Goal: Task Accomplishment & Management: Complete application form

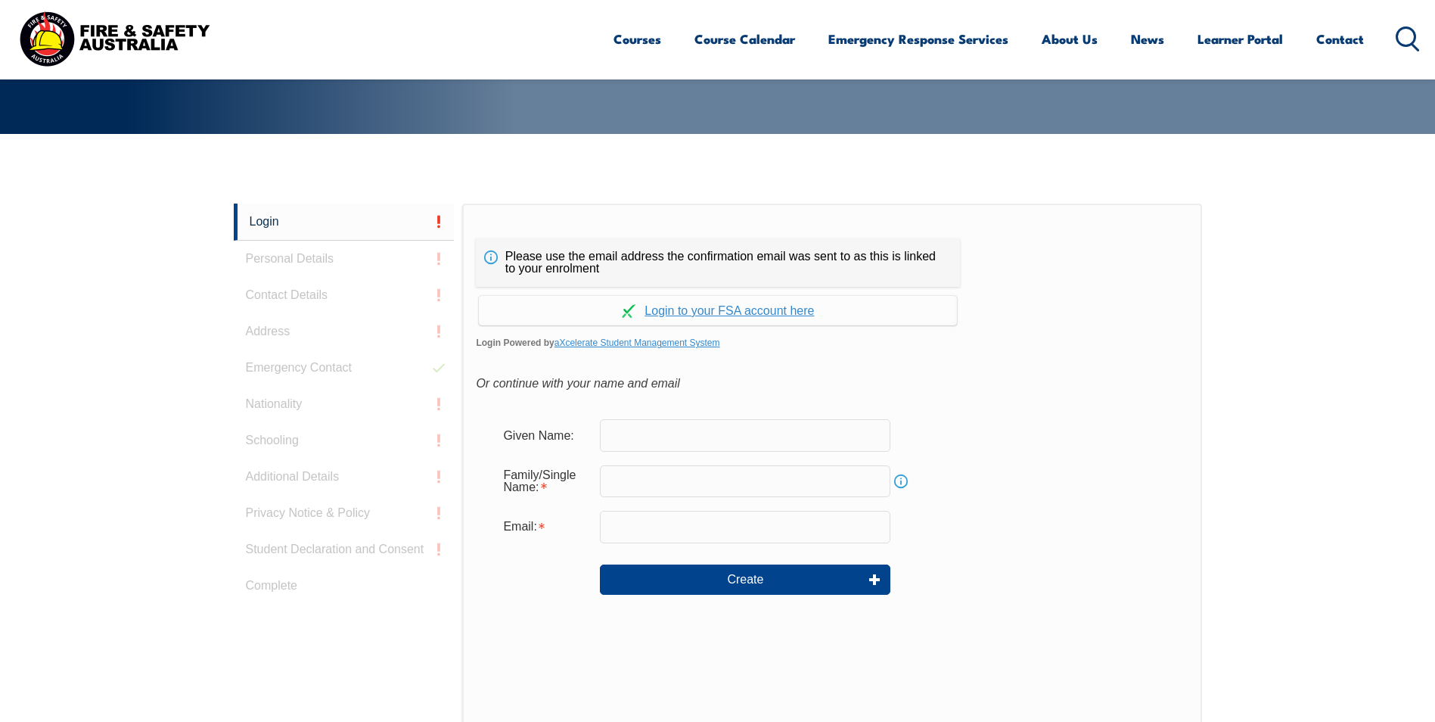
scroll to position [403, 0]
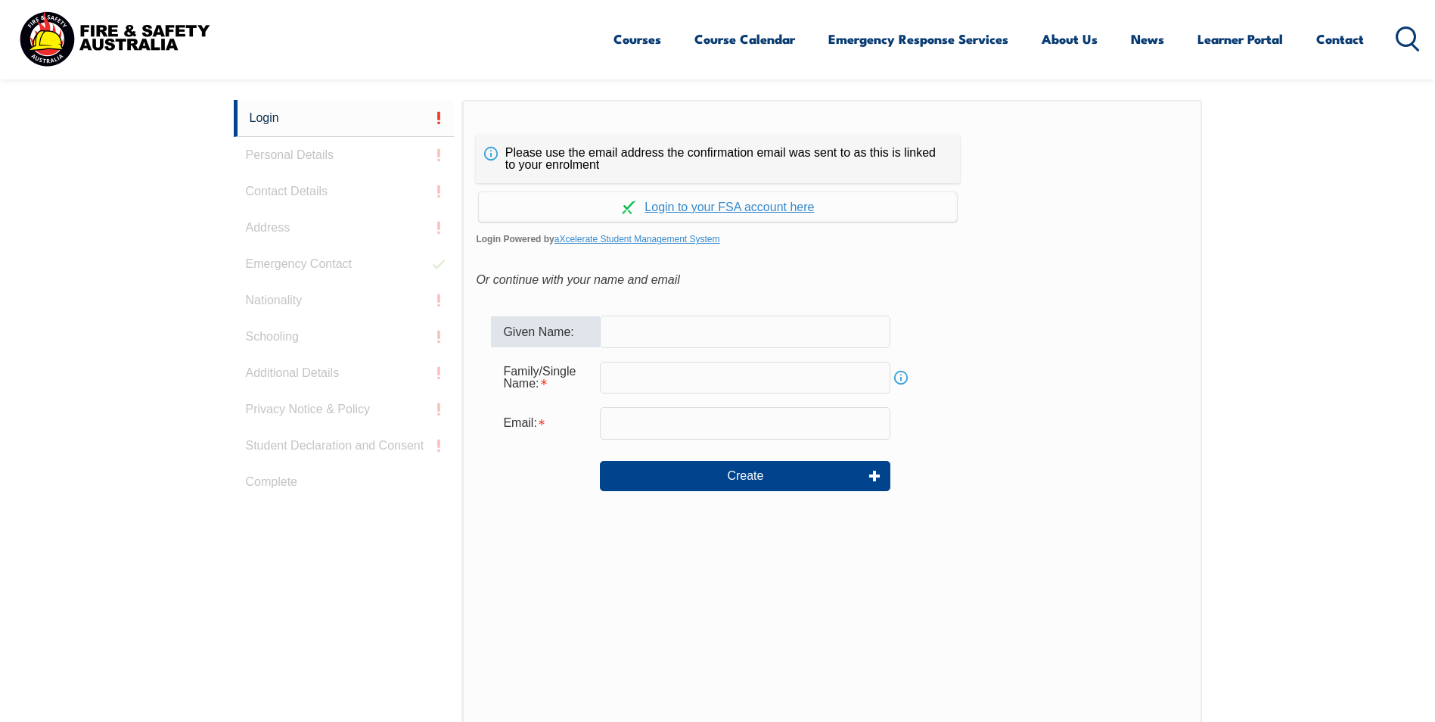
click at [671, 324] on input "text" at bounding box center [745, 331] width 290 height 32
type input "[PERSON_NAME]"
type input "[PERSON_NAME][EMAIL_ADDRESS][PERSON_NAME][DOMAIN_NAME]"
click at [656, 373] on input "text" at bounding box center [745, 378] width 290 height 32
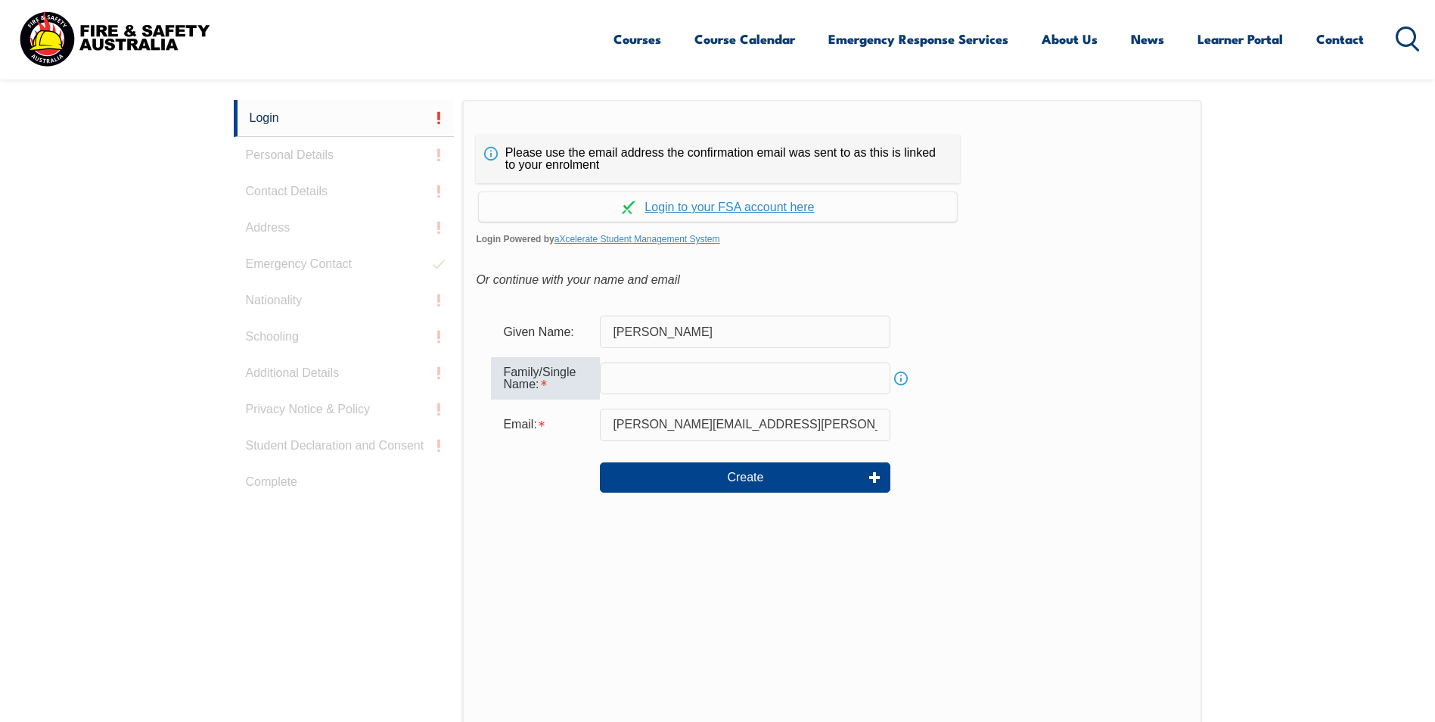
type input "Wood"
click at [760, 473] on button "Create" at bounding box center [745, 477] width 290 height 30
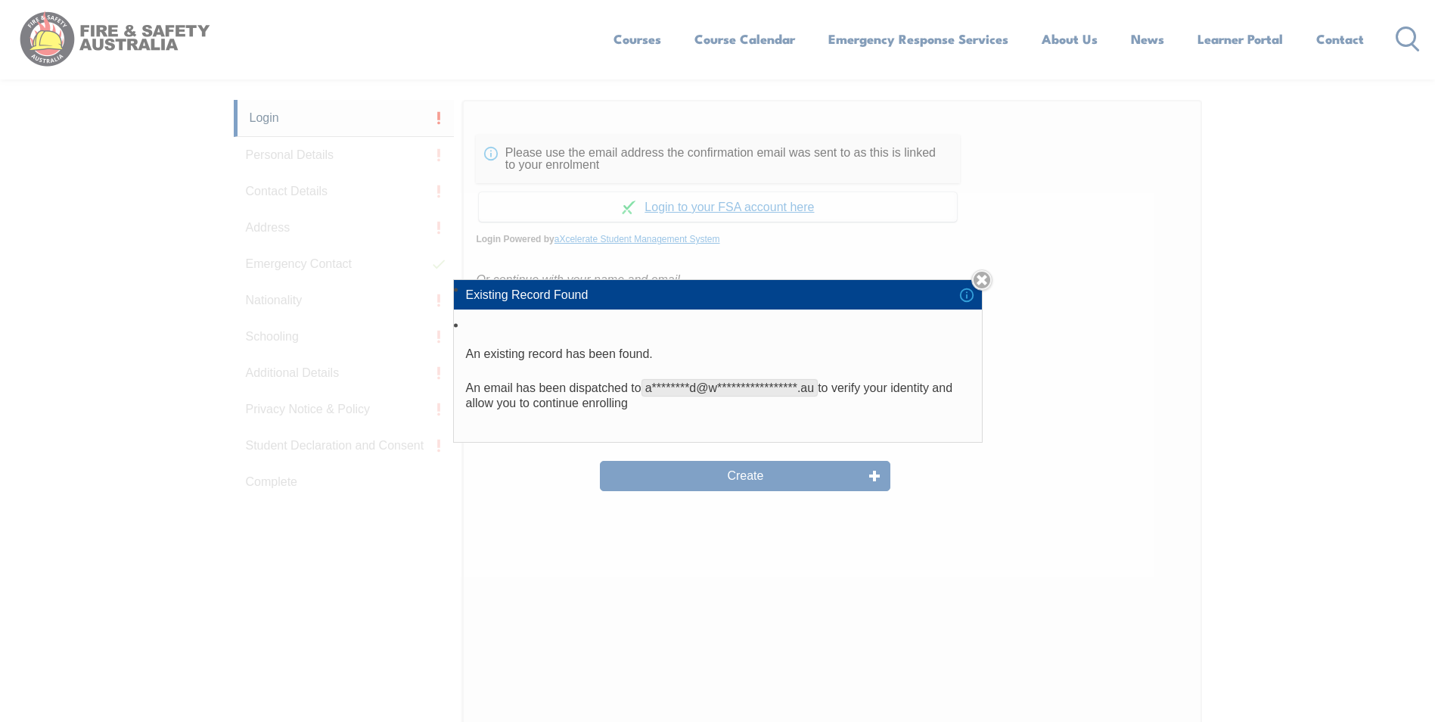
click at [983, 280] on link "Close" at bounding box center [981, 279] width 21 height 21
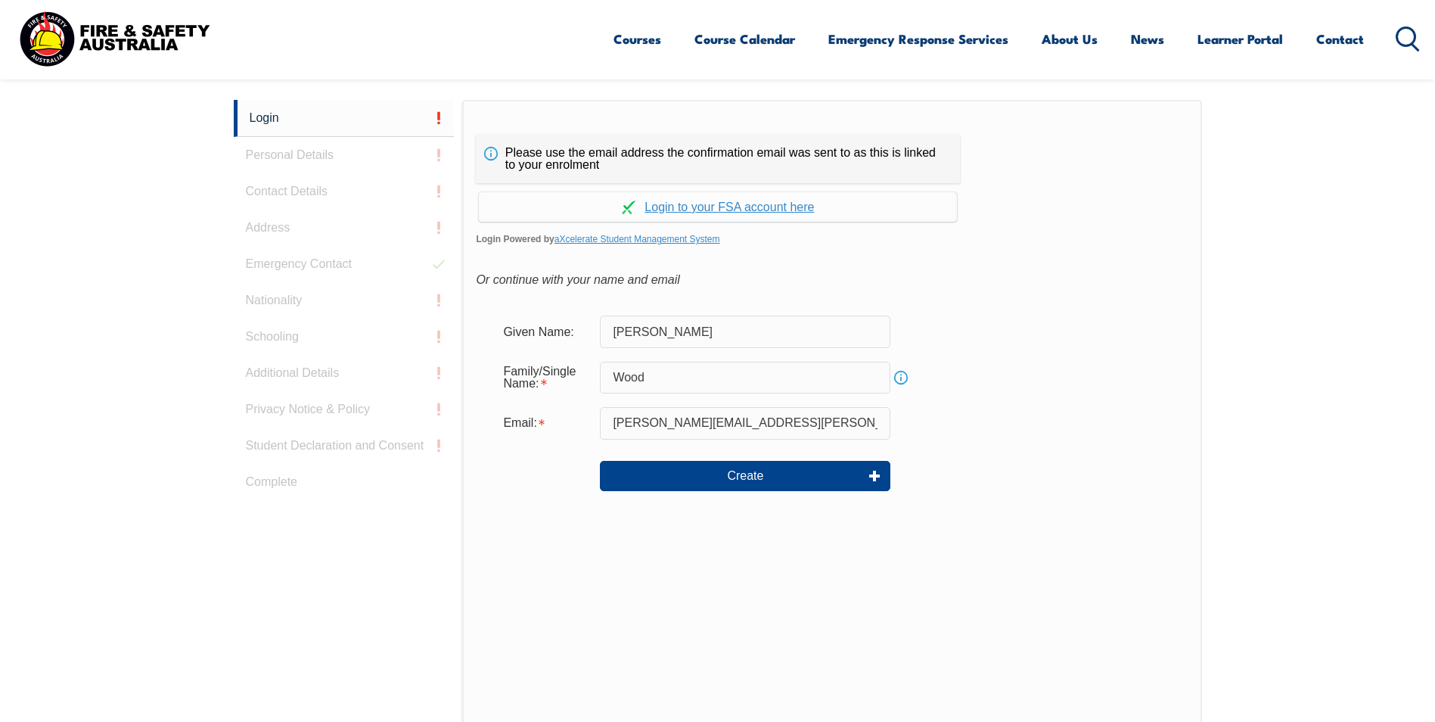
click at [747, 207] on link "Continue with aXcelerate" at bounding box center [718, 206] width 478 height 29
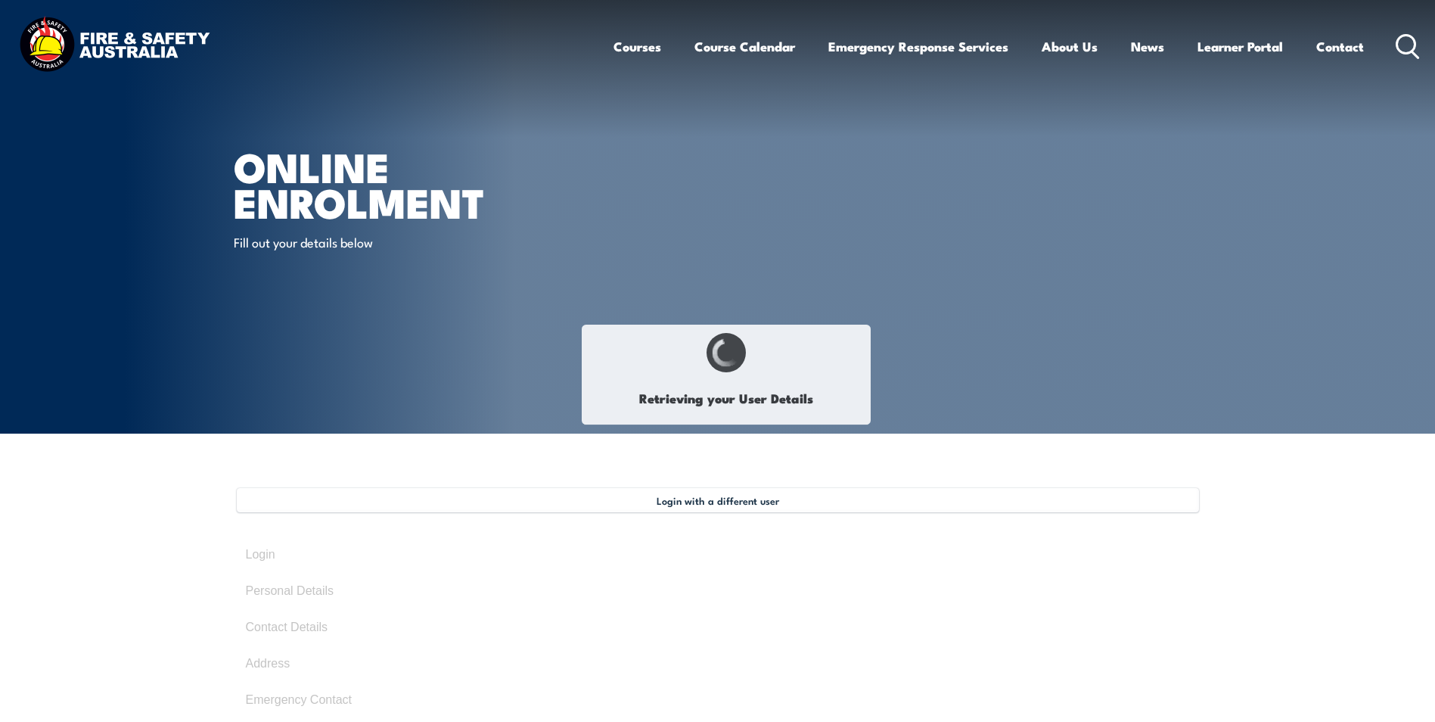
type input "[PERSON_NAME]"
type input "Wood"
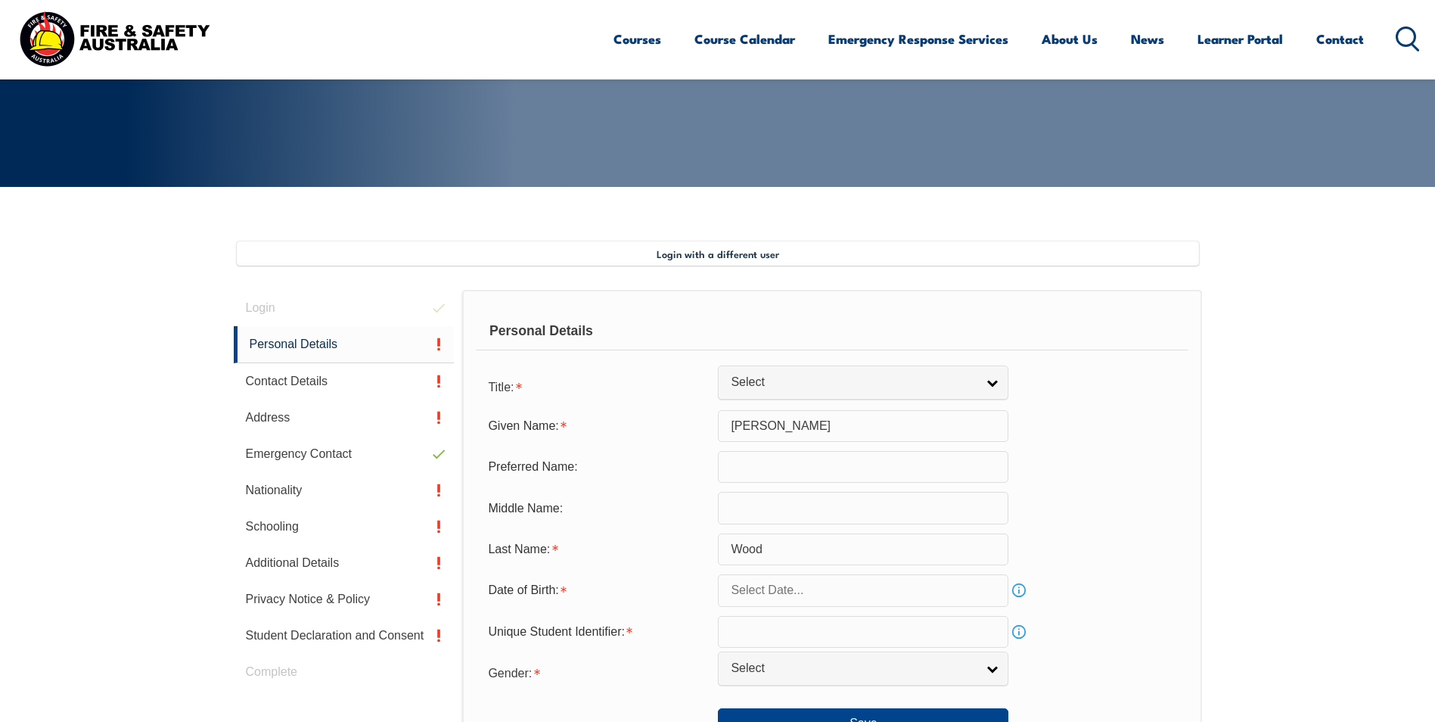
scroll to position [412, 0]
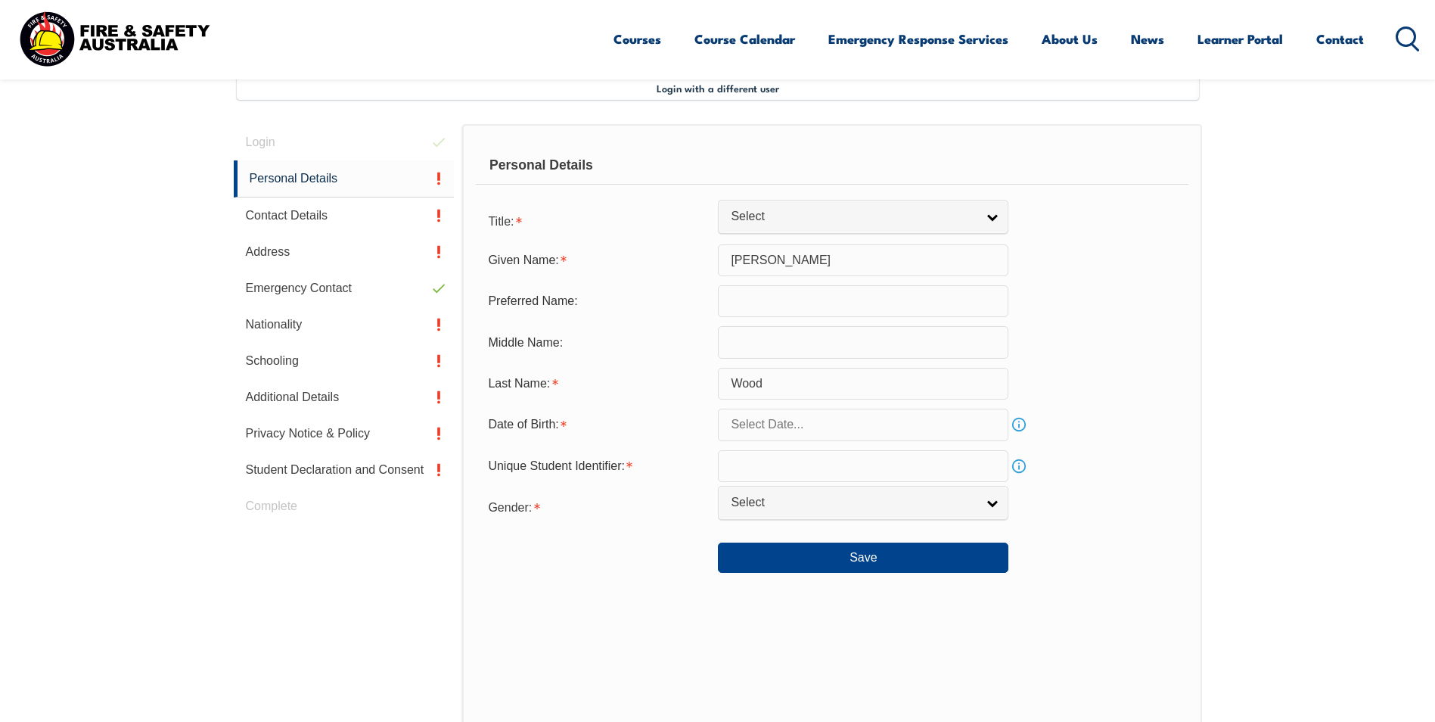
click at [888, 471] on input "text" at bounding box center [863, 466] width 290 height 32
click at [1019, 461] on link "Info" at bounding box center [1018, 465] width 21 height 21
click at [1017, 461] on link "Info" at bounding box center [1018, 465] width 21 height 21
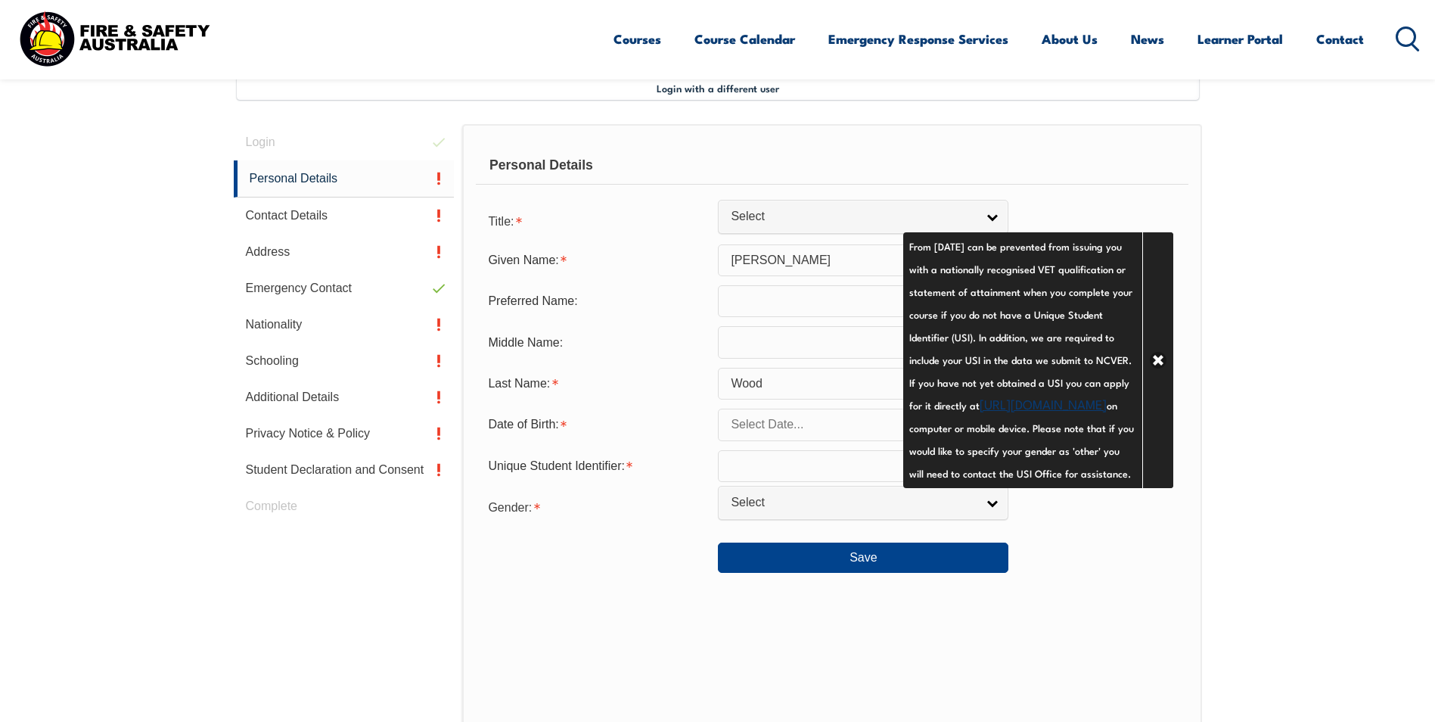
click at [529, 548] on div at bounding box center [597, 551] width 242 height 17
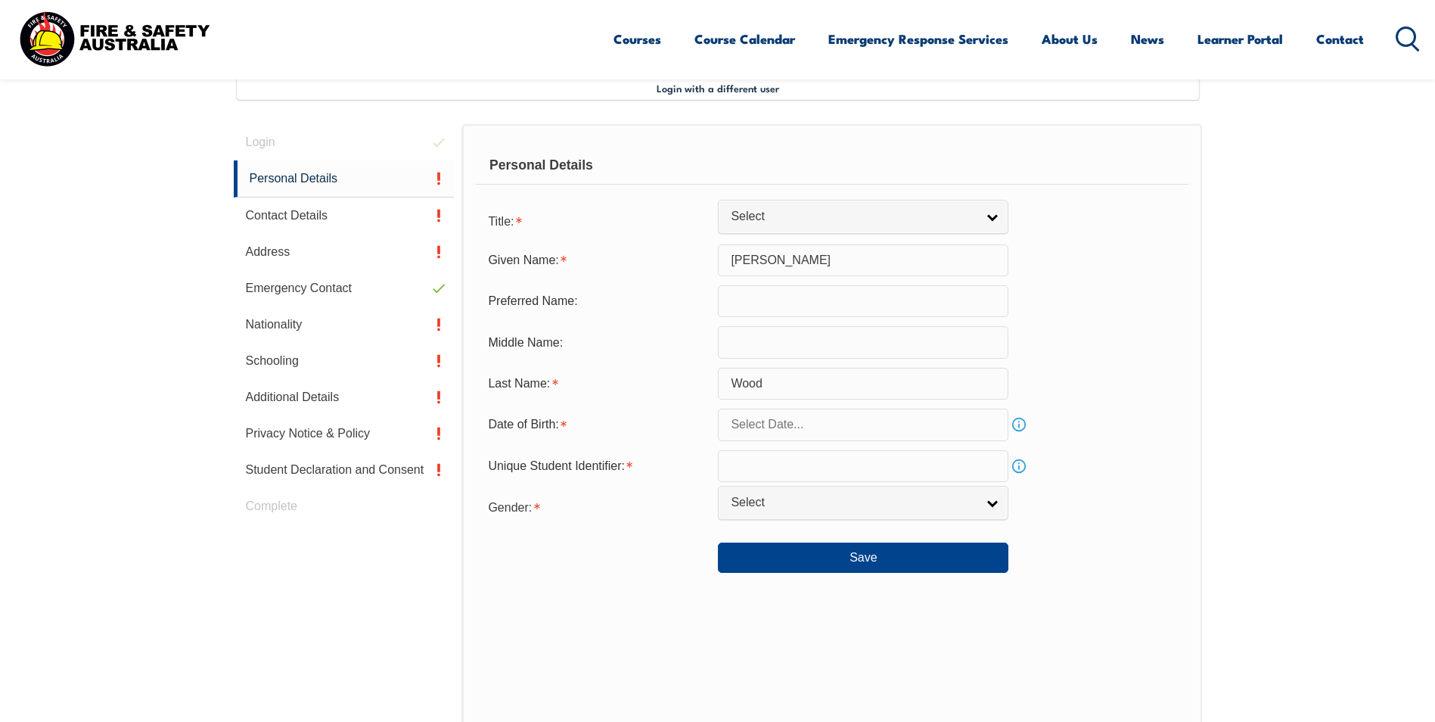
click at [765, 496] on span "Select" at bounding box center [853, 503] width 245 height 16
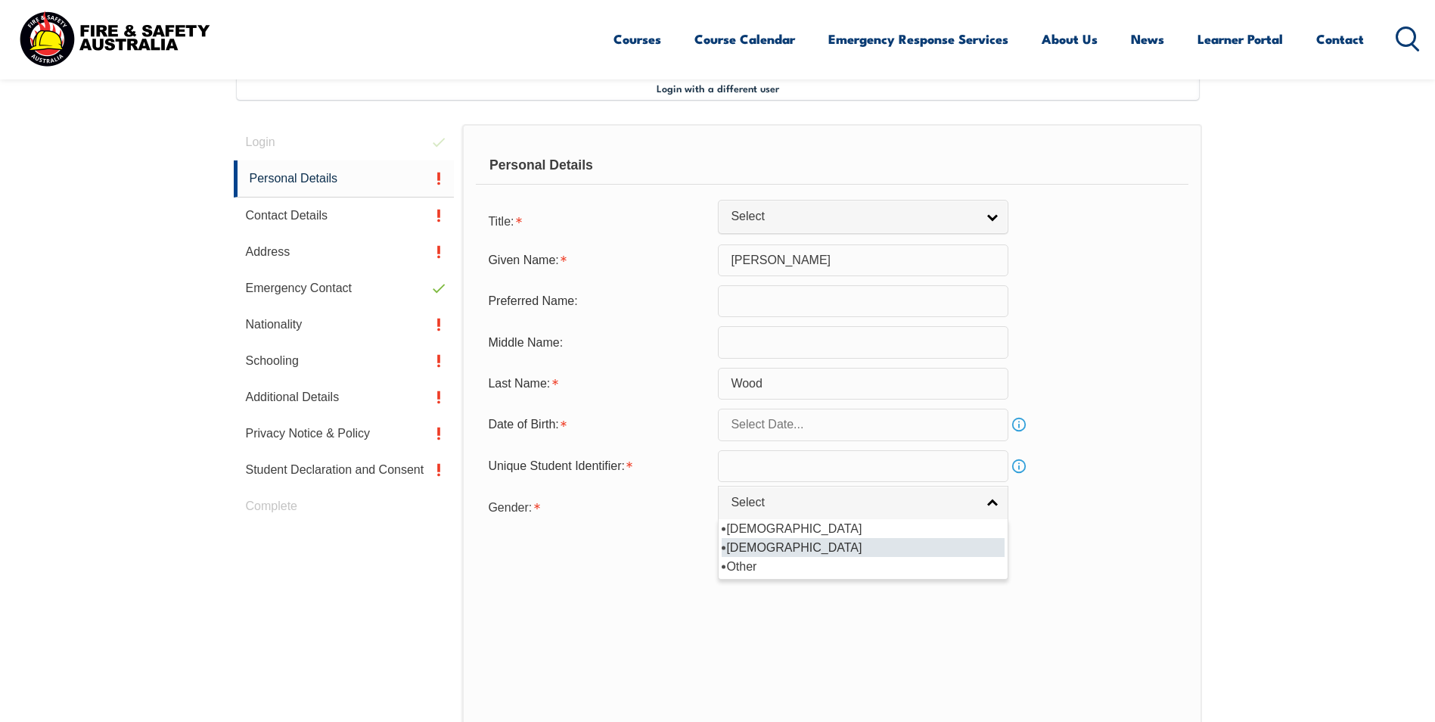
click at [764, 548] on li "[DEMOGRAPHIC_DATA]" at bounding box center [863, 547] width 283 height 19
select select "F"
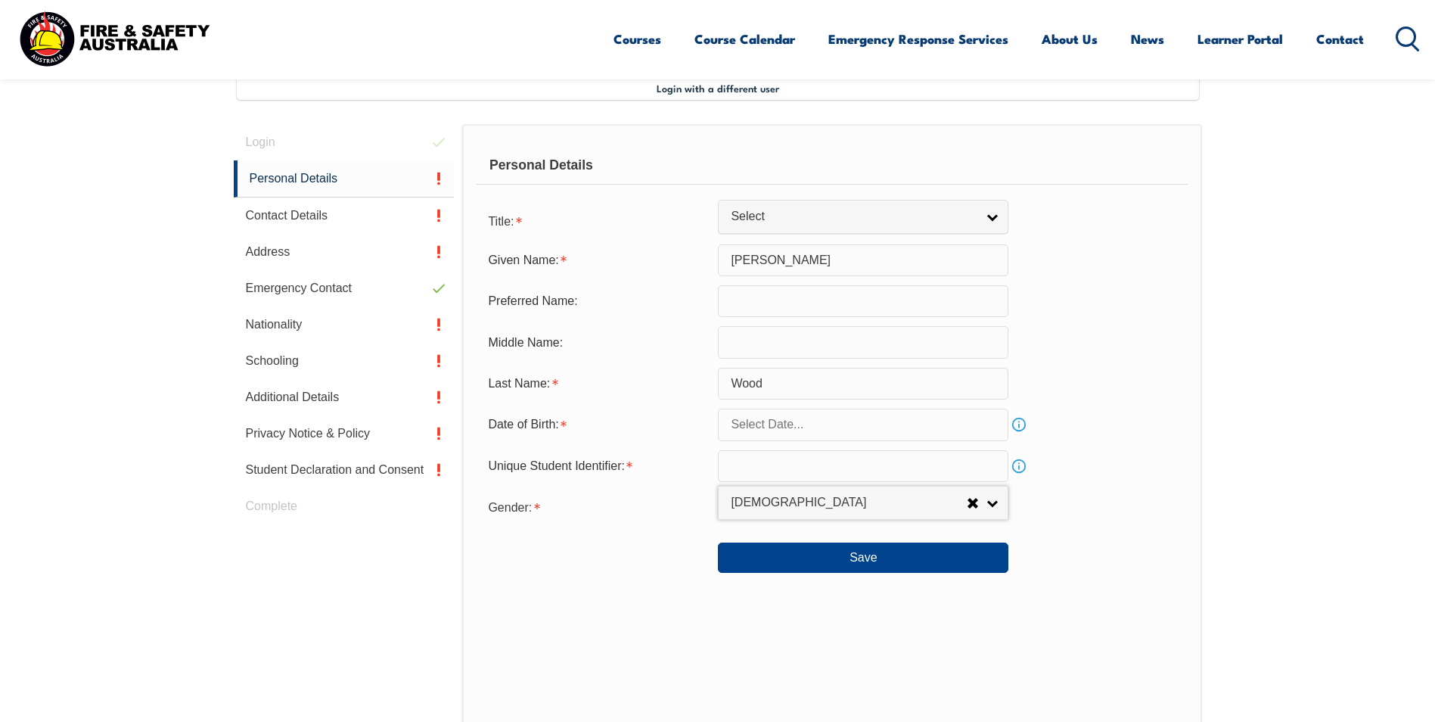
click at [766, 424] on input "text" at bounding box center [863, 424] width 290 height 32
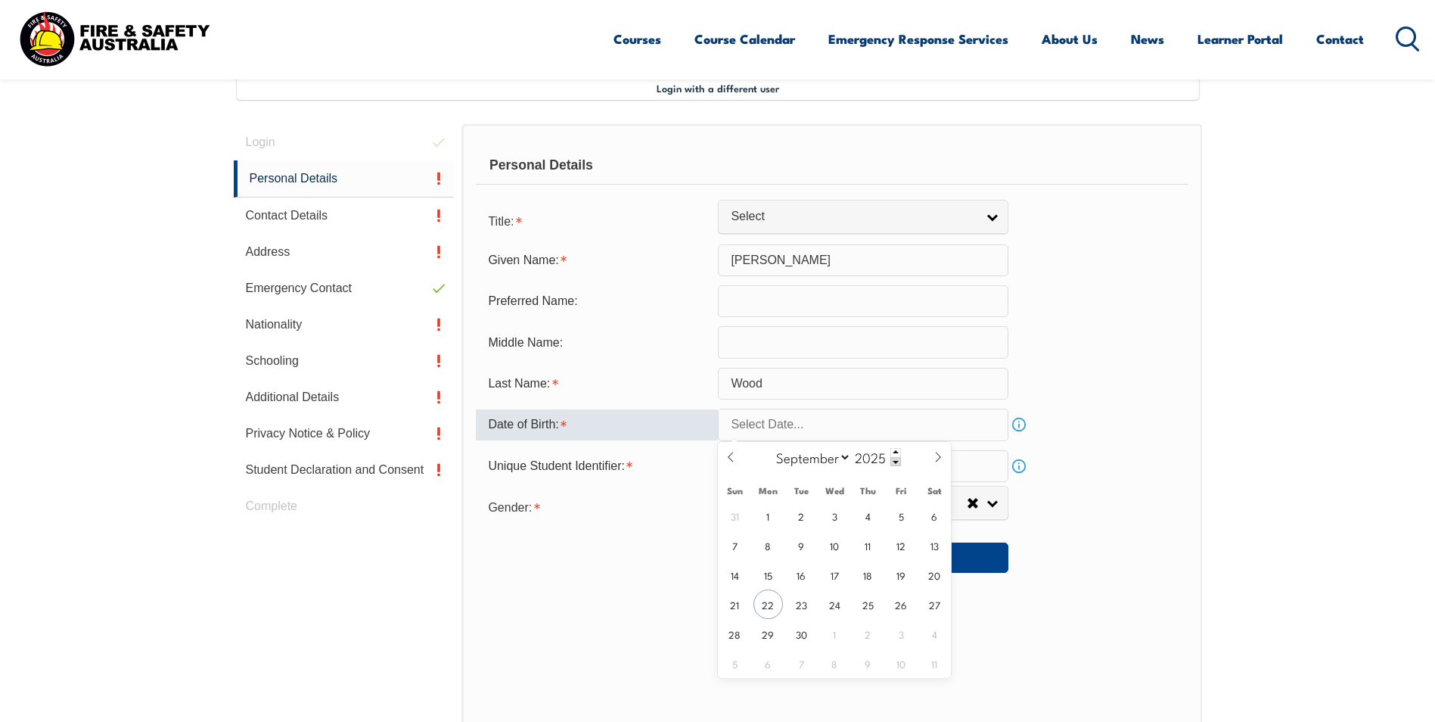
click at [787, 428] on input "text" at bounding box center [863, 424] width 290 height 32
click at [824, 454] on select "January February March April May June July August September October November De…" at bounding box center [809, 457] width 82 height 20
click at [896, 459] on span at bounding box center [895, 461] width 11 height 9
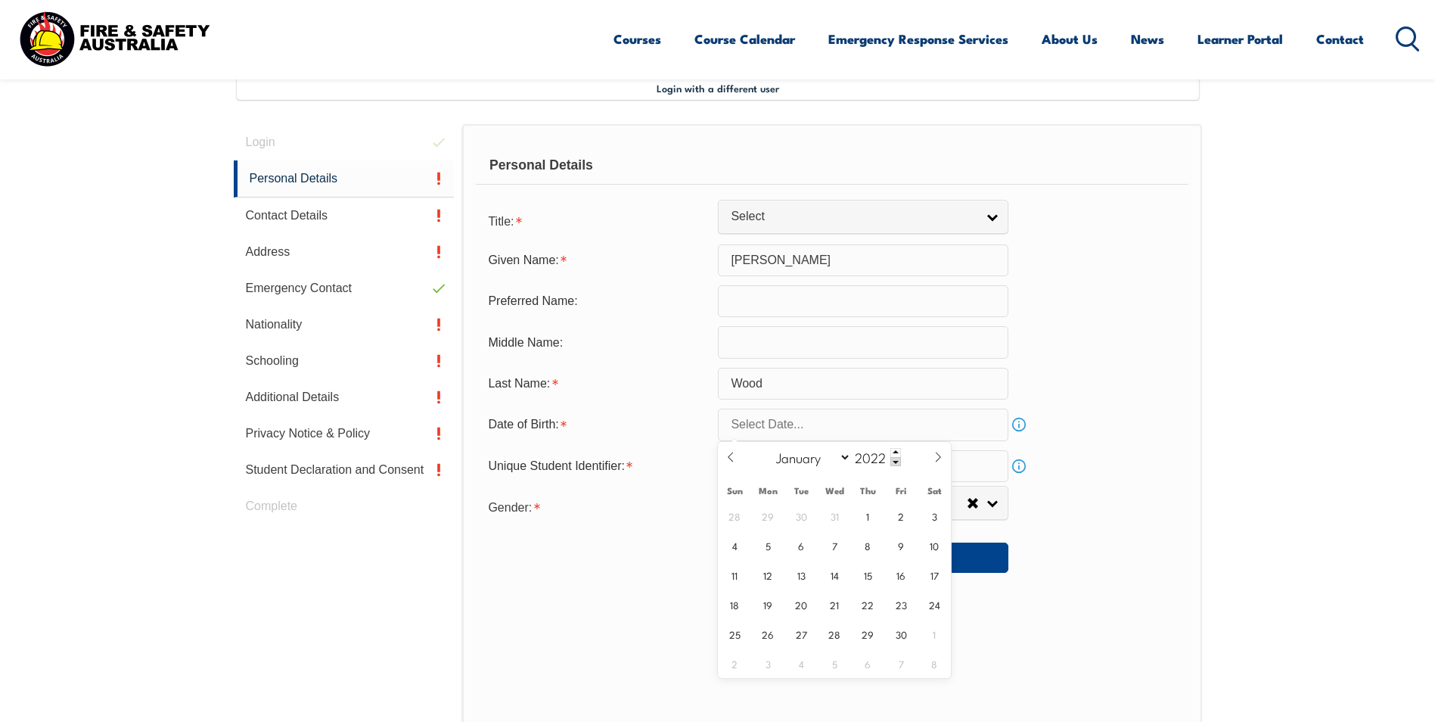
click at [896, 459] on span at bounding box center [895, 461] width 11 height 9
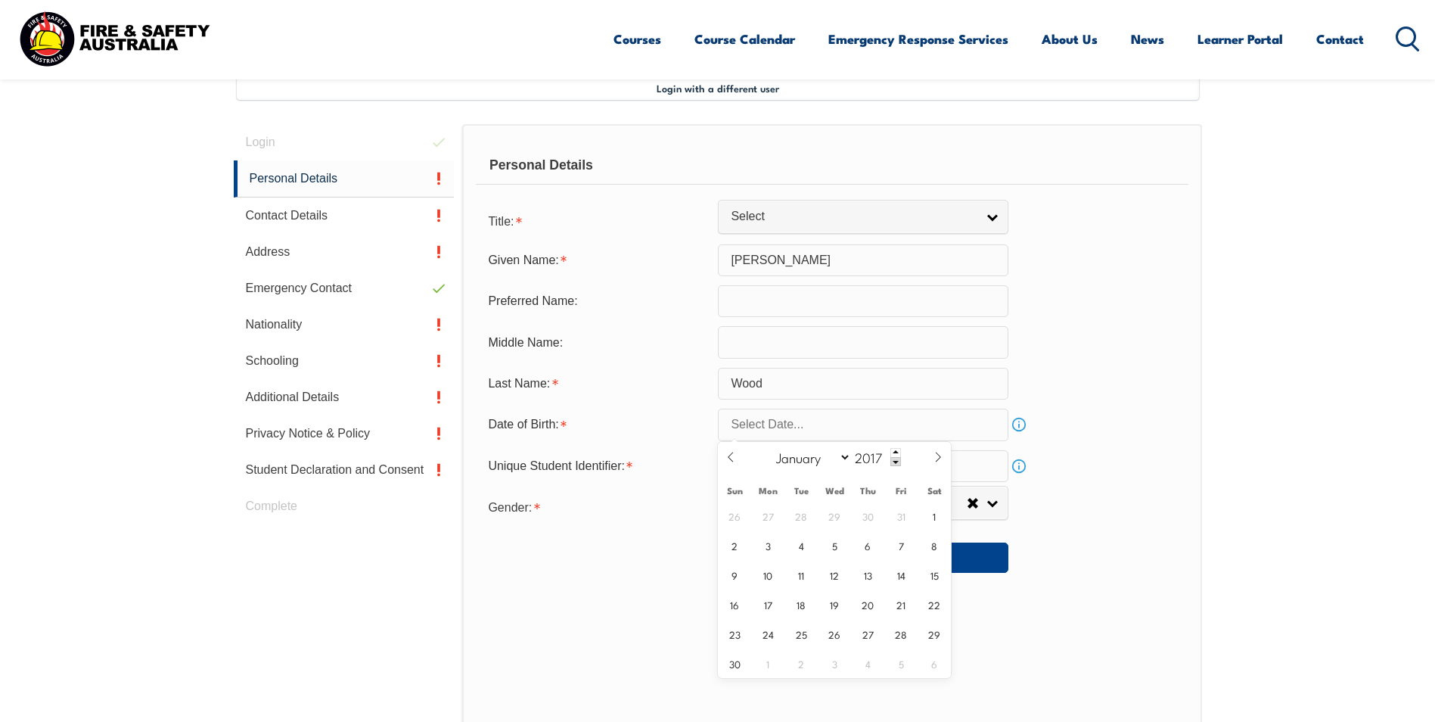
click at [896, 459] on span at bounding box center [895, 461] width 11 height 9
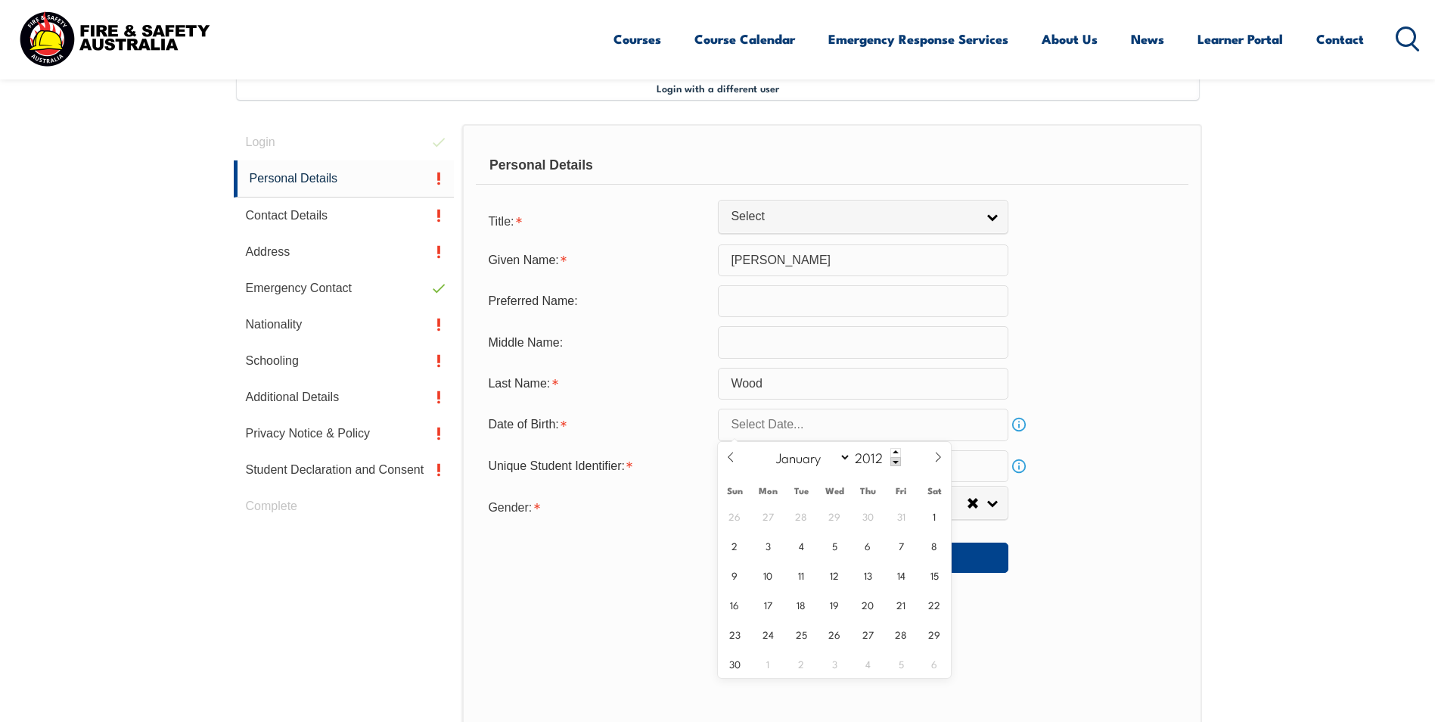
click at [896, 459] on span at bounding box center [895, 461] width 11 height 9
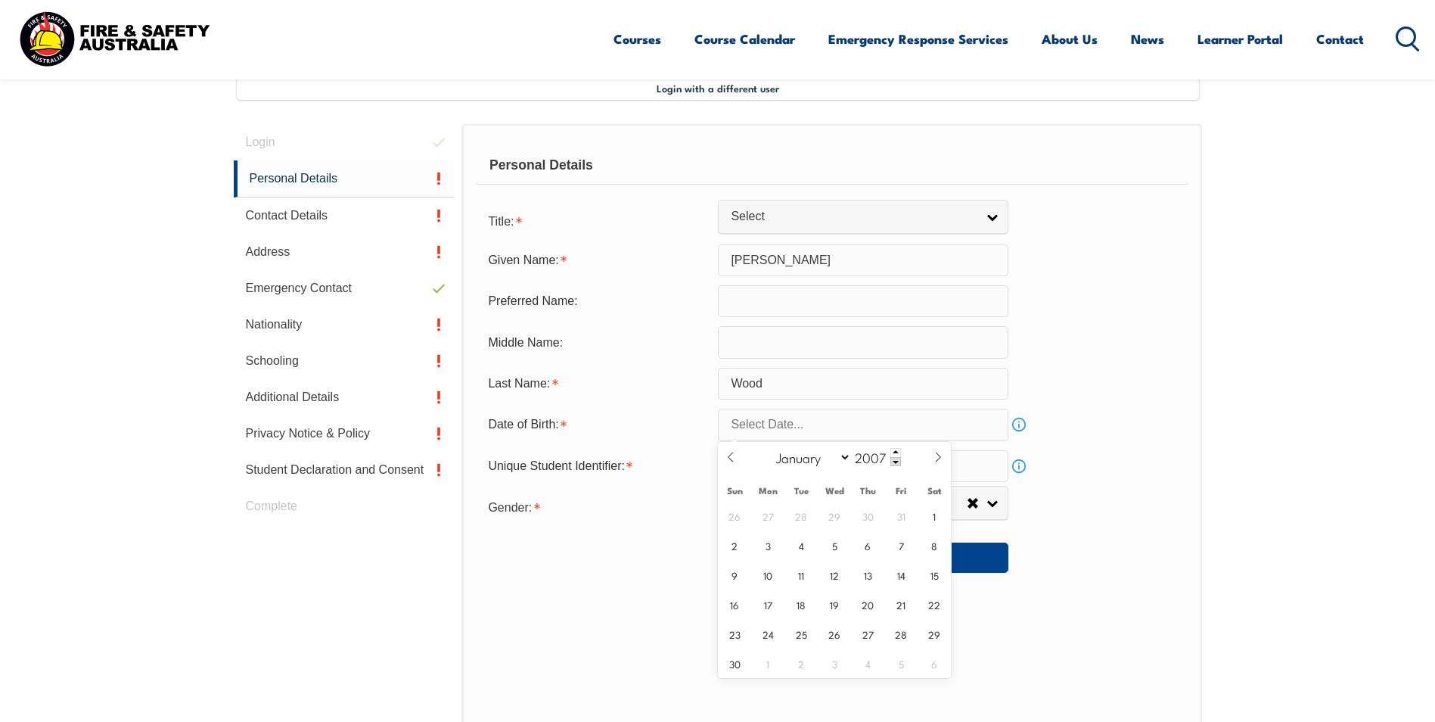
click at [896, 459] on span at bounding box center [895, 461] width 11 height 9
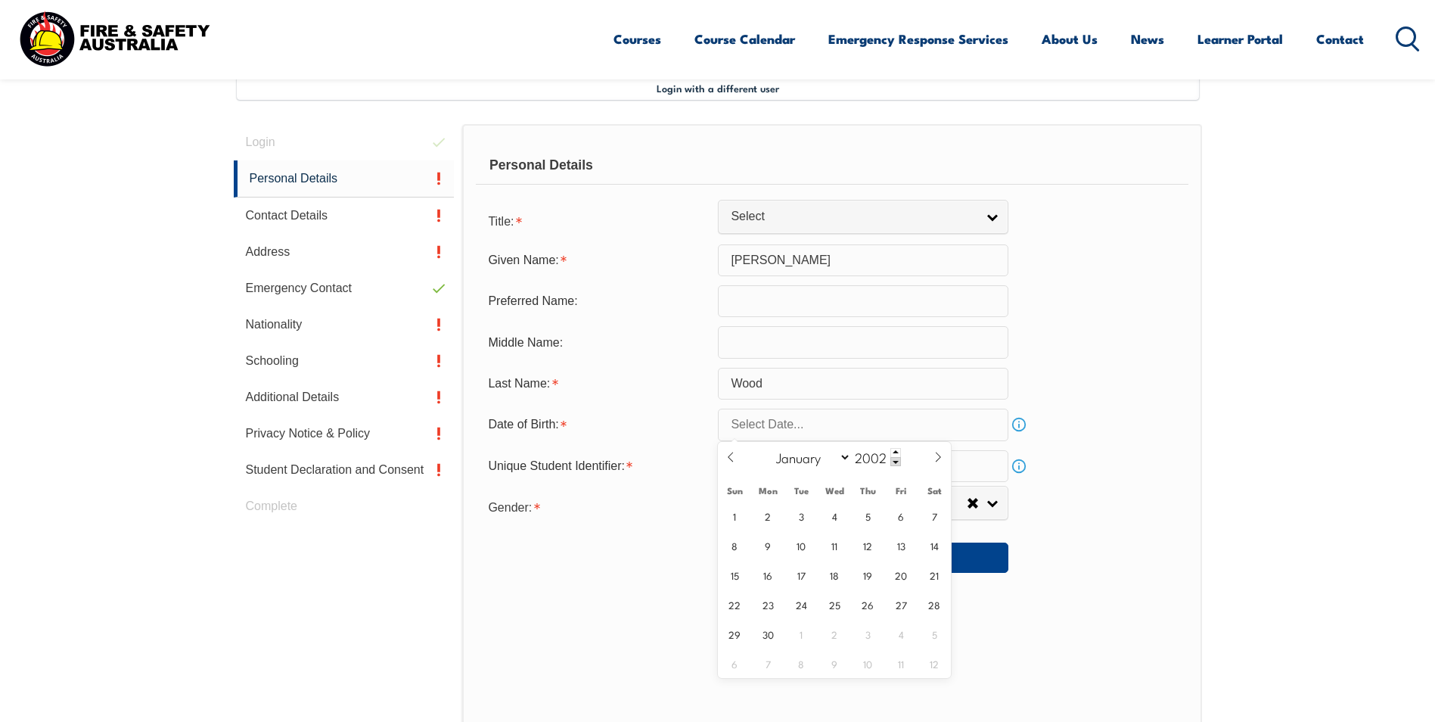
click at [896, 459] on span at bounding box center [895, 461] width 11 height 9
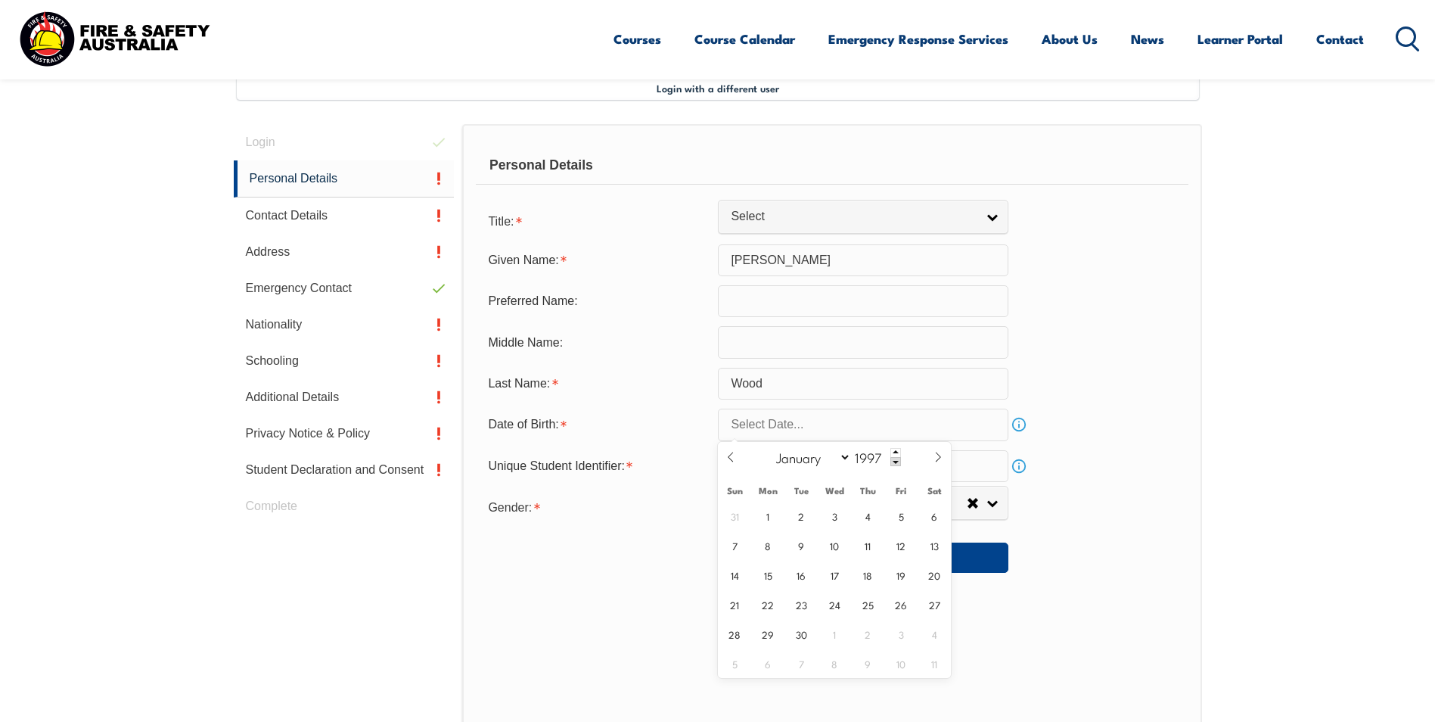
click at [896, 459] on span at bounding box center [895, 461] width 11 height 9
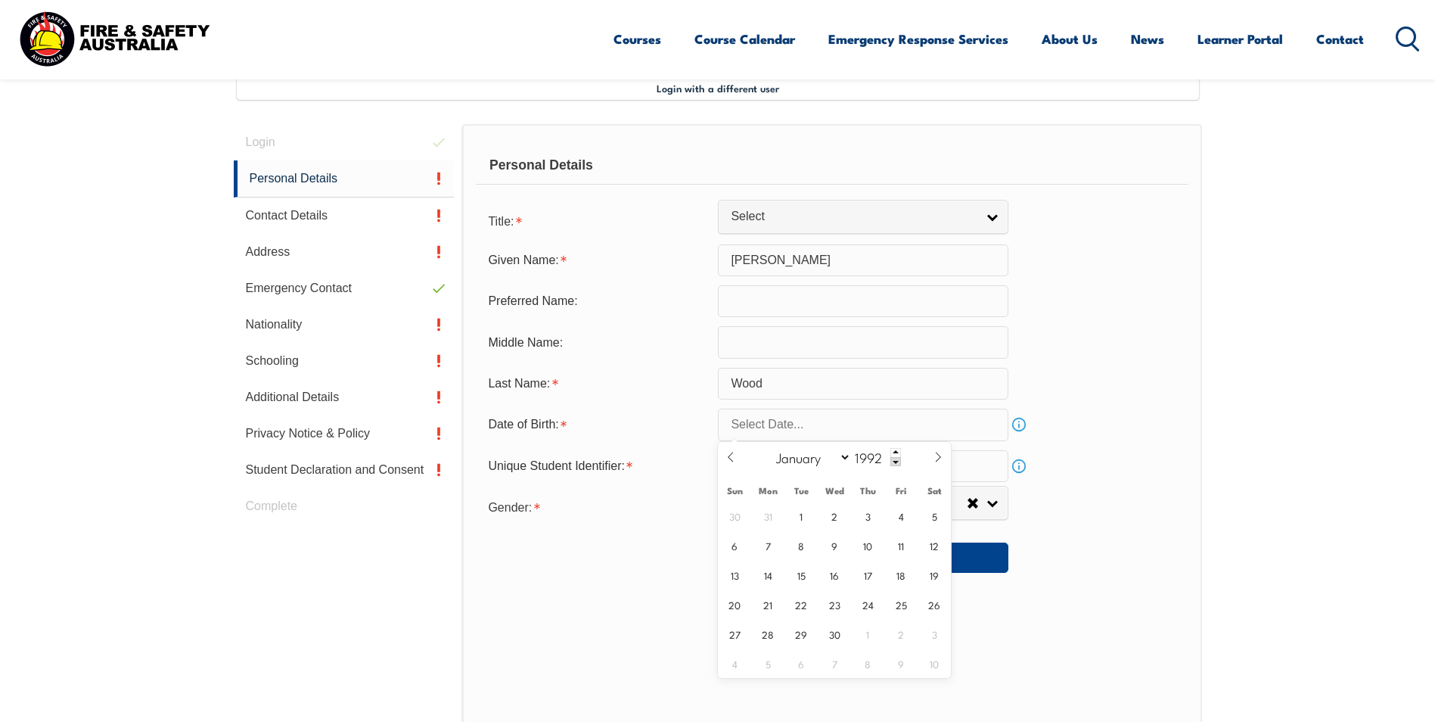
click at [896, 459] on span at bounding box center [895, 461] width 11 height 9
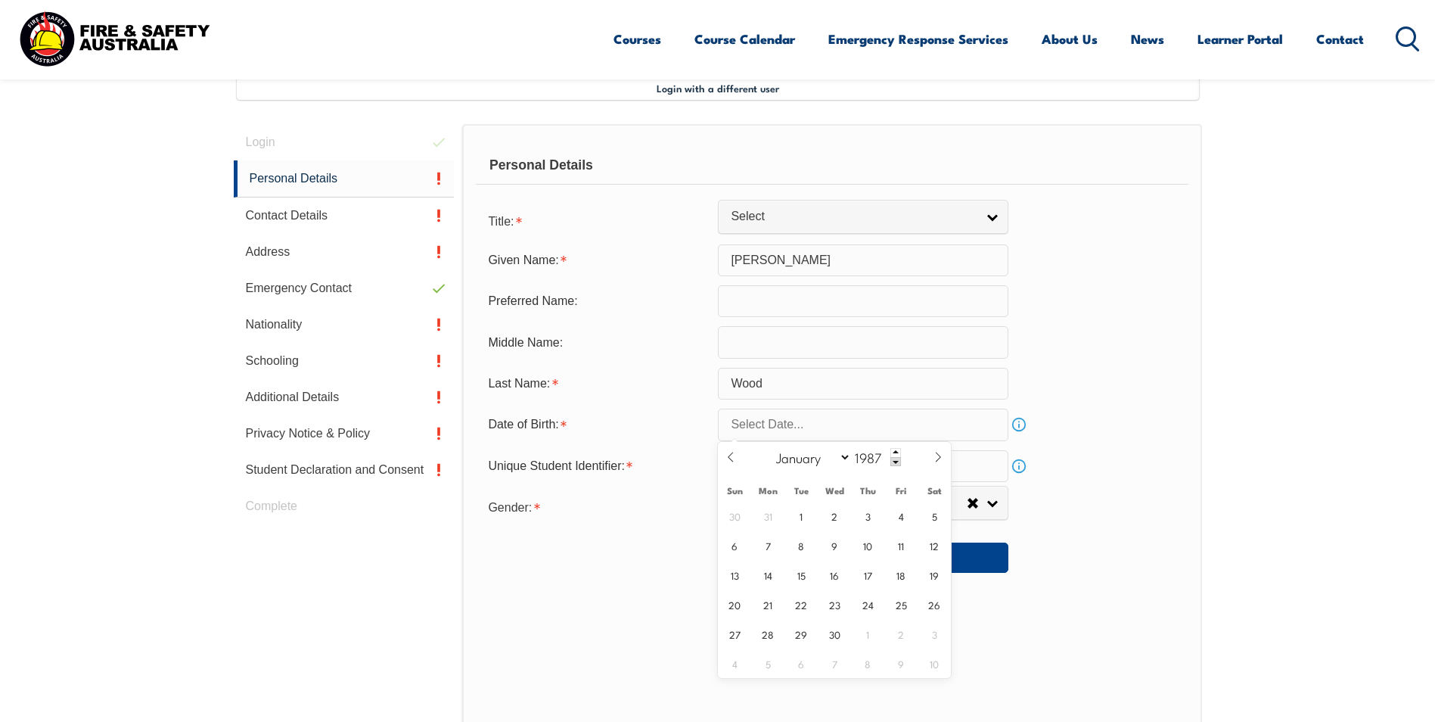
click at [896, 459] on span at bounding box center [895, 461] width 11 height 9
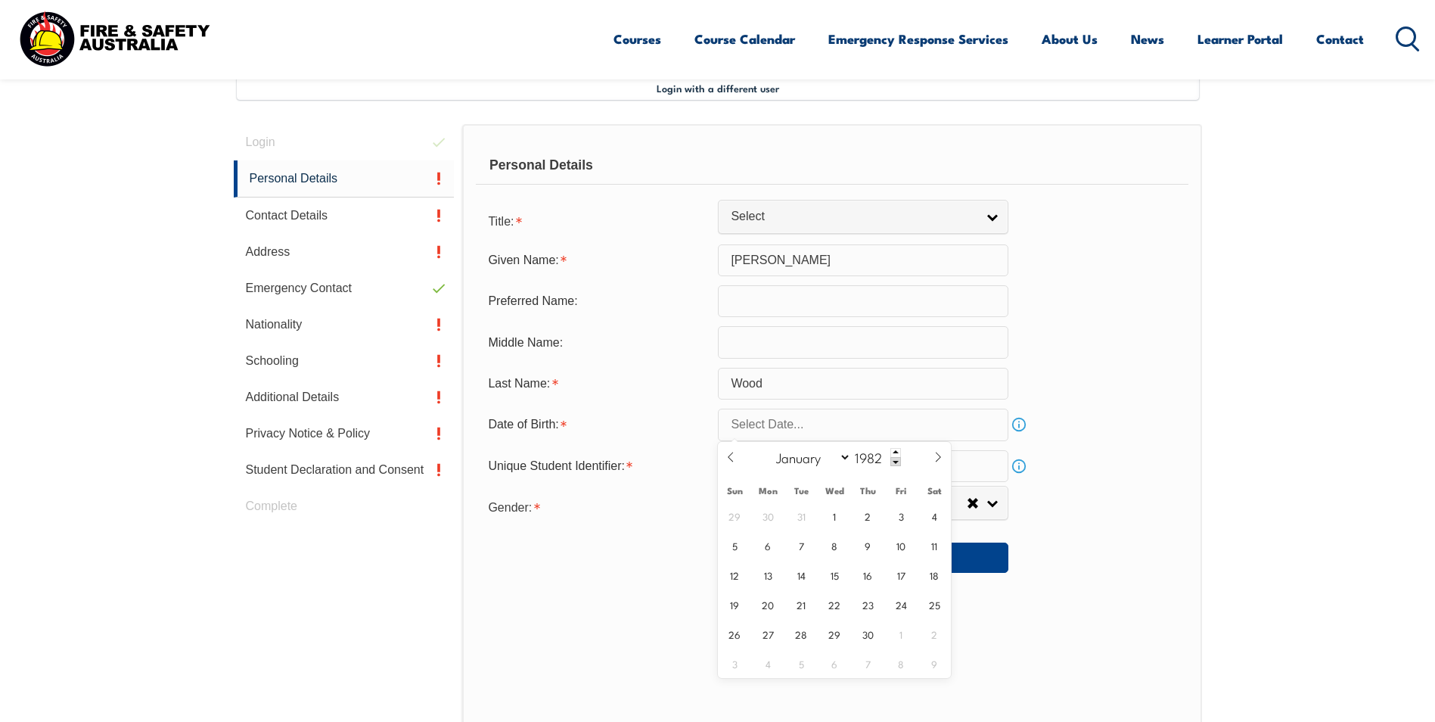
click at [896, 459] on span at bounding box center [895, 461] width 11 height 9
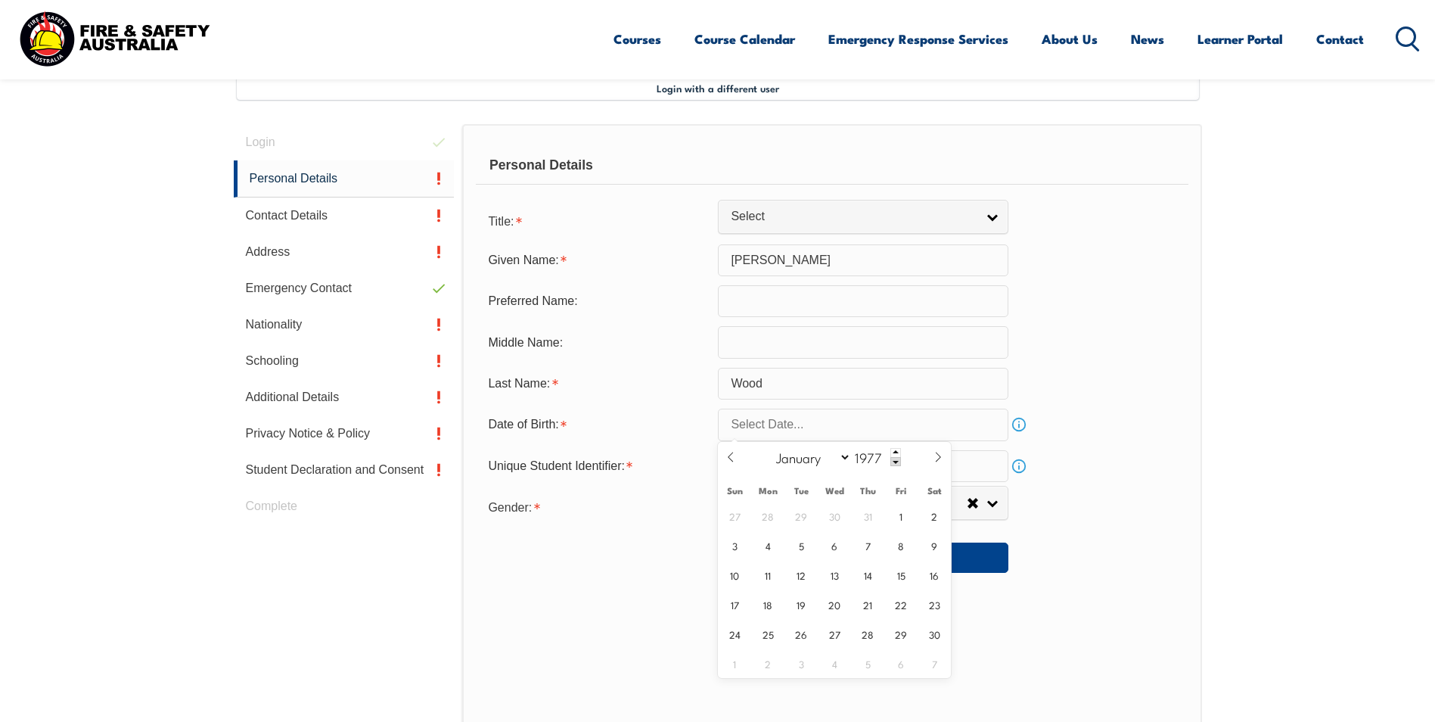
click at [896, 459] on span at bounding box center [895, 461] width 11 height 9
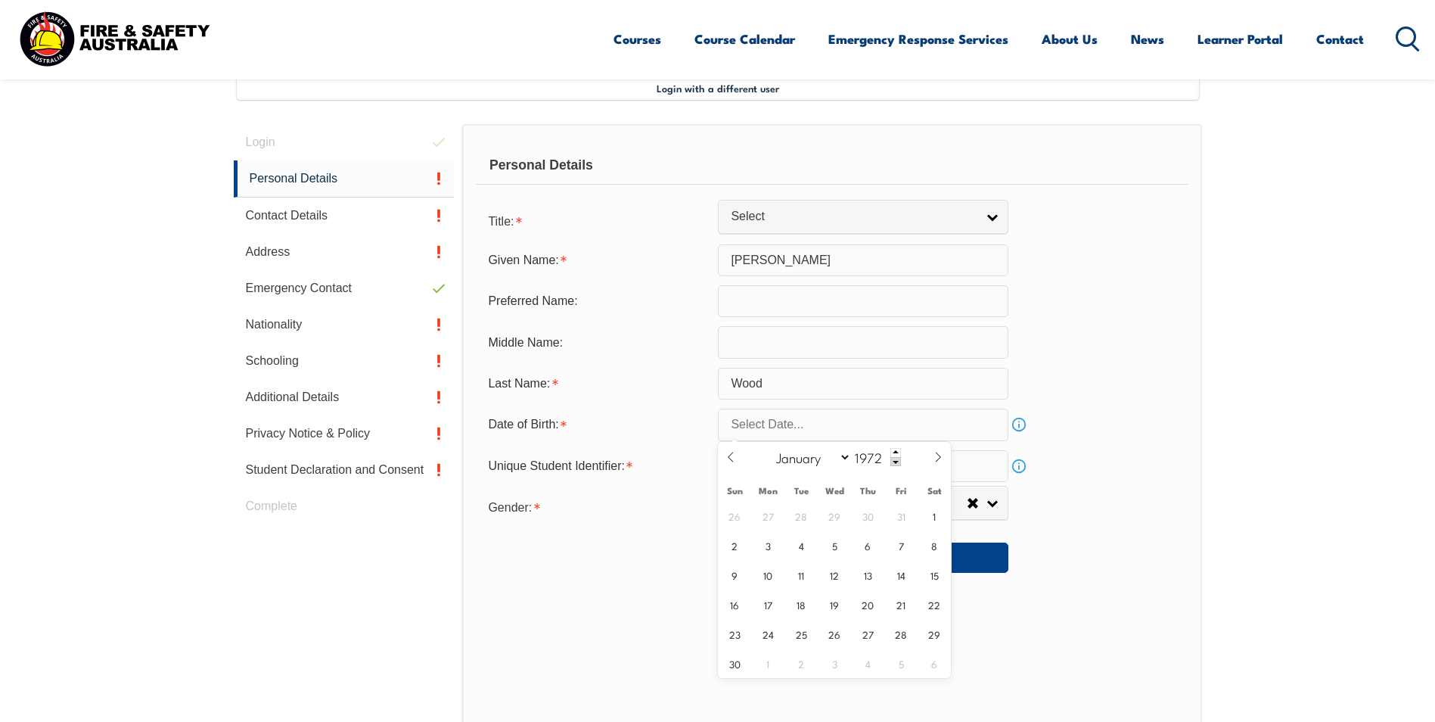
click at [896, 459] on span at bounding box center [895, 461] width 11 height 9
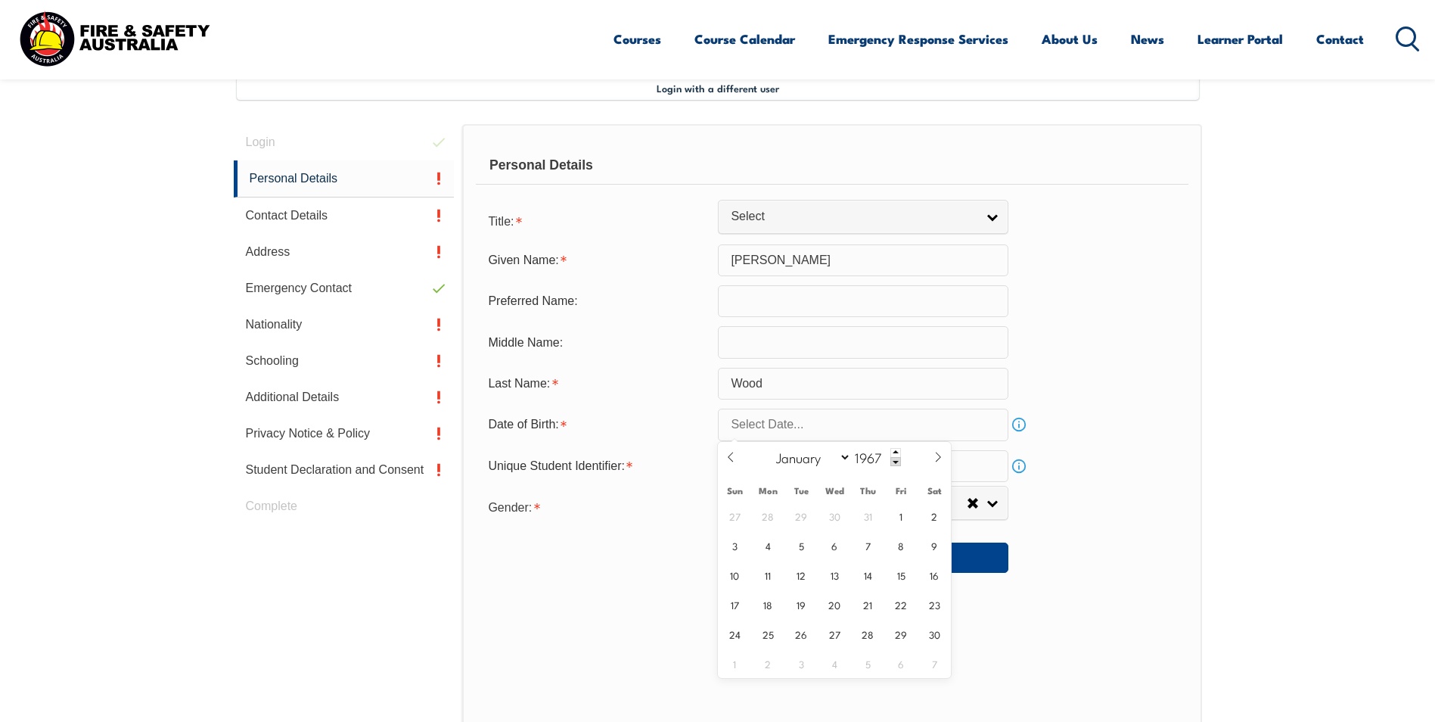
click at [896, 459] on span at bounding box center [895, 461] width 11 height 9
click at [895, 452] on span at bounding box center [895, 452] width 11 height 9
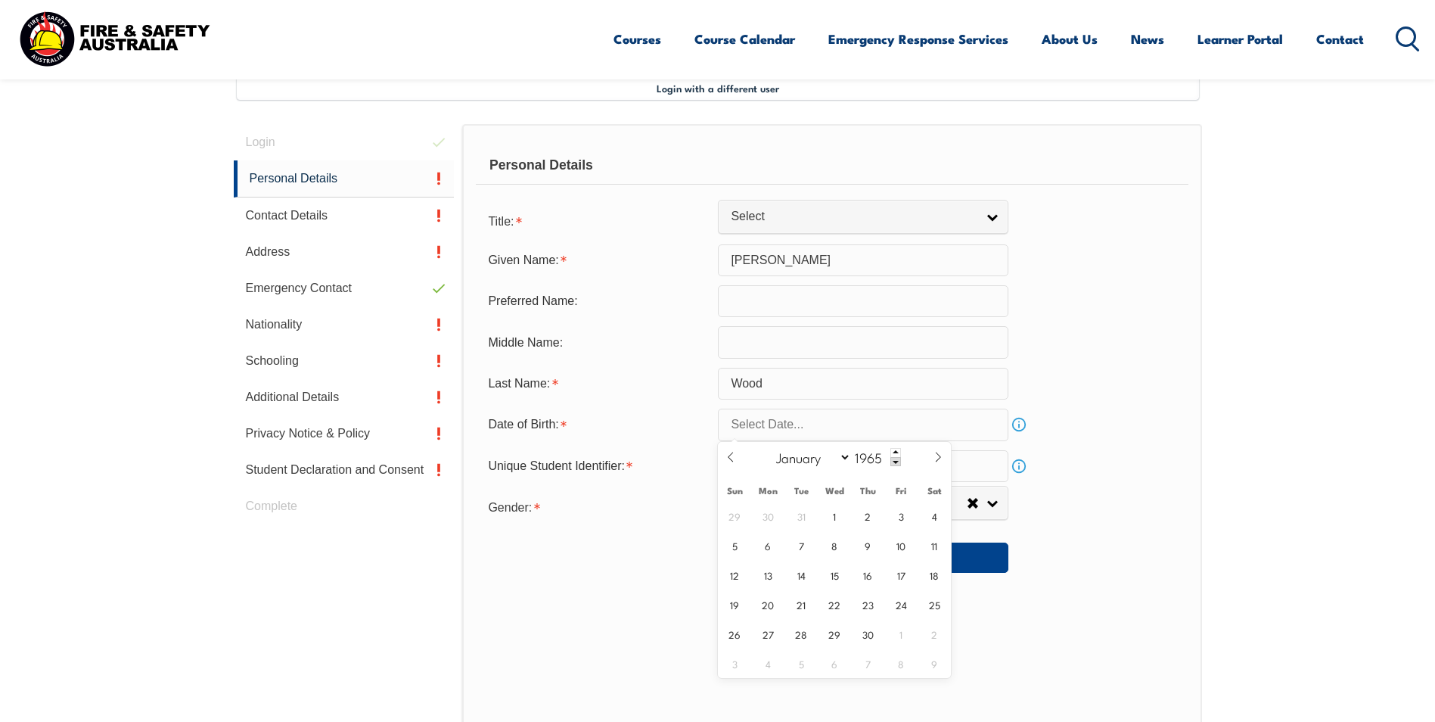
type input "1966"
click at [817, 457] on select "January February March April May June July August September October November De…" at bounding box center [809, 457] width 82 height 20
select select "4"
click at [769, 447] on select "January February March April May June July August September October November De…" at bounding box center [809, 457] width 82 height 20
click at [897, 579] on span "20" at bounding box center [900, 574] width 29 height 29
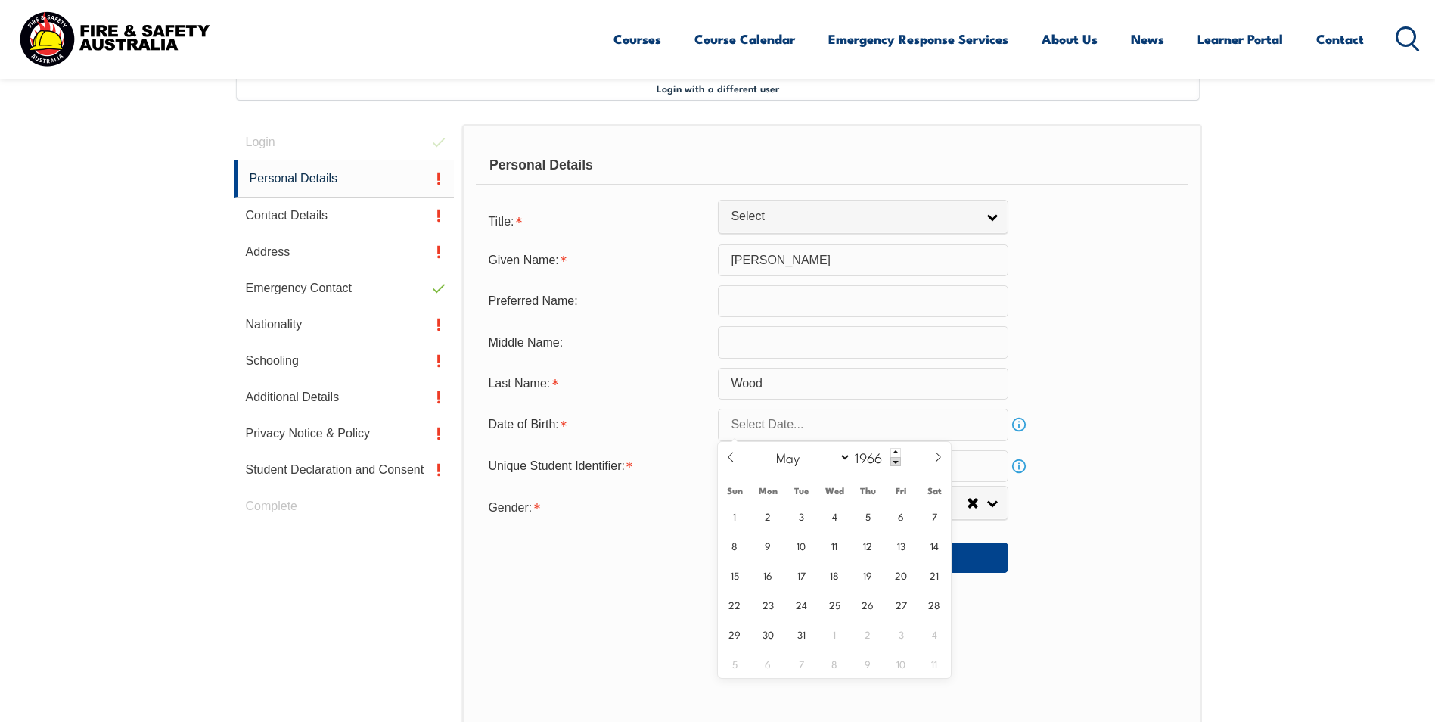
type input "[DATE]"
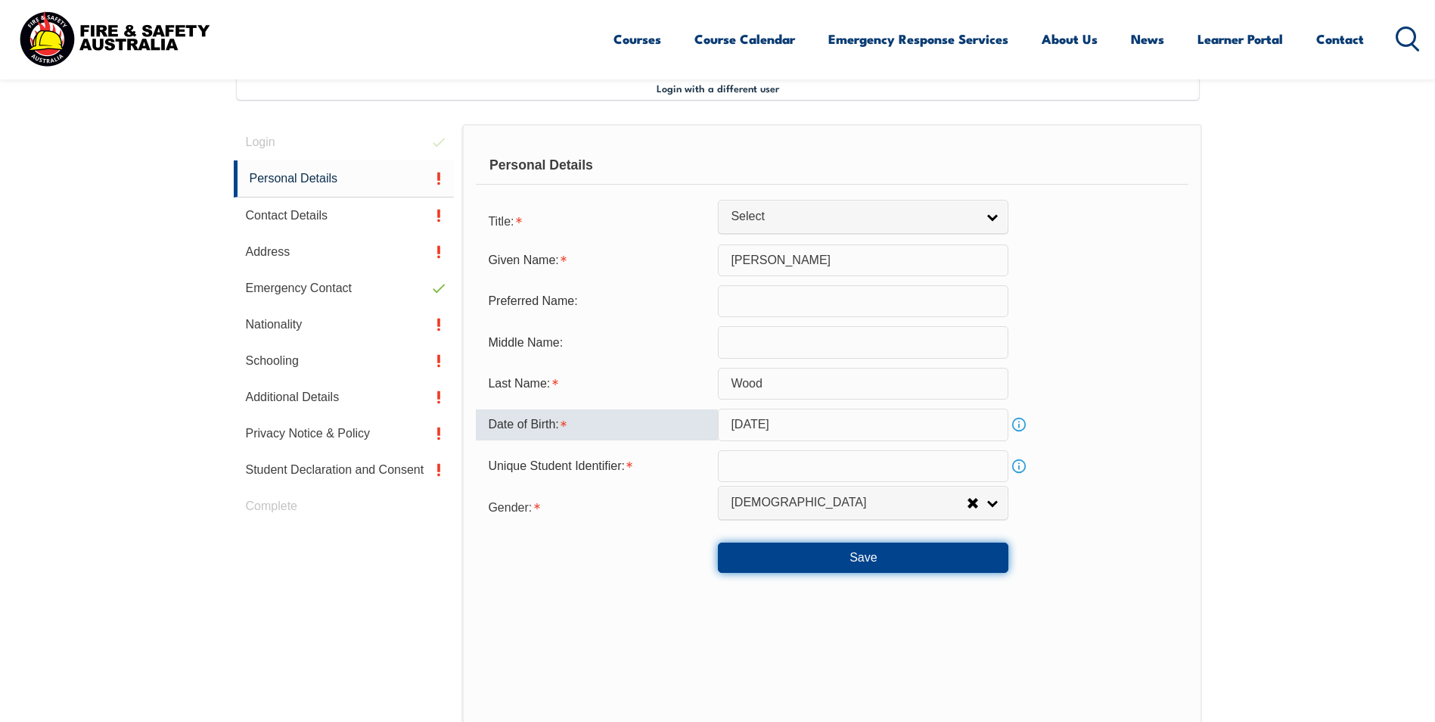
click at [877, 560] on button "Save" at bounding box center [863, 557] width 290 height 30
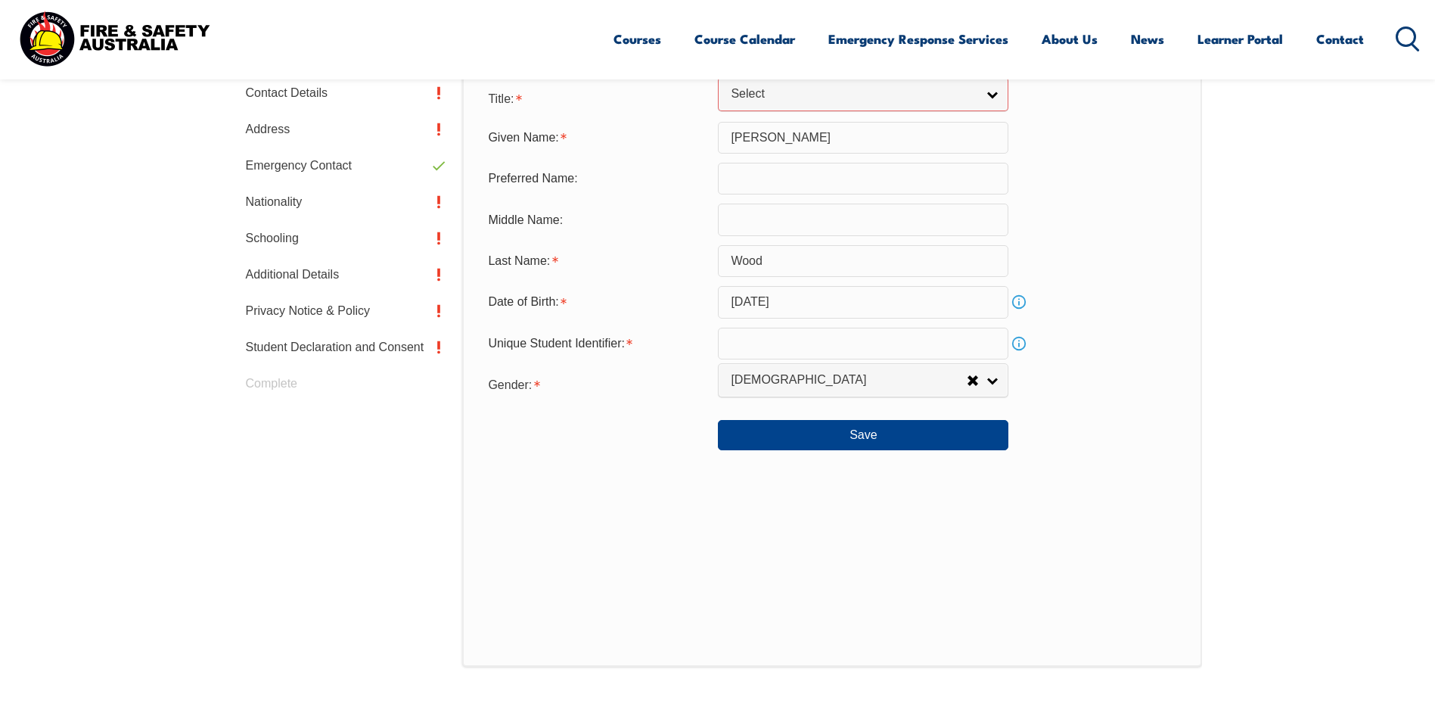
scroll to position [383, 0]
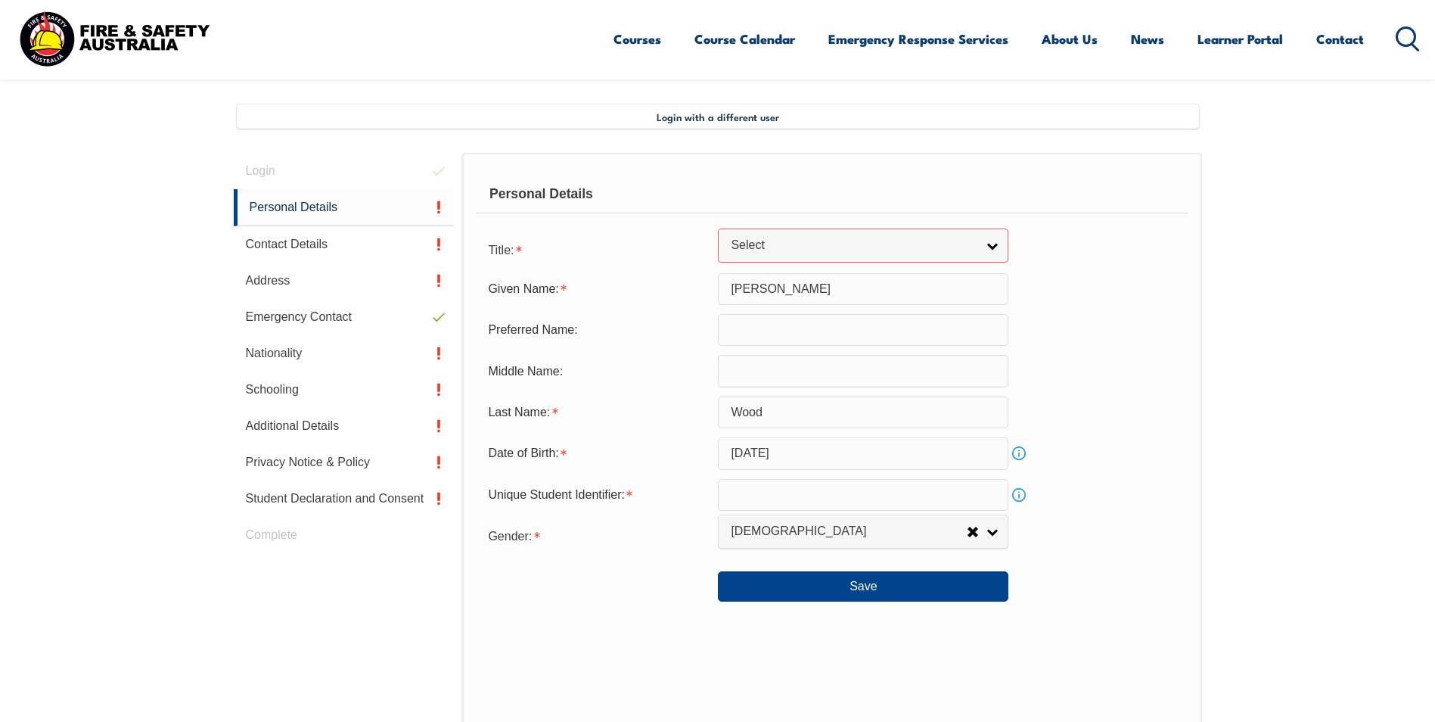
drag, startPoint x: 1251, startPoint y: 293, endPoint x: 1178, endPoint y: 312, distance: 75.8
click at [1252, 293] on section "Login with a different user Login Personal Details Contact Details Address Emer…" at bounding box center [717, 517] width 1435 height 934
click at [740, 240] on span "Select" at bounding box center [853, 246] width 245 height 16
click at [748, 311] on li "Ms" at bounding box center [863, 309] width 283 height 19
select select "Ms"
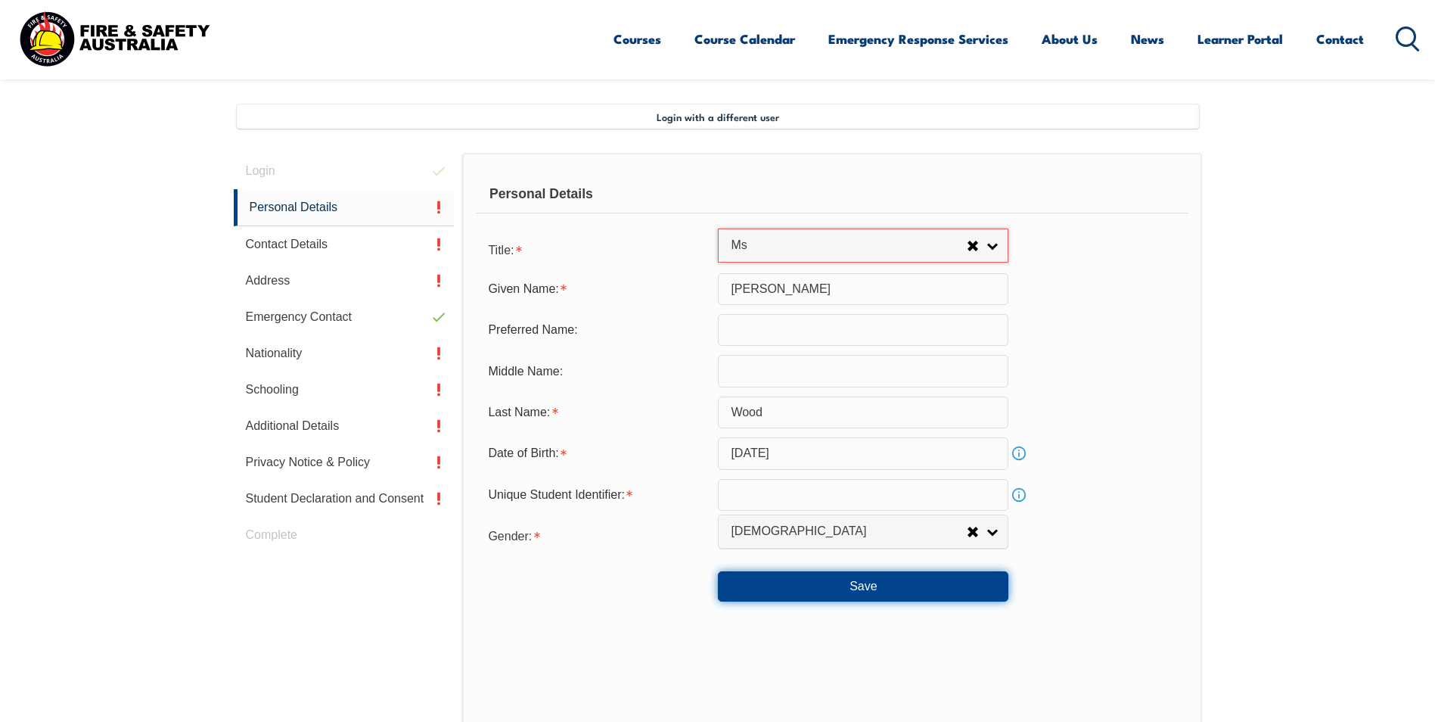
click at [848, 582] on button "Save" at bounding box center [863, 586] width 290 height 30
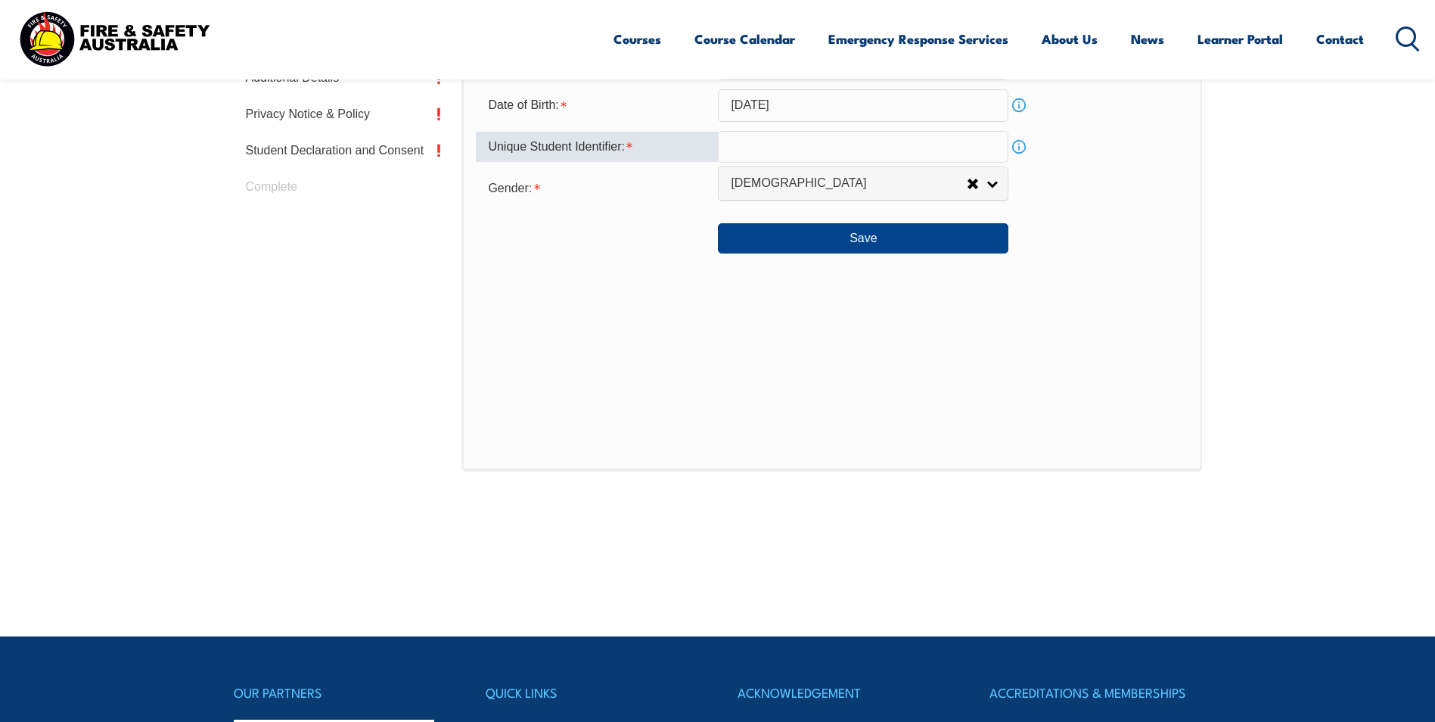
scroll to position [635, 0]
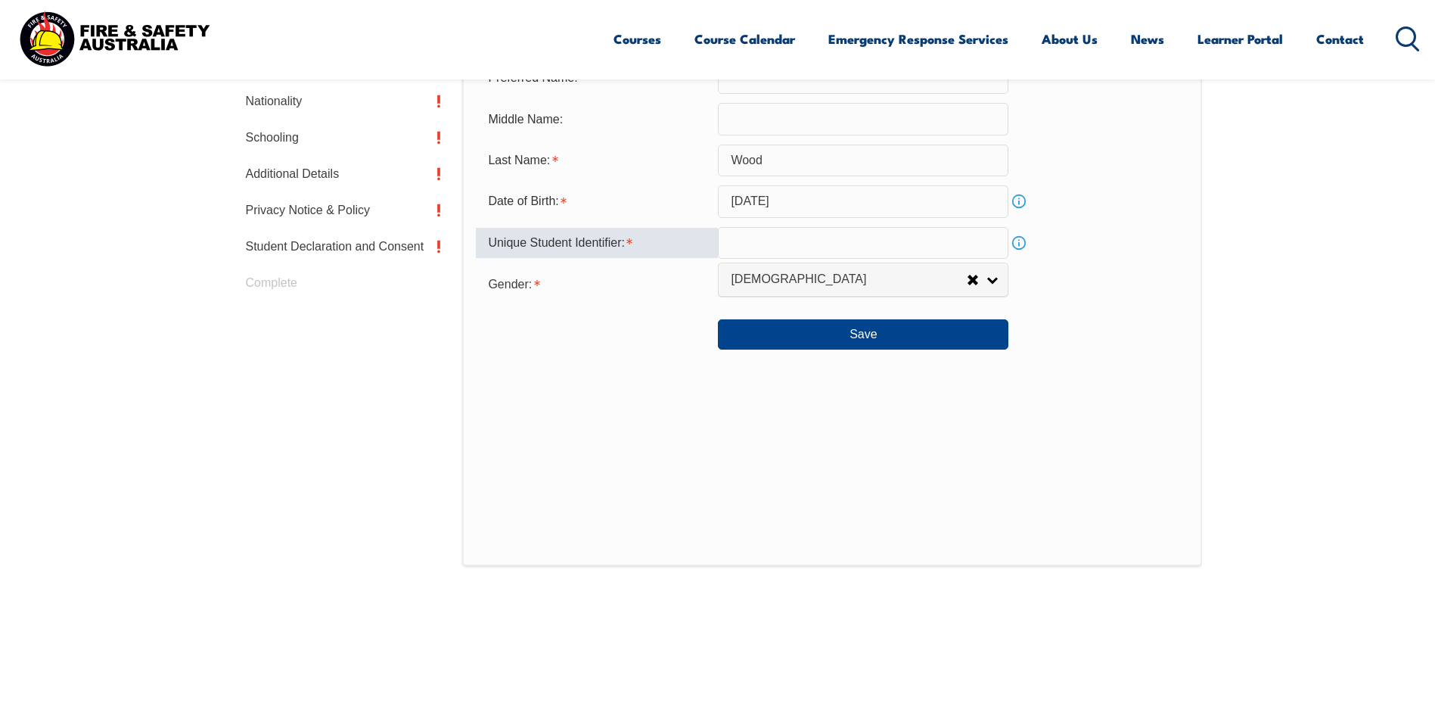
click at [787, 244] on input "text" at bounding box center [863, 243] width 290 height 32
click at [1017, 242] on link "Info" at bounding box center [1018, 242] width 21 height 21
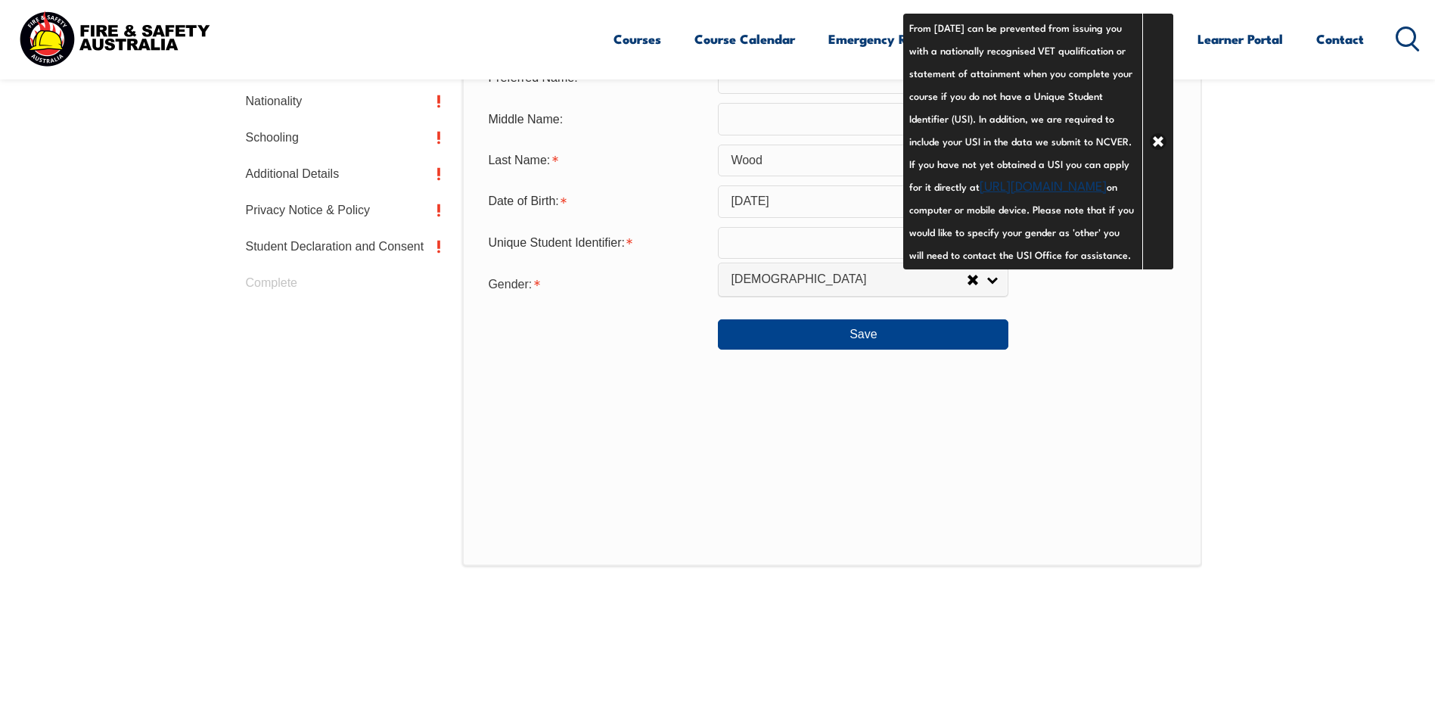
click at [980, 194] on link "https://www.usi.gov.au/your-usi/create-usi" at bounding box center [1043, 184] width 127 height 18
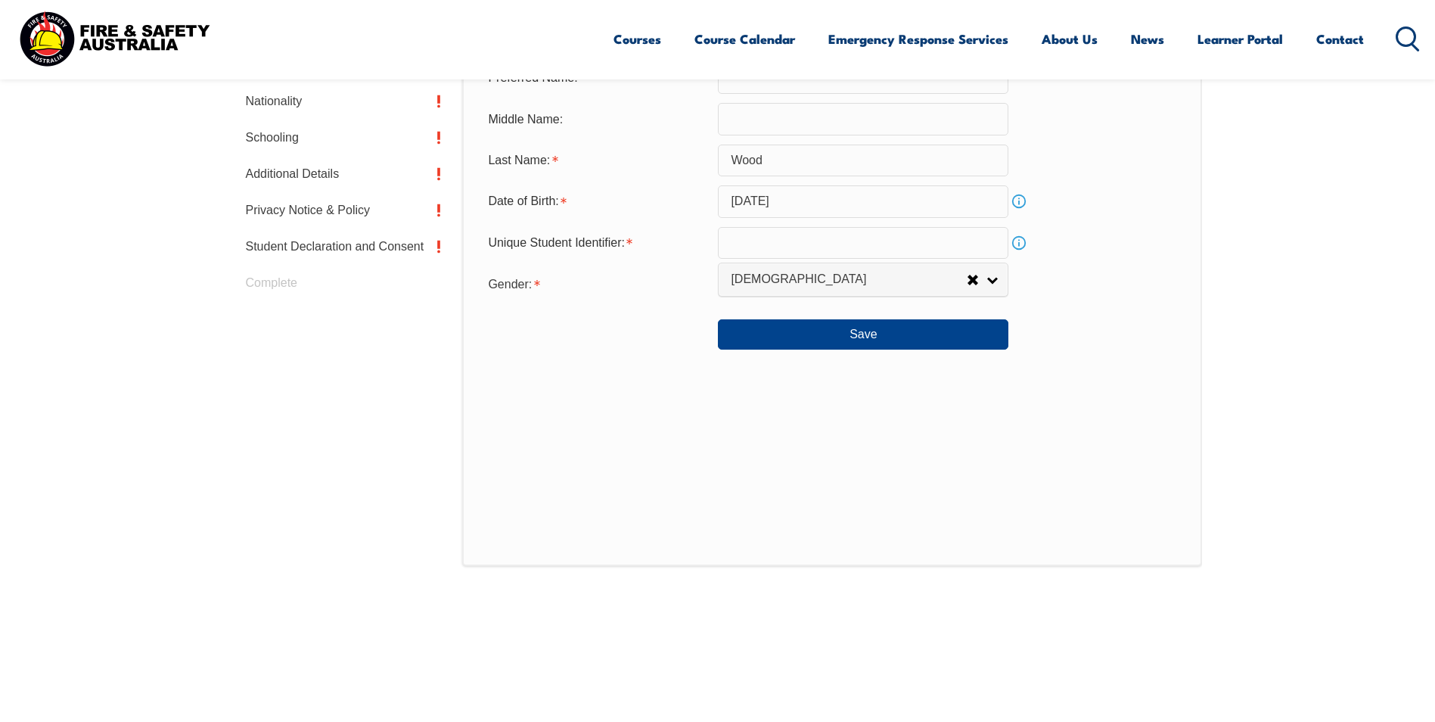
click at [781, 247] on input "text" at bounding box center [863, 243] width 290 height 32
paste input "B9YE4YF6TD"
type input "B9YE4YF6TD"
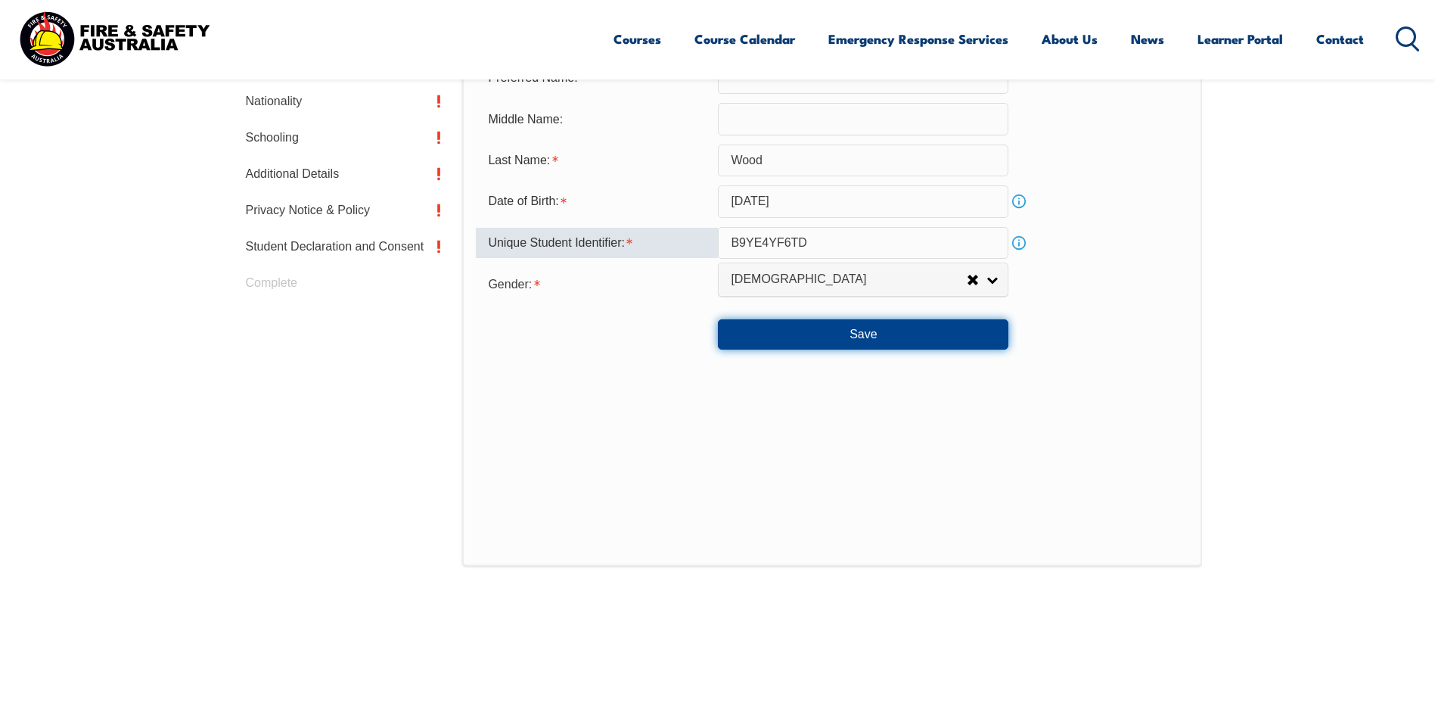
click at [866, 331] on button "Save" at bounding box center [863, 334] width 290 height 30
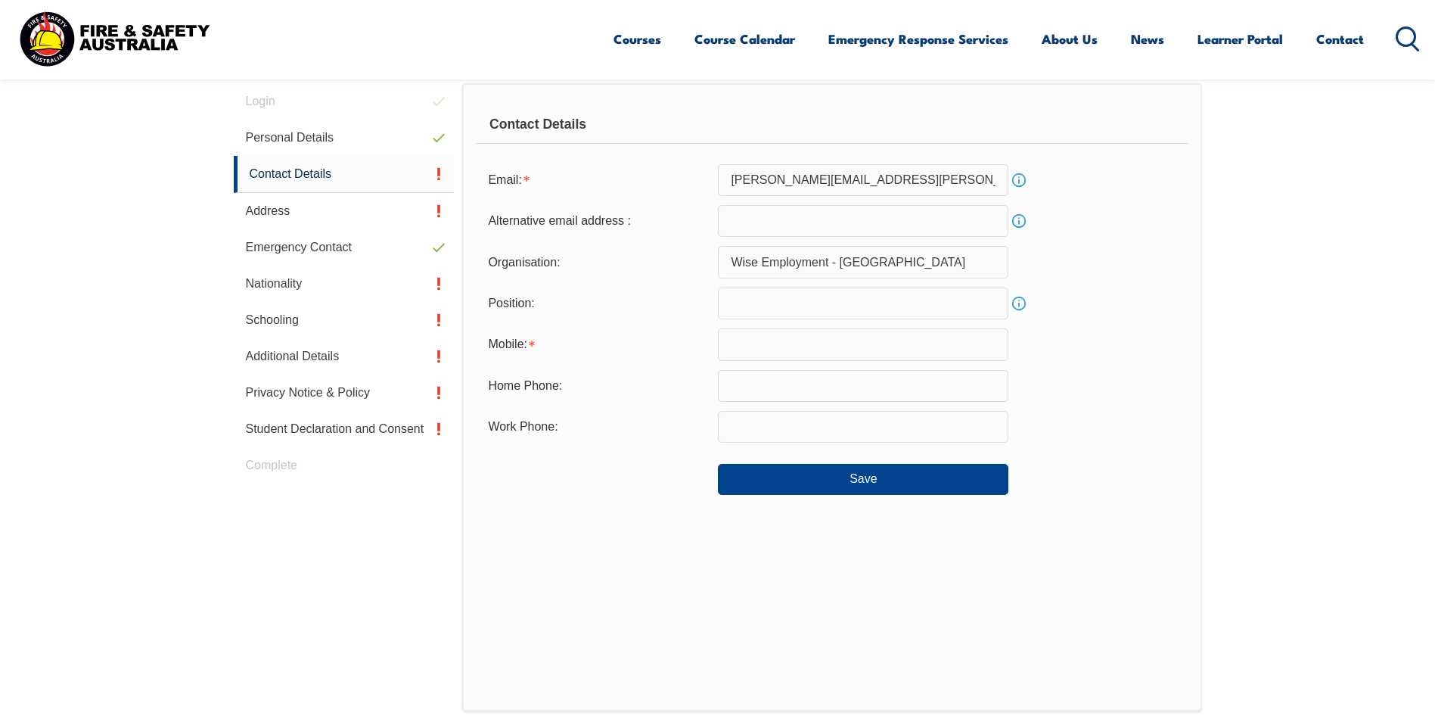
scroll to position [412, 0]
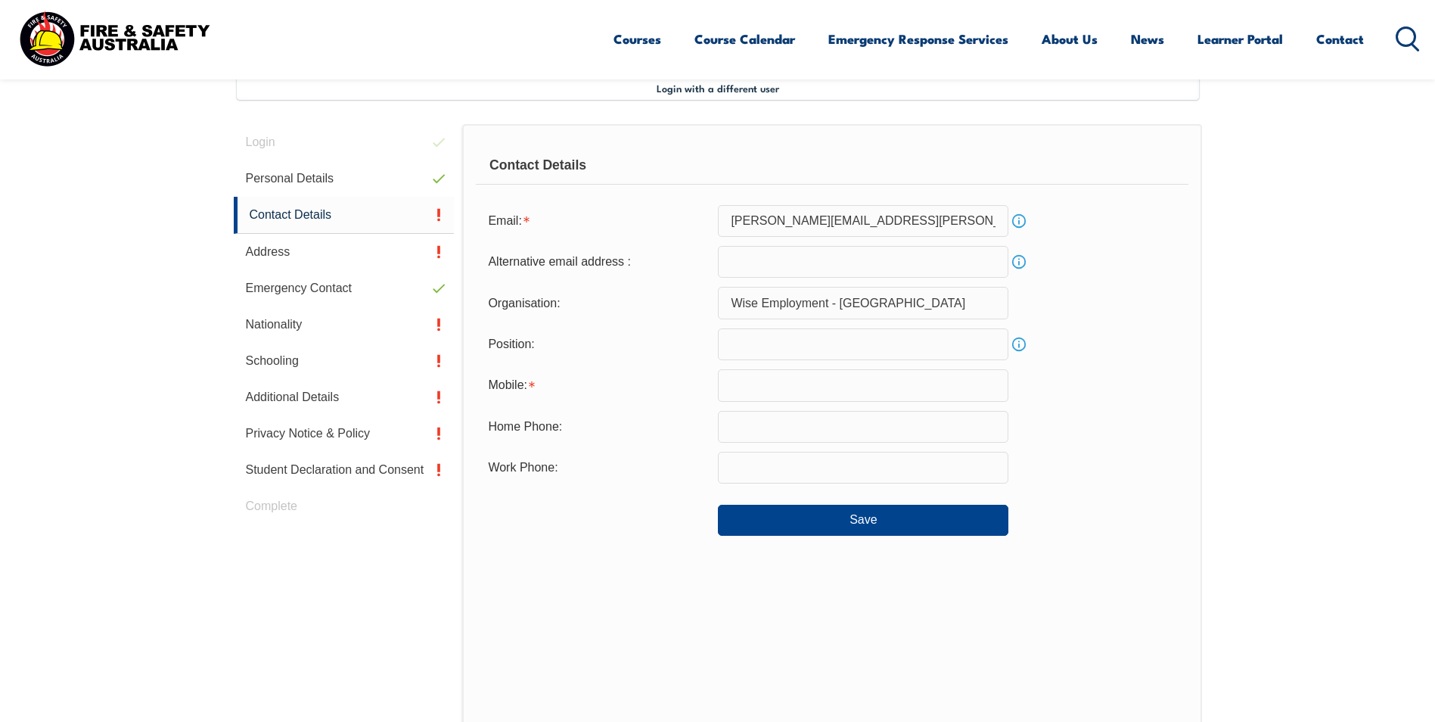
click at [930, 304] on input "Wise Employment - [GEOGRAPHIC_DATA]" at bounding box center [863, 303] width 290 height 32
click at [893, 378] on input "text" at bounding box center [863, 385] width 290 height 32
type input "0400886642"
type input "[PERSON_NAME][EMAIL_ADDRESS][PERSON_NAME][DOMAIN_NAME]"
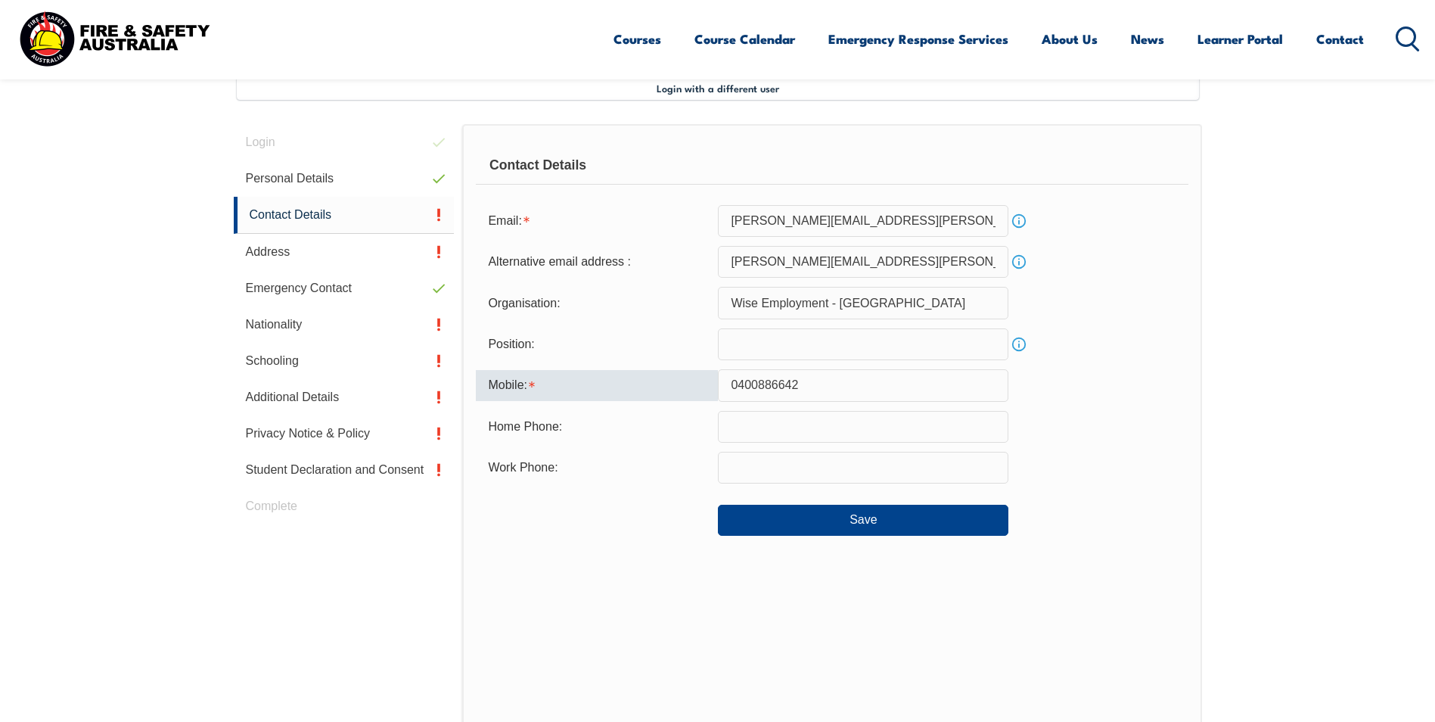
click at [940, 291] on input "Wise Employment - [GEOGRAPHIC_DATA]" at bounding box center [863, 303] width 290 height 32
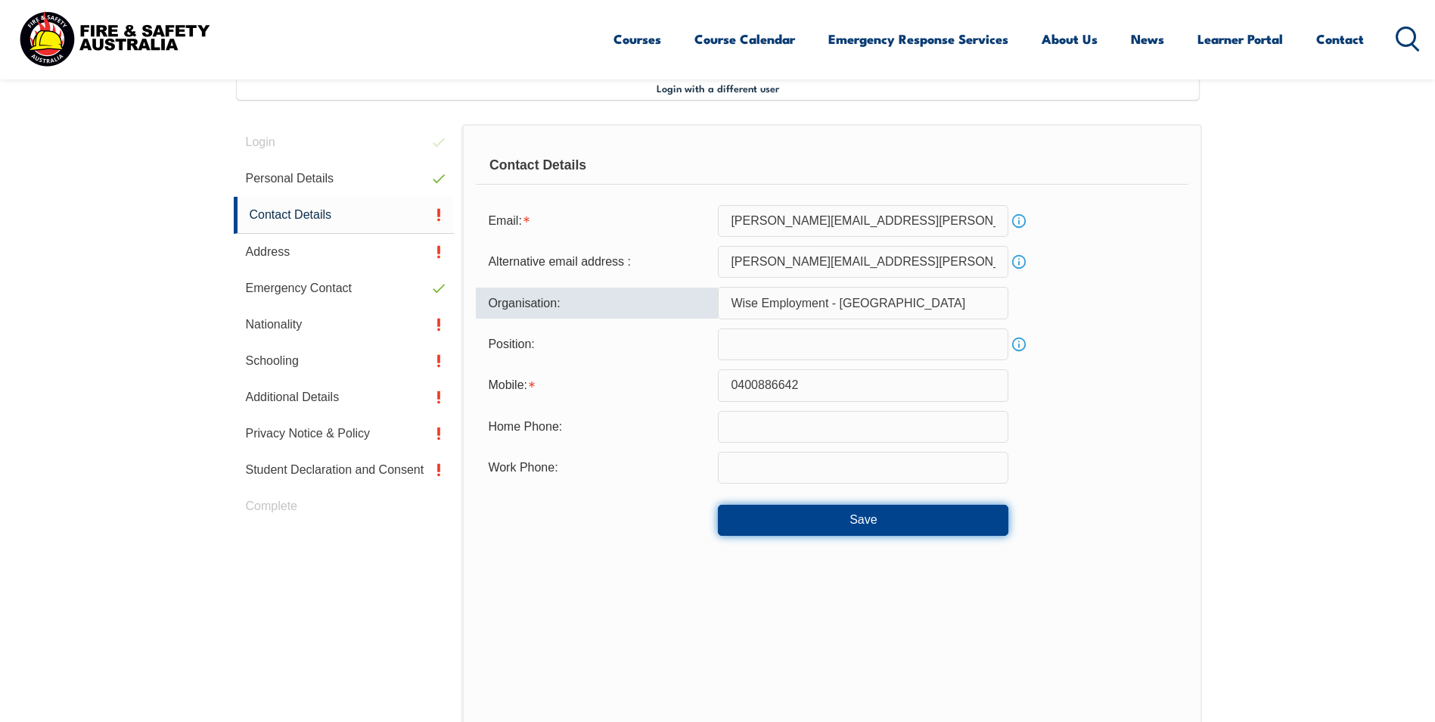
click at [877, 511] on button "Save" at bounding box center [863, 520] width 290 height 30
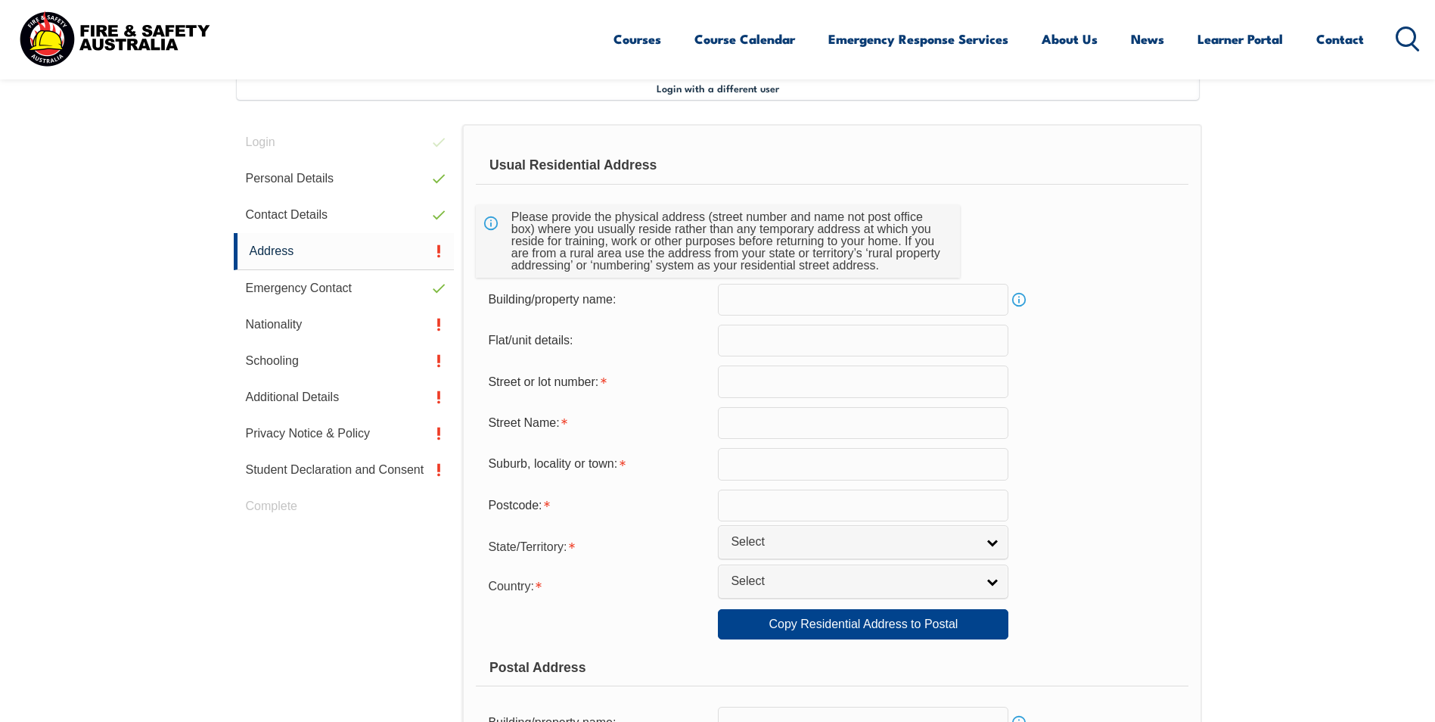
scroll to position [488, 0]
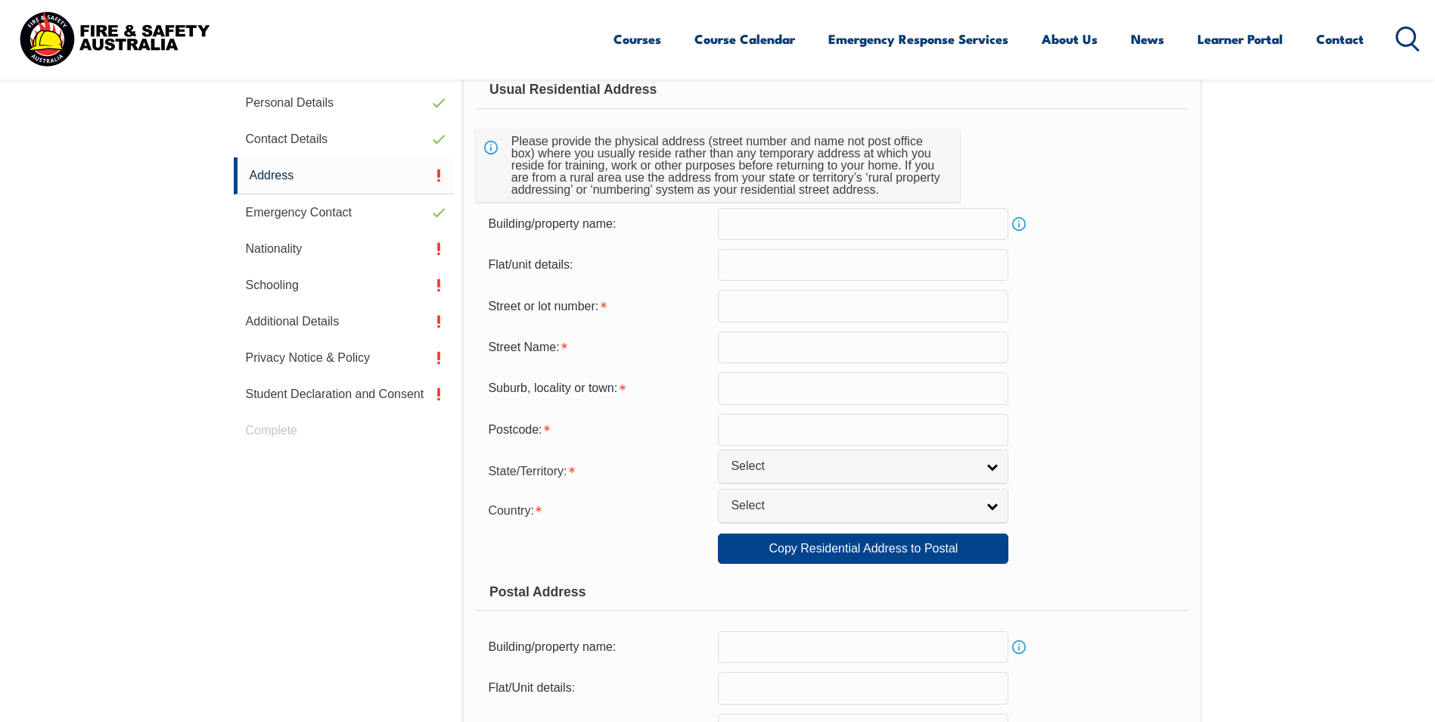
click at [786, 225] on input "text" at bounding box center [863, 224] width 290 height 32
click at [845, 273] on input "text" at bounding box center [863, 265] width 290 height 32
type input "S"
click at [805, 300] on input "text" at bounding box center [863, 306] width 290 height 32
type input "[STREET_ADDRESS]"
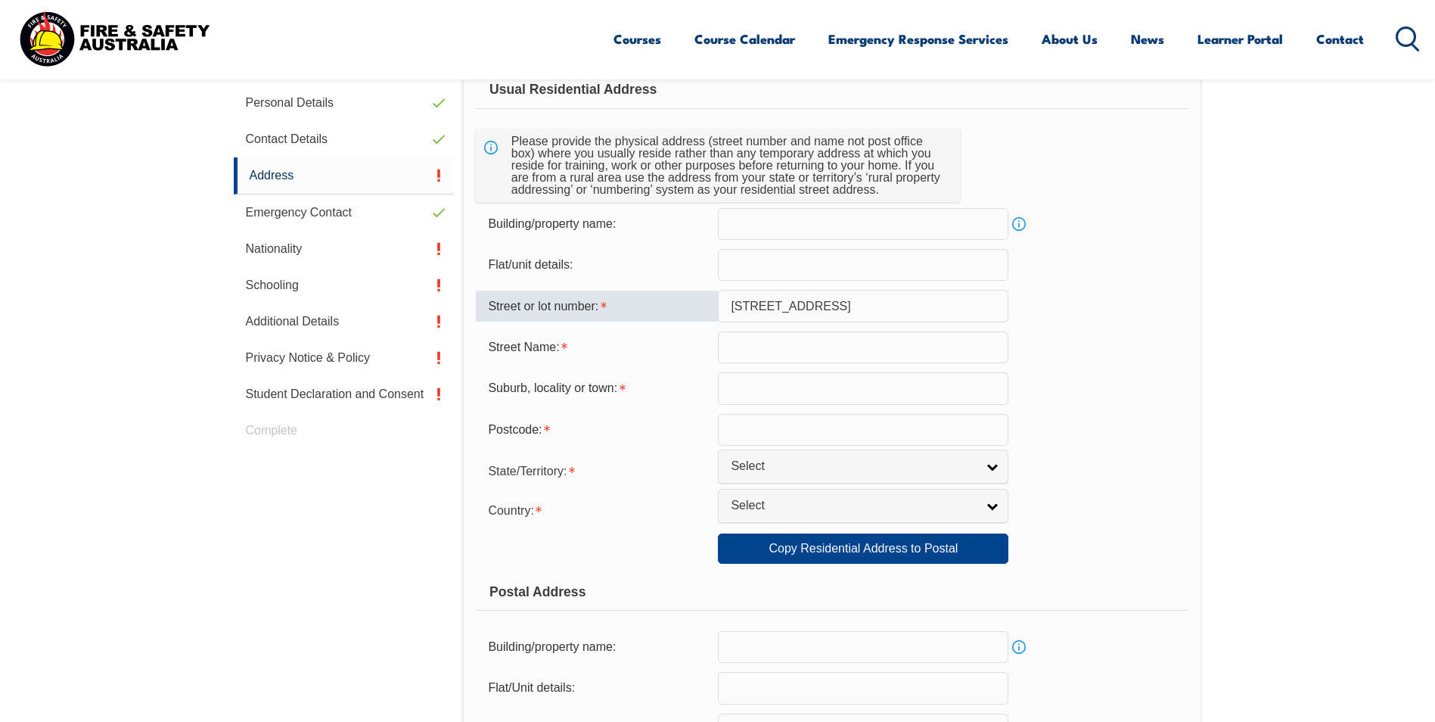
type input "under power of attorney"
select select "VIC"
select select "1101"
click at [840, 306] on input "[STREET_ADDRESS]" at bounding box center [863, 306] width 290 height 32
drag, startPoint x: 1203, startPoint y: 289, endPoint x: 1247, endPoint y: 297, distance: 44.5
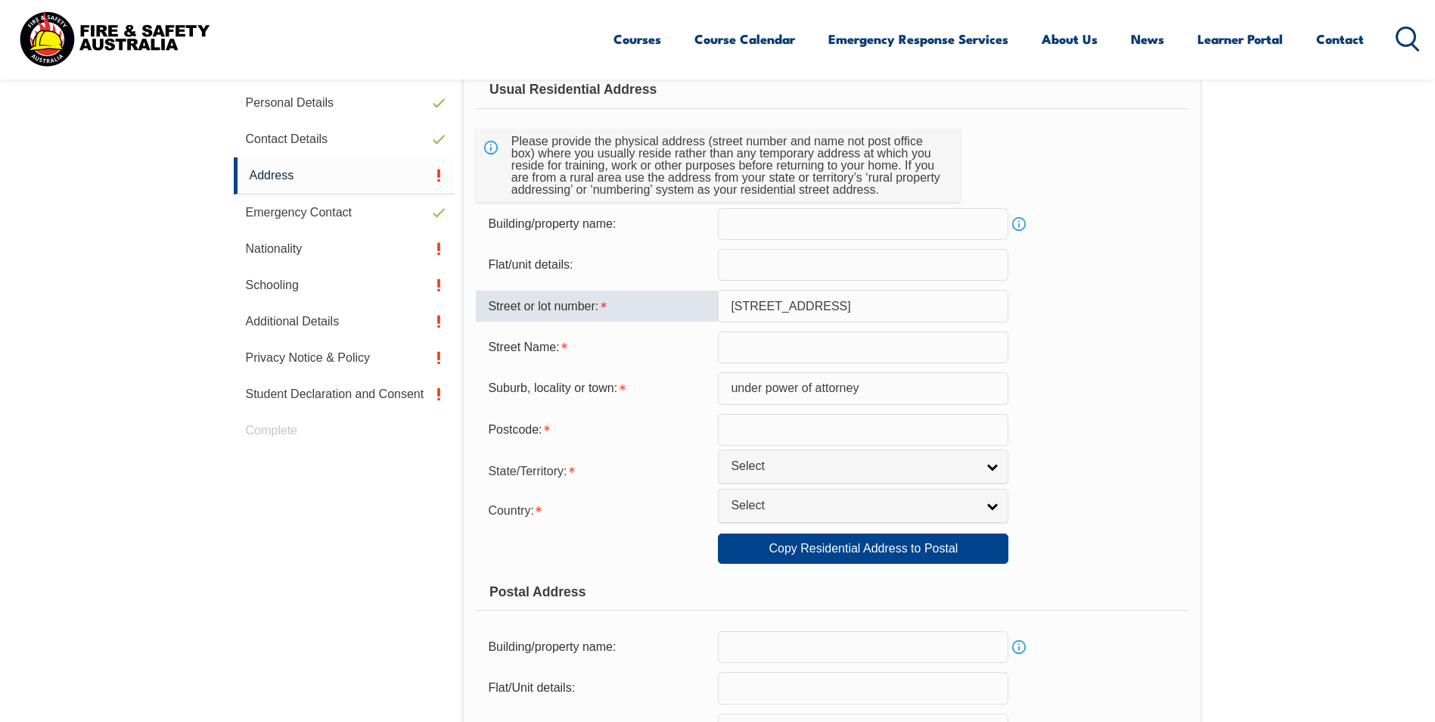
click at [1203, 289] on section "Login with a different user Login Personal Details Contact Details Address Emer…" at bounding box center [717, 684] width 1435 height 1477
drag, startPoint x: 830, startPoint y: 303, endPoint x: 774, endPoint y: 309, distance: 56.3
click at [774, 309] on input "[STREET_ADDRESS]" at bounding box center [863, 306] width 290 height 32
drag, startPoint x: 747, startPoint y: 302, endPoint x: 800, endPoint y: 301, distance: 53.7
click at [800, 301] on input "[STREET_ADDRESS]" at bounding box center [863, 306] width 290 height 32
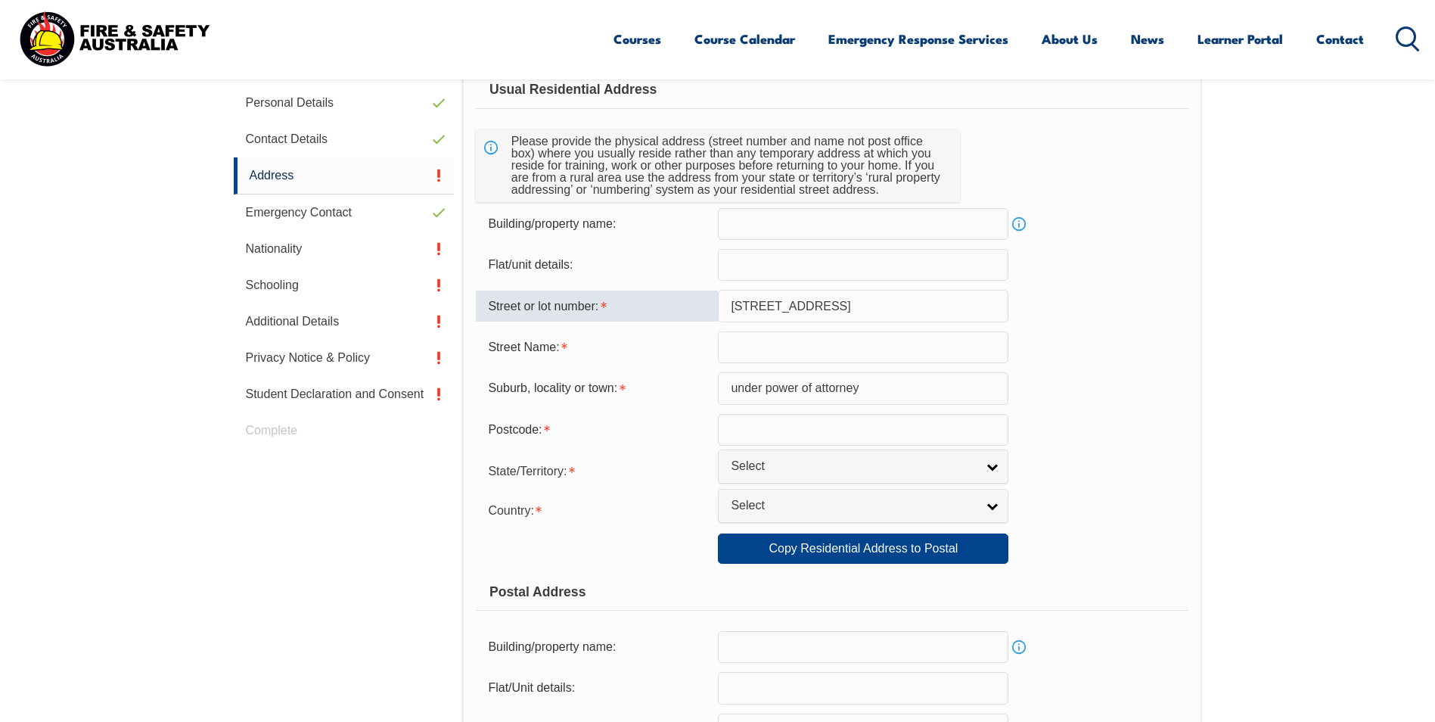
click at [847, 302] on input "[STREET_ADDRESS]" at bounding box center [863, 306] width 290 height 32
click at [1215, 304] on section "Login with a different user Login Personal Details Contact Details Address Emer…" at bounding box center [717, 684] width 1435 height 1477
click at [752, 351] on input "text" at bounding box center [863, 347] width 290 height 32
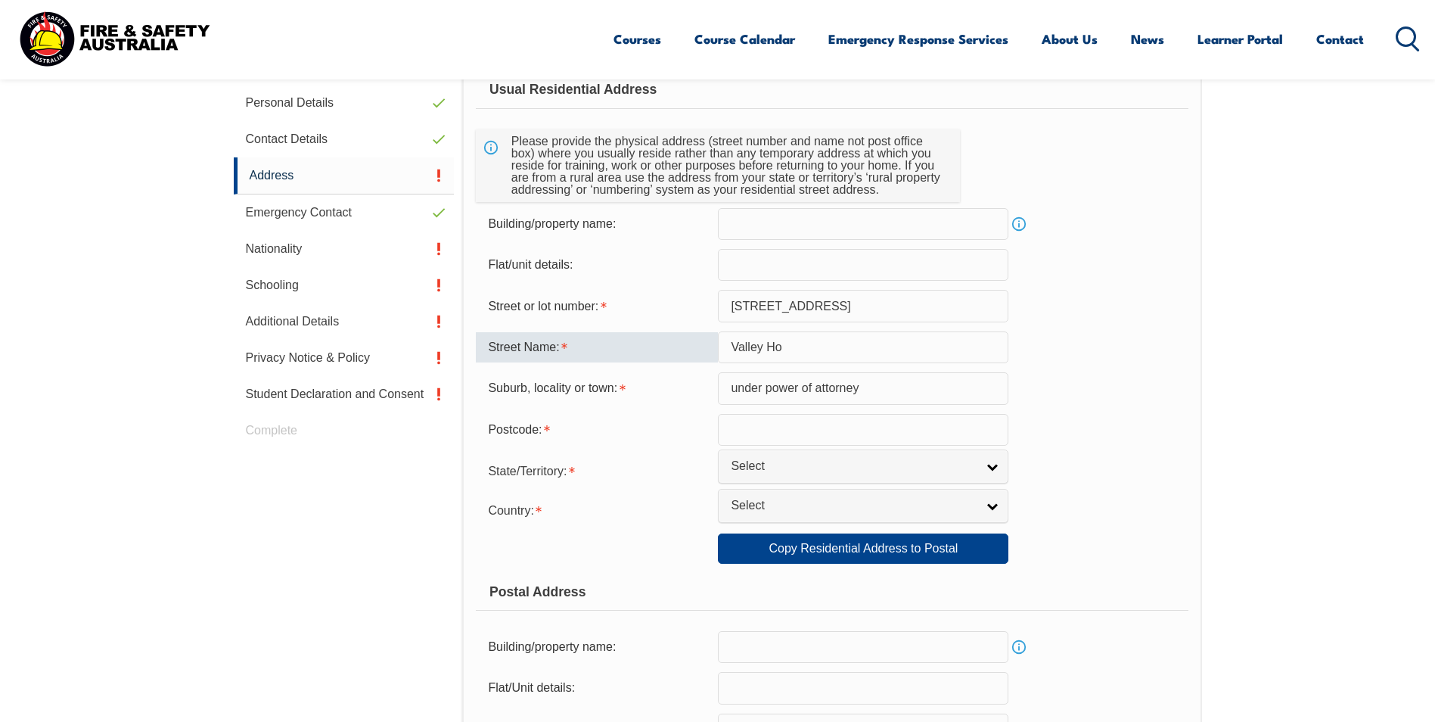
type input "Valley Ho"
click at [810, 390] on input "under power of attorney" at bounding box center [863, 388] width 290 height 32
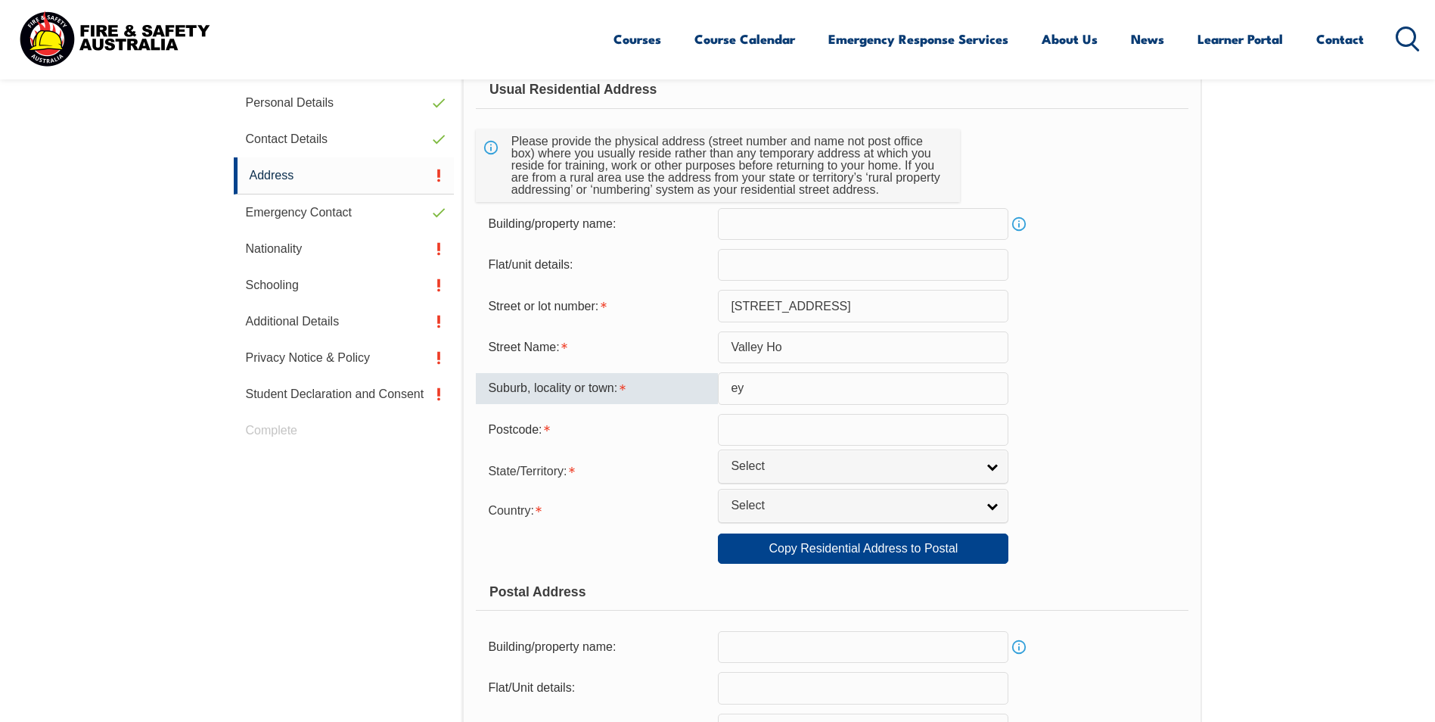
type input "y"
type input "[GEOGRAPHIC_DATA]"
type input "3116"
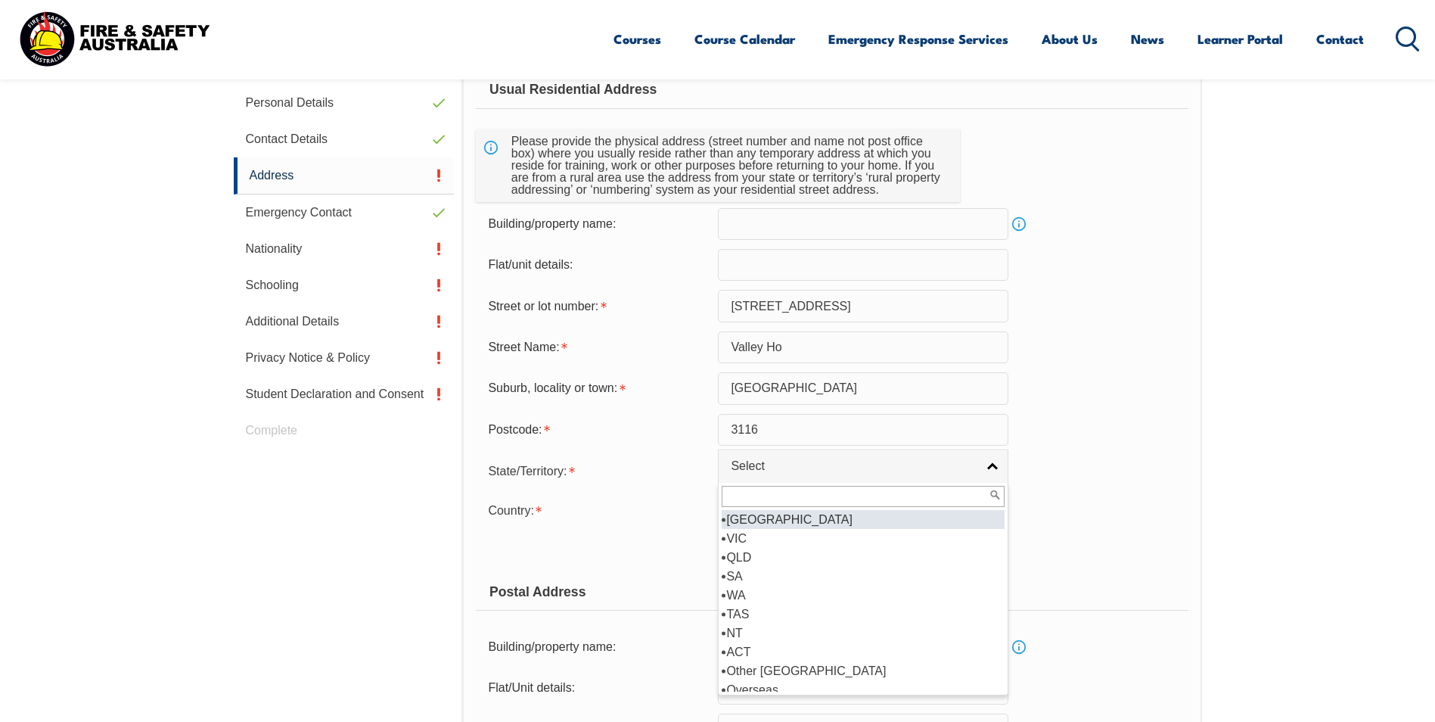
click at [802, 470] on span "Select" at bounding box center [853, 466] width 245 height 16
click at [757, 537] on li "VIC" at bounding box center [863, 538] width 283 height 19
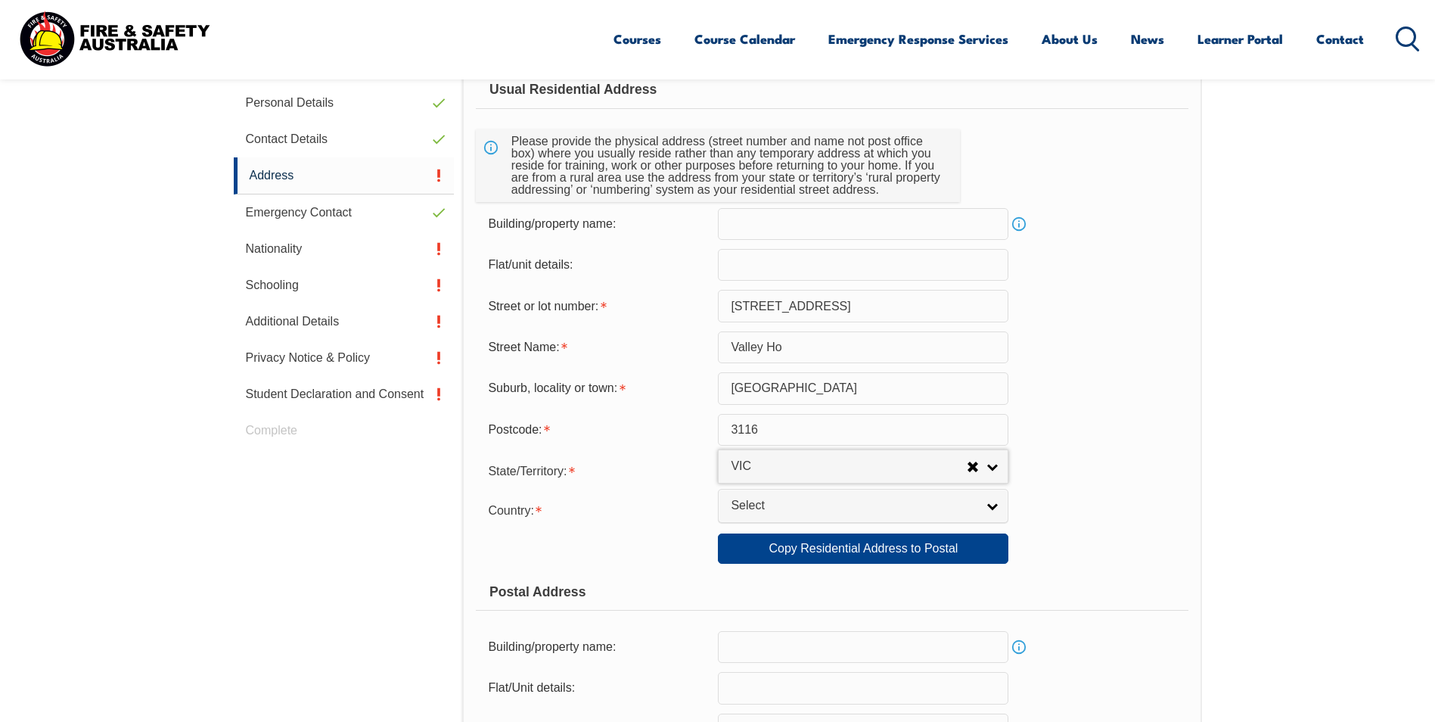
click at [728, 505] on link "Select" at bounding box center [863, 506] width 290 height 34
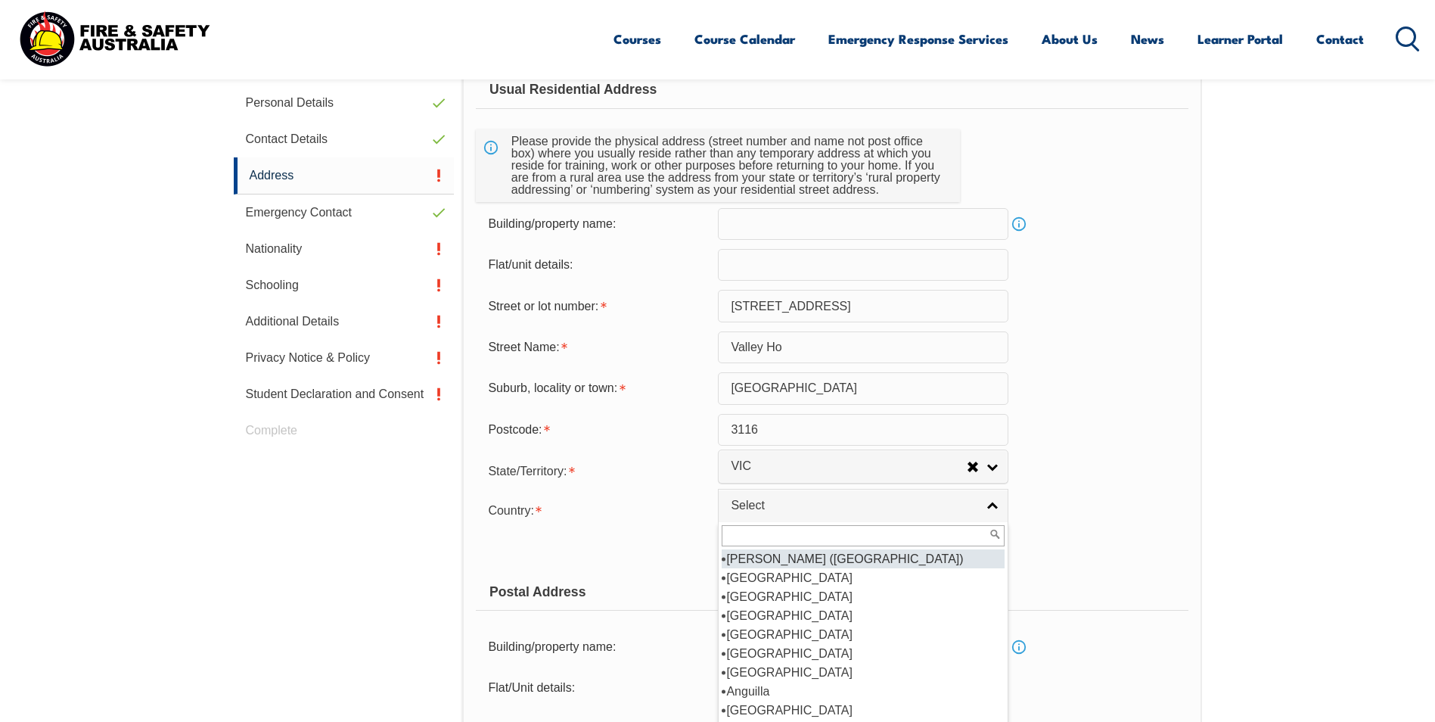
click at [862, 303] on input "[STREET_ADDRESS]" at bounding box center [863, 306] width 290 height 32
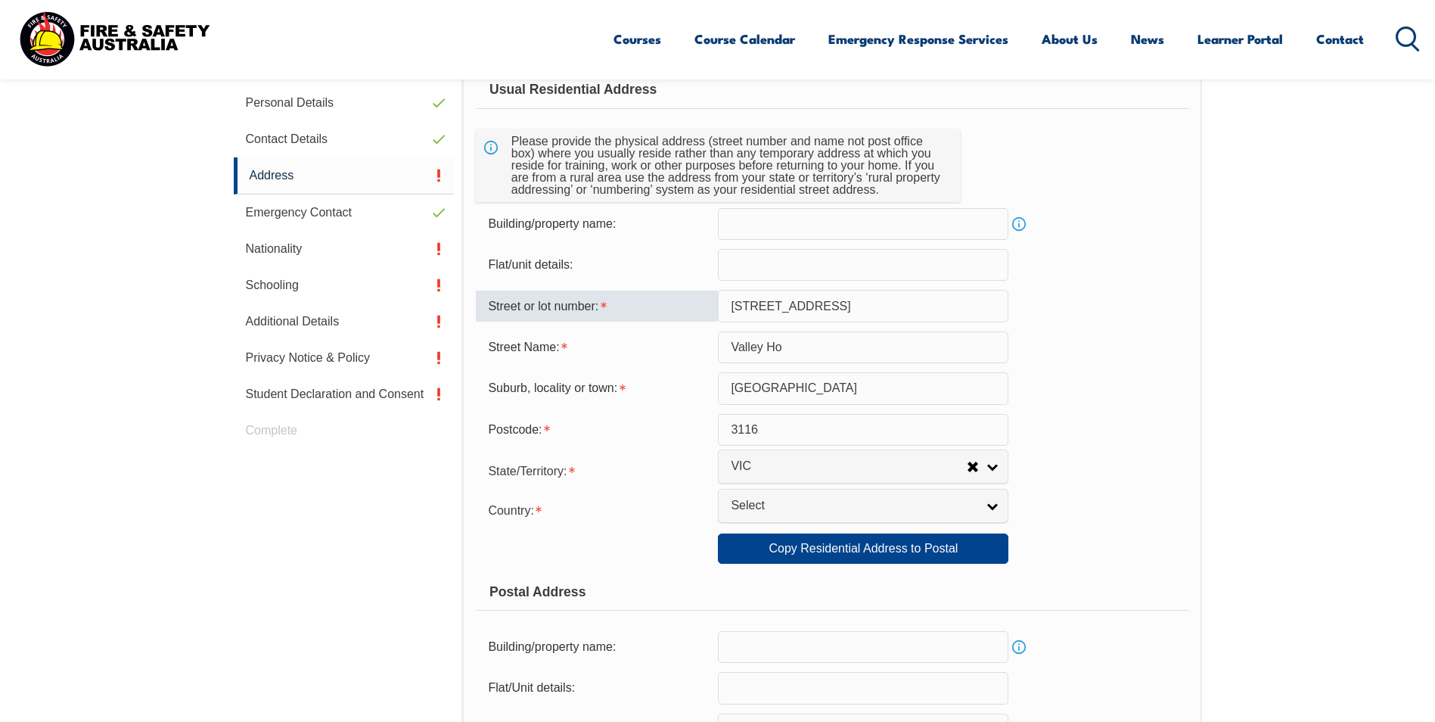
click at [801, 308] on input "[STREET_ADDRESS]" at bounding box center [863, 306] width 290 height 32
click at [1240, 315] on section "Login with a different user Login Personal Details Contact Details Address Emer…" at bounding box center [717, 684] width 1435 height 1477
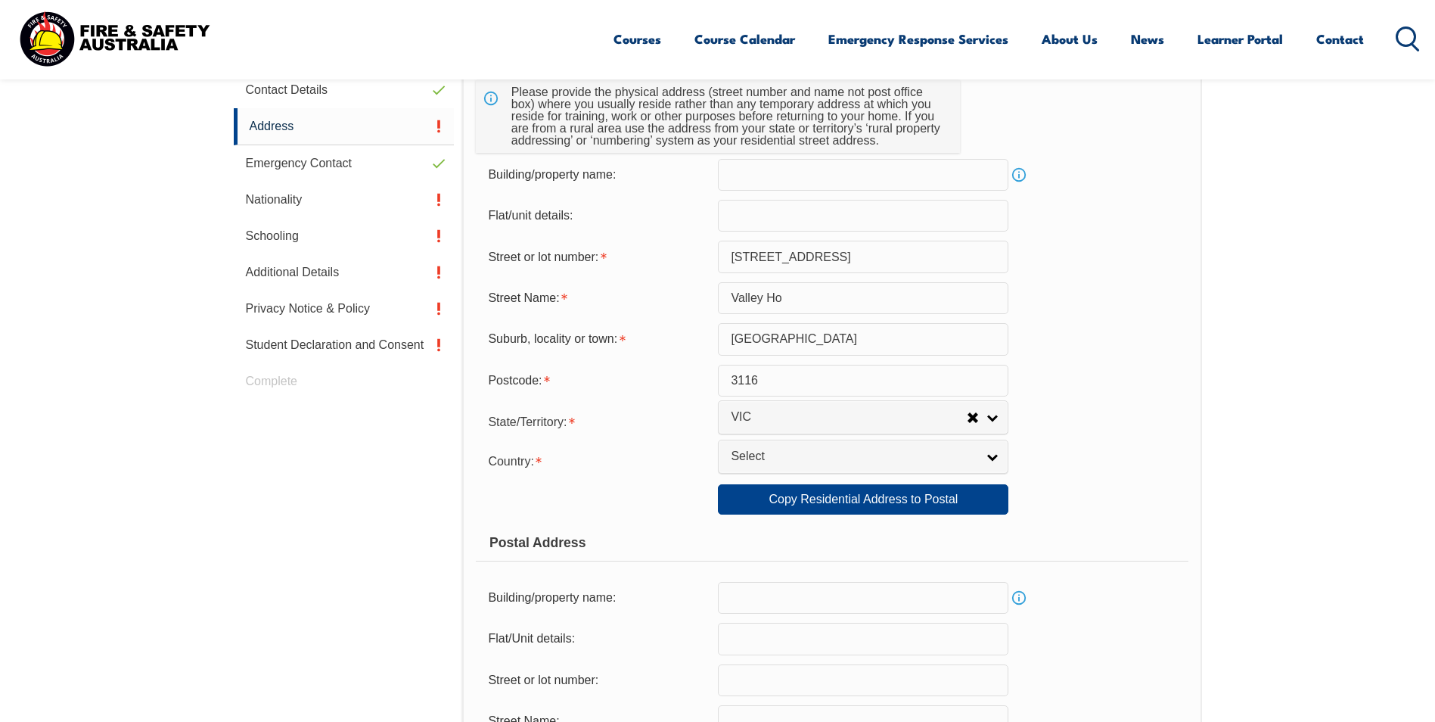
scroll to position [564, 0]
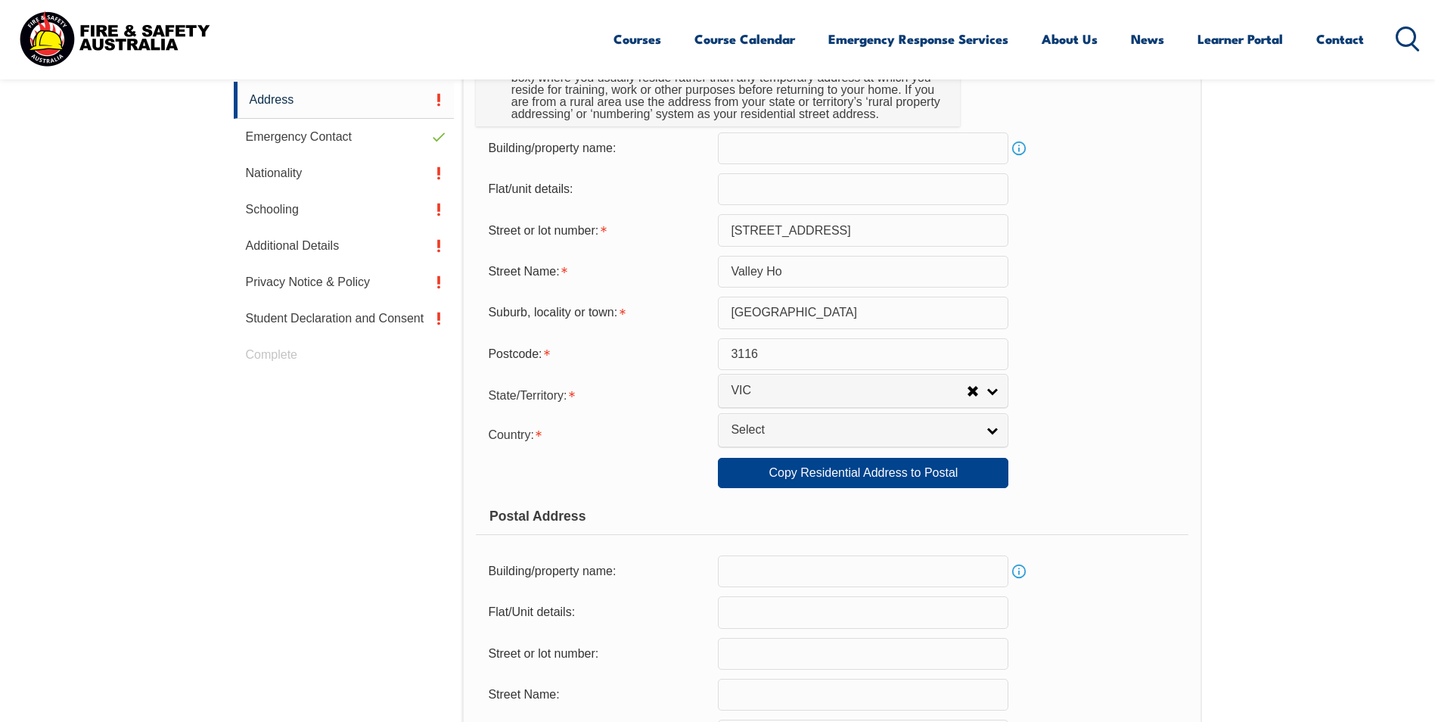
click at [822, 430] on span "Select" at bounding box center [853, 430] width 245 height 16
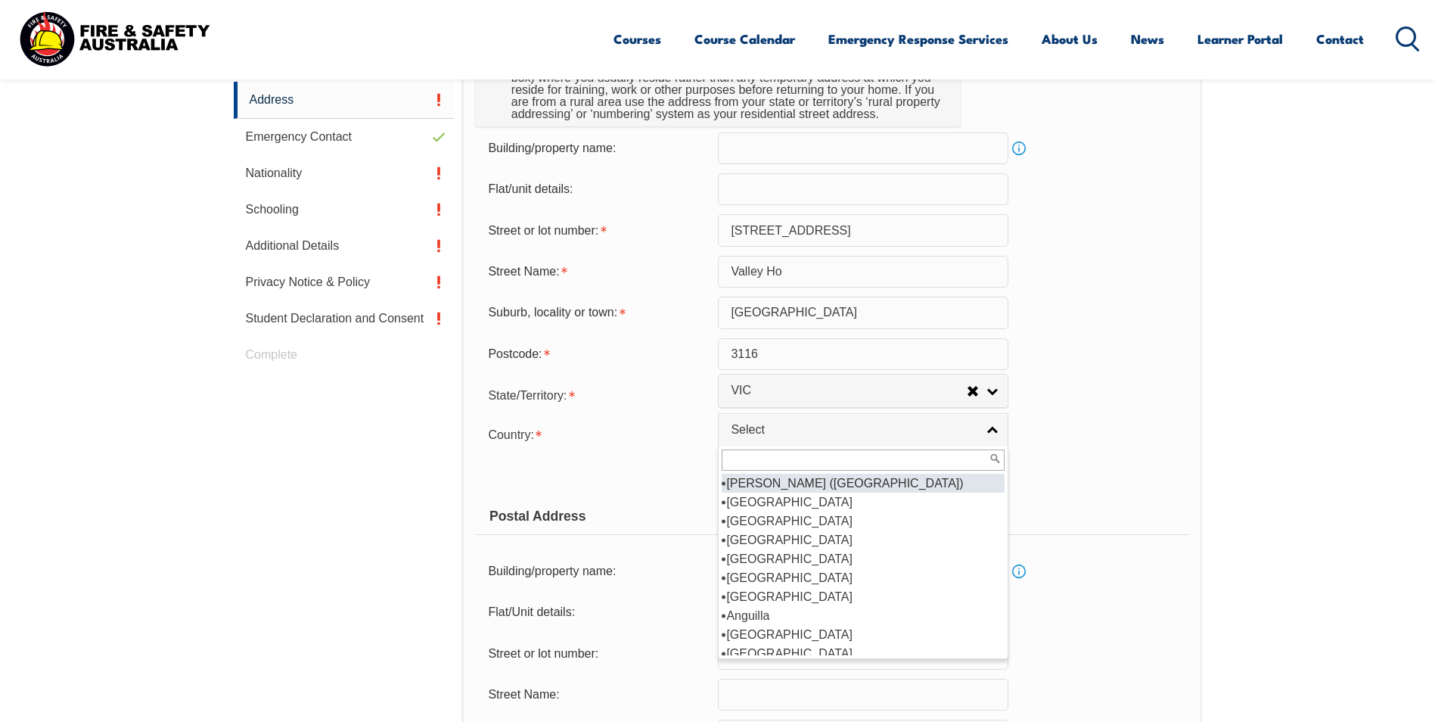
scroll to position [151, 0]
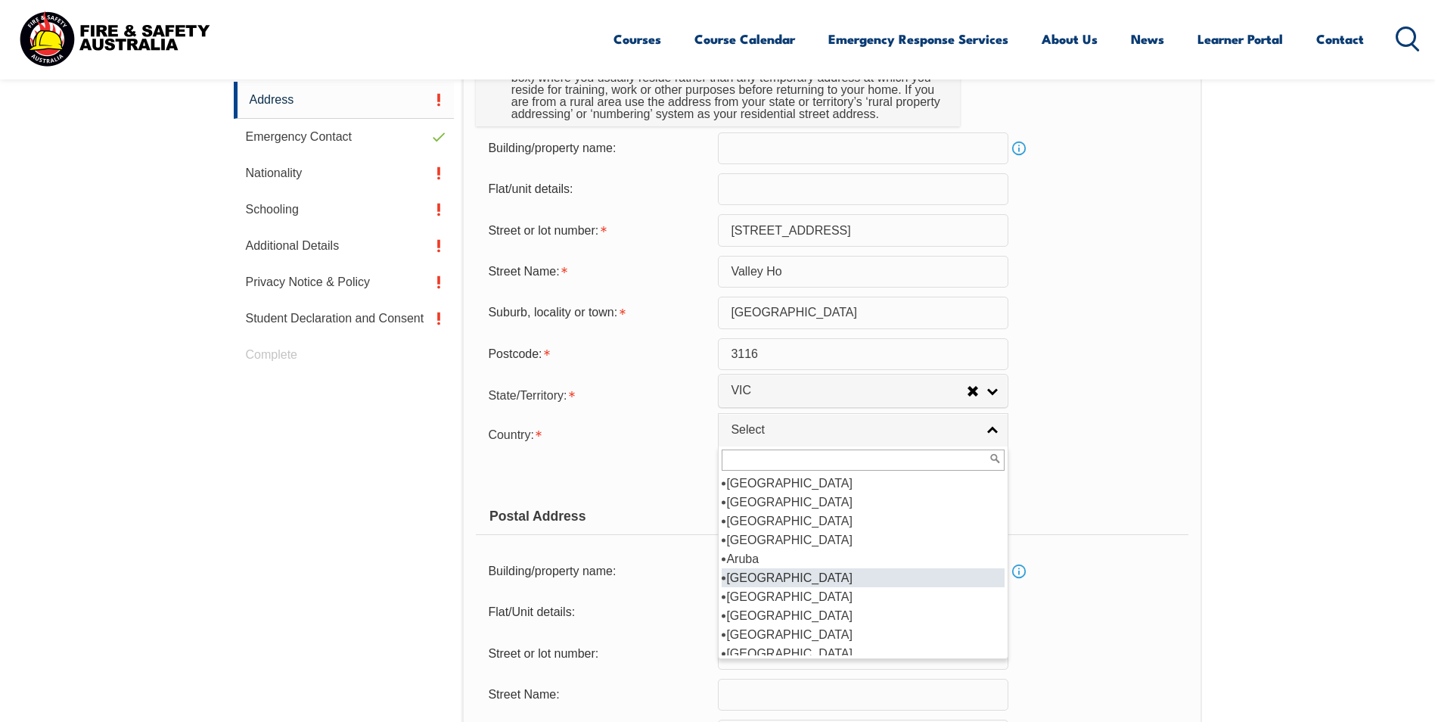
click at [769, 578] on li "[GEOGRAPHIC_DATA]" at bounding box center [863, 577] width 283 height 19
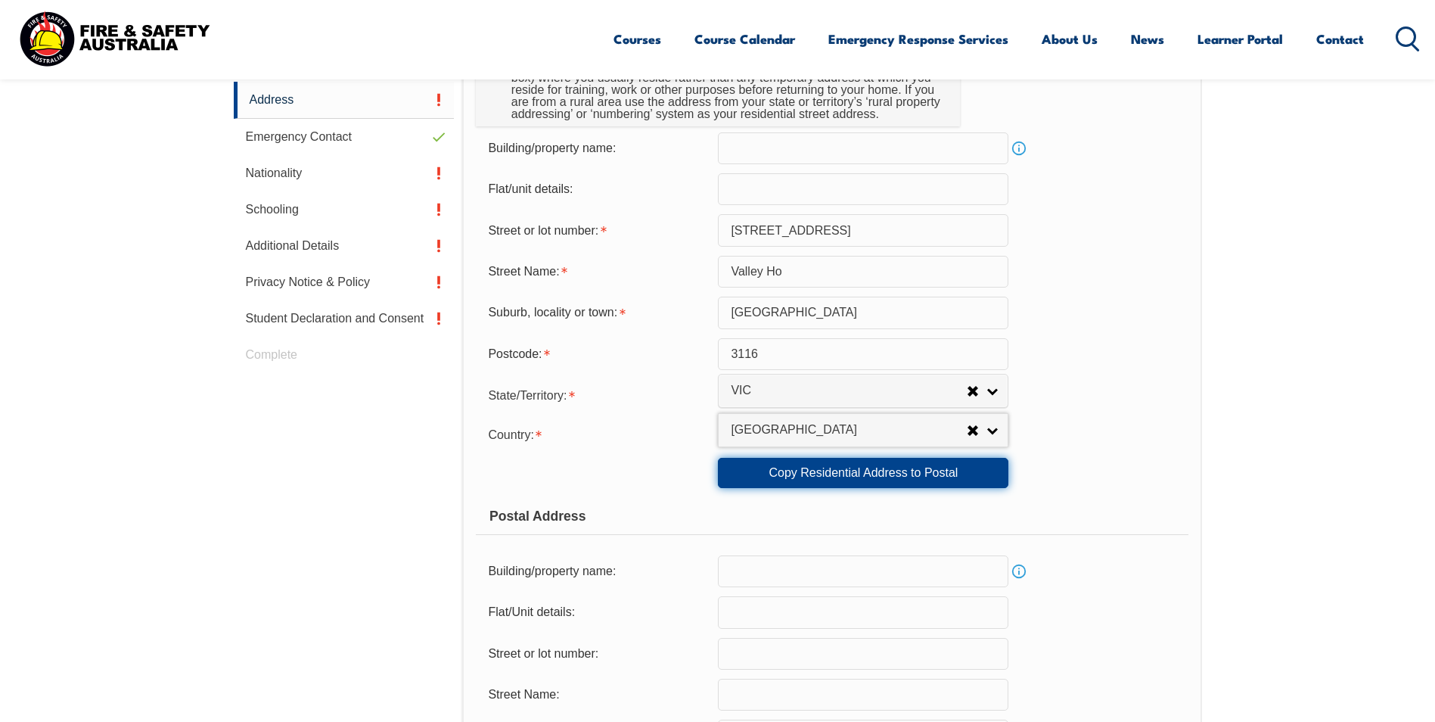
click at [903, 464] on link "Copy Residential Address to Postal" at bounding box center [863, 473] width 290 height 30
type input "[STREET_ADDRESS]"
type input "Valley Ho"
type input "[GEOGRAPHIC_DATA]"
select select "VIC"
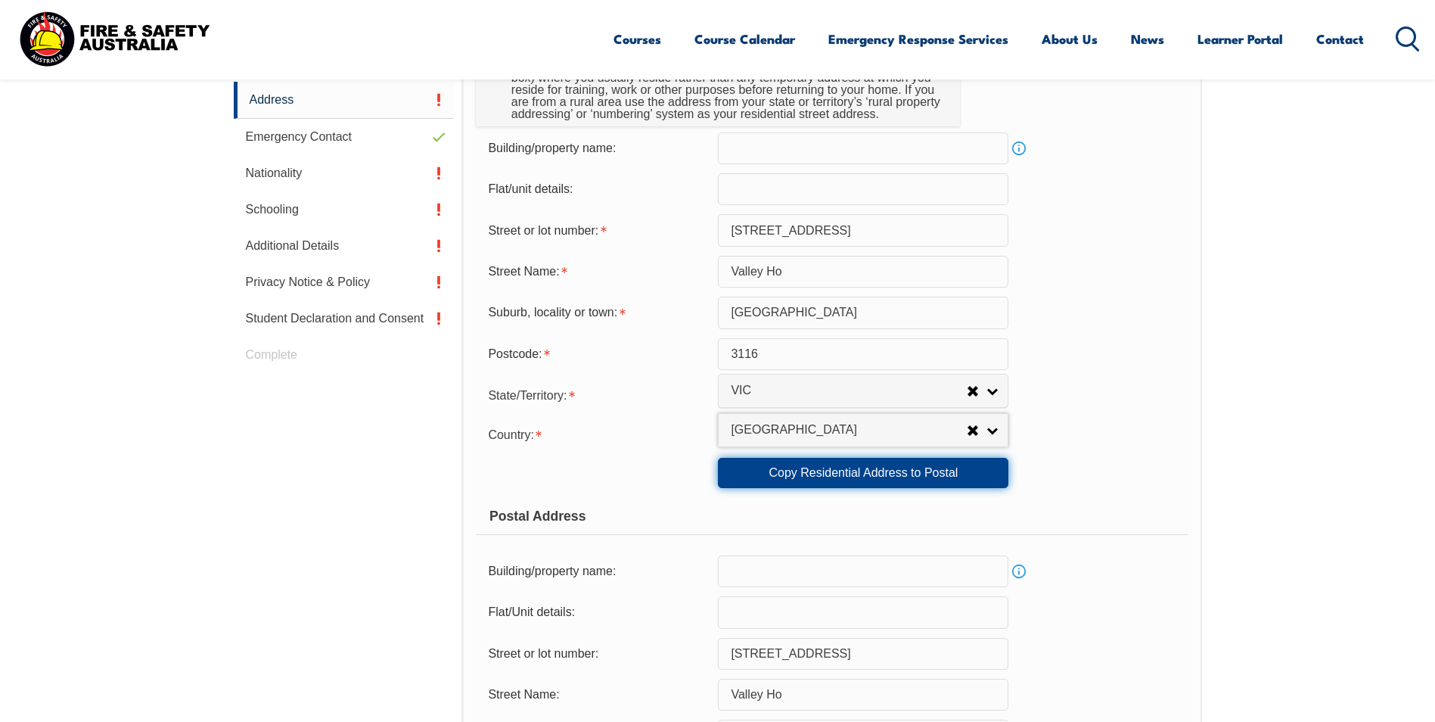
type input "3116"
select select "1101"
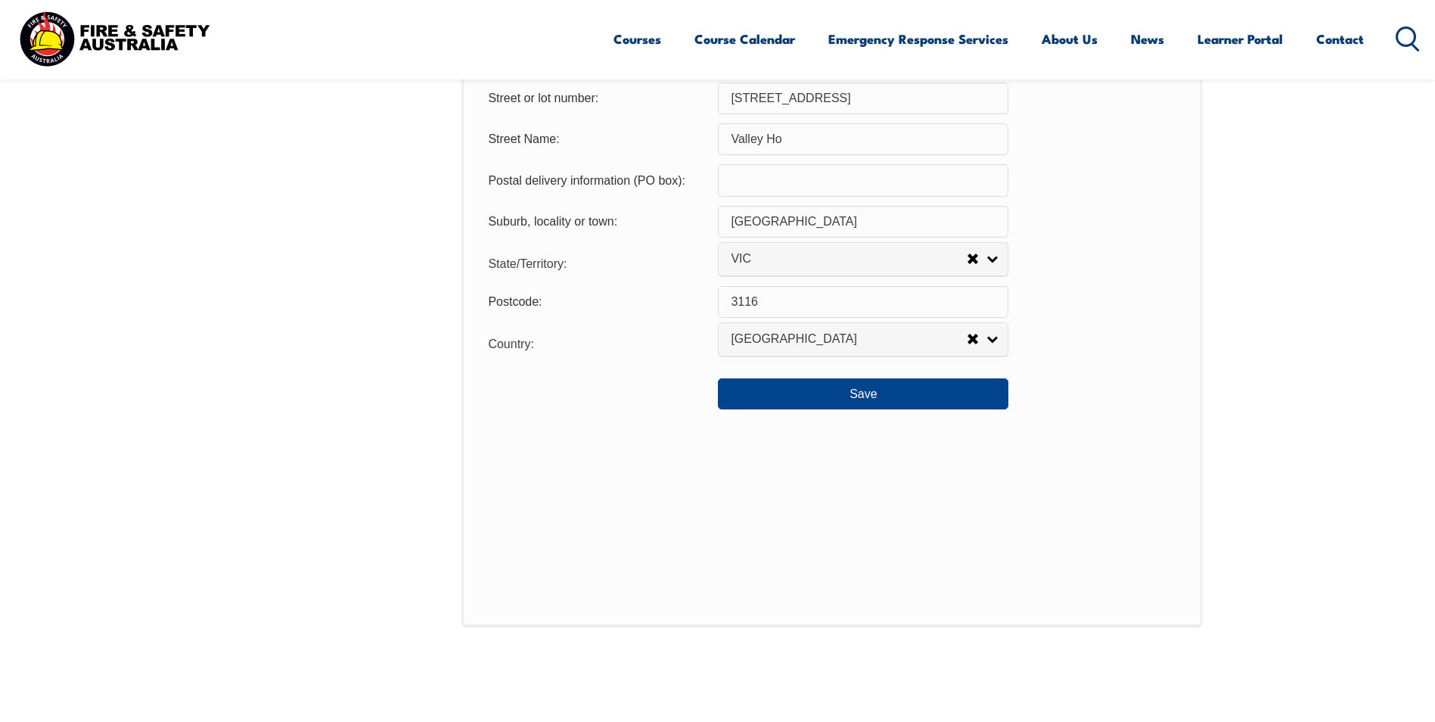
scroll to position [1169, 0]
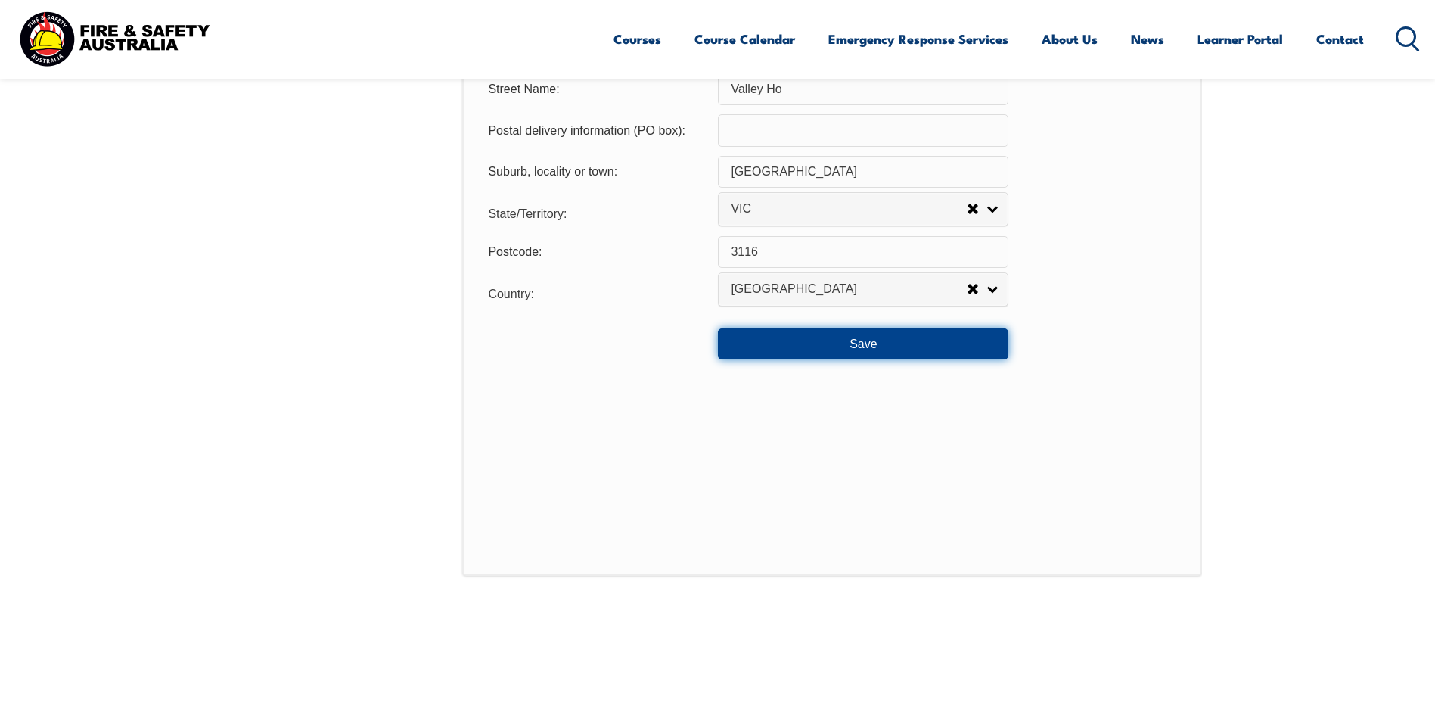
click at [862, 345] on button "Save" at bounding box center [863, 343] width 290 height 30
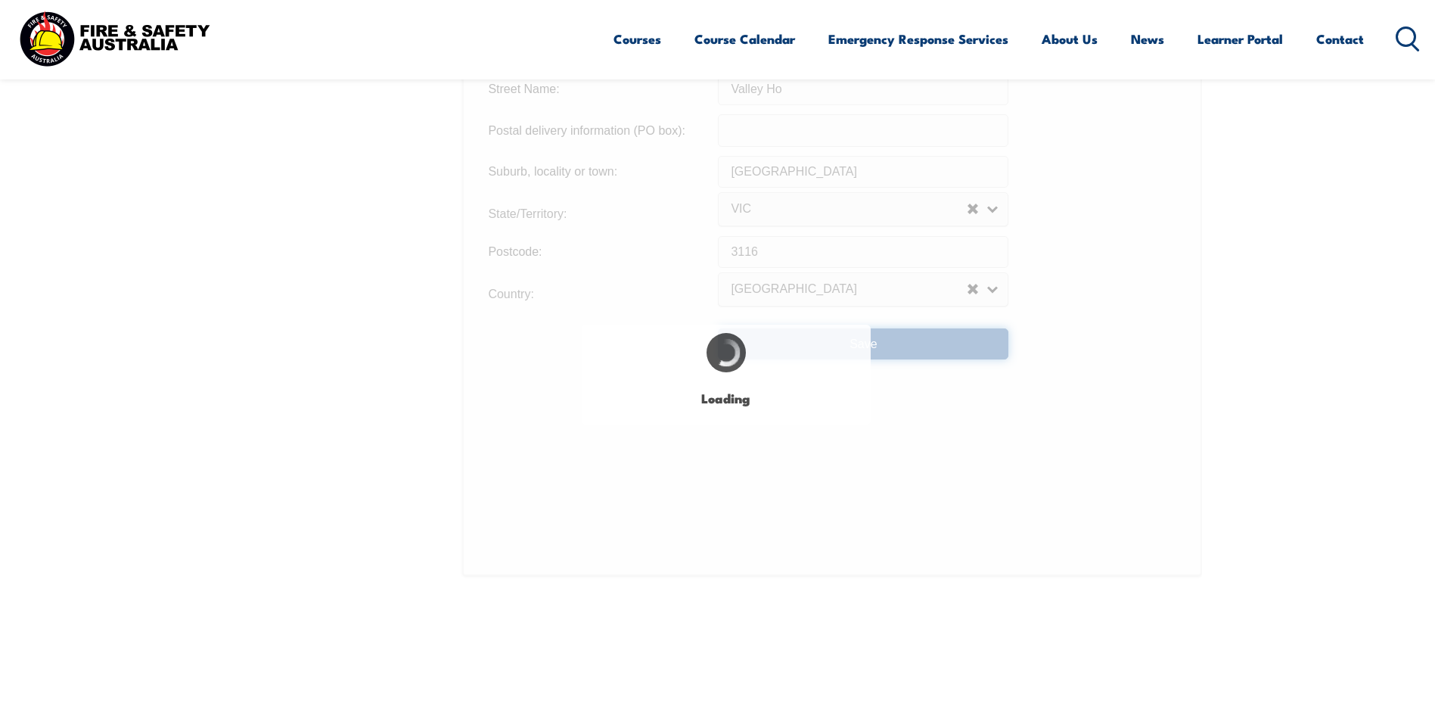
type input "Valley Ho"
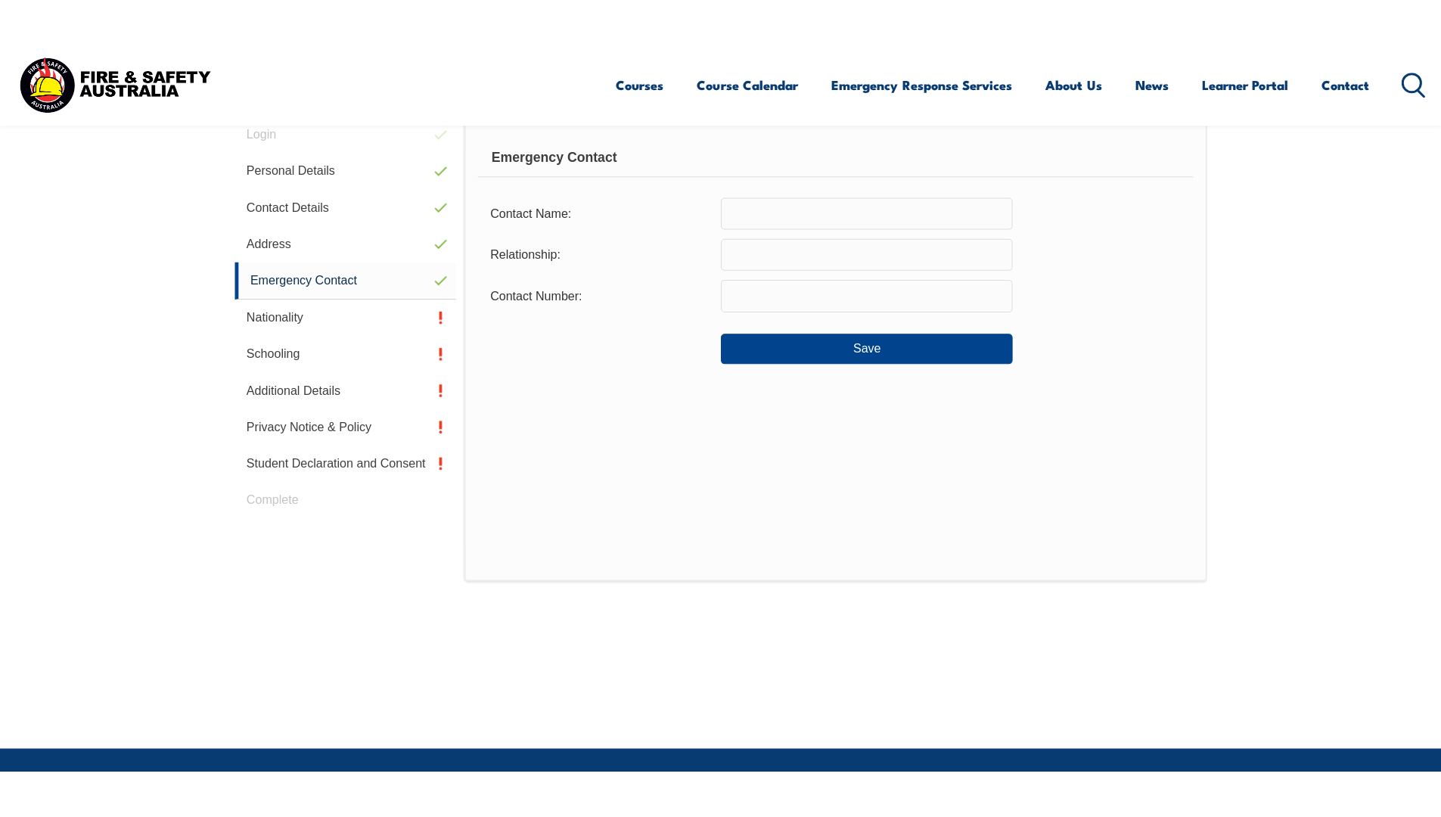
scroll to position [412, 0]
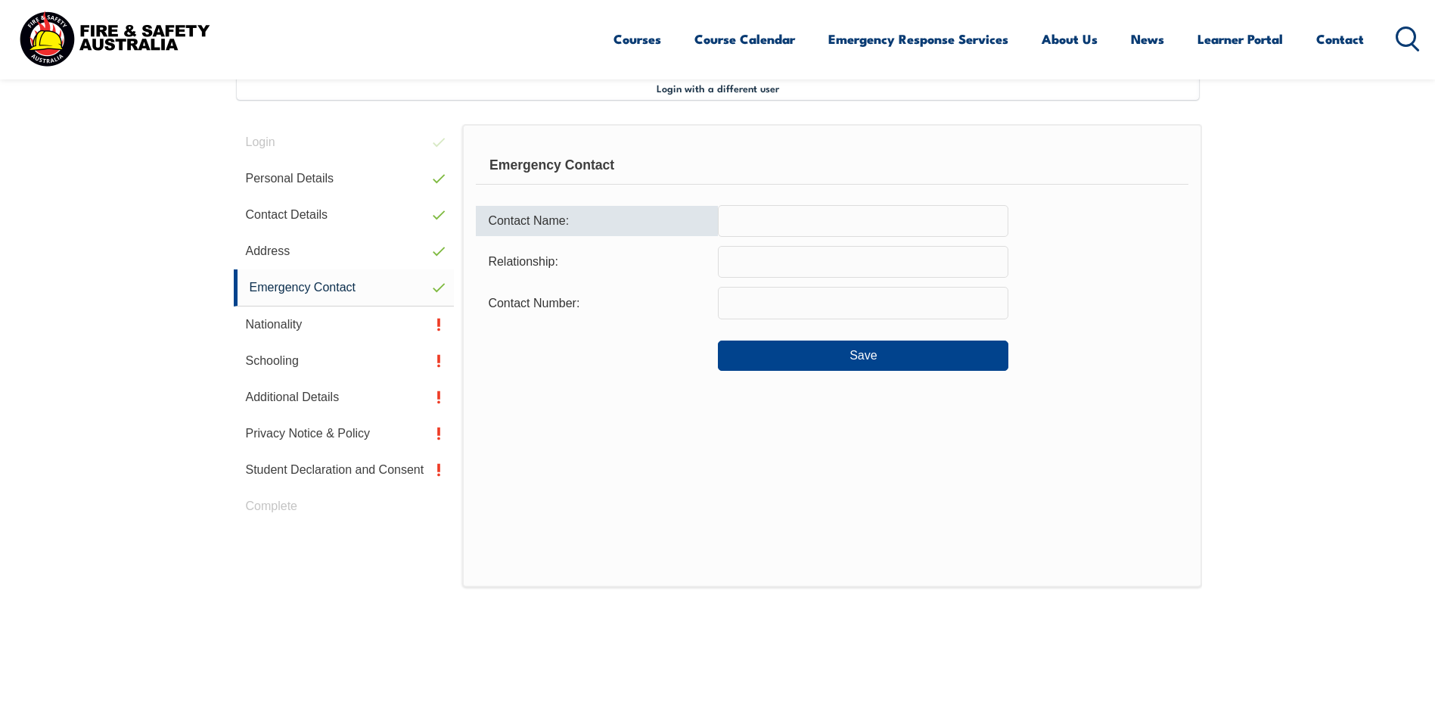
click at [836, 230] on input "text" at bounding box center [863, 221] width 290 height 32
type input "[PERSON_NAME]"
click at [768, 261] on input "text" at bounding box center [863, 262] width 290 height 32
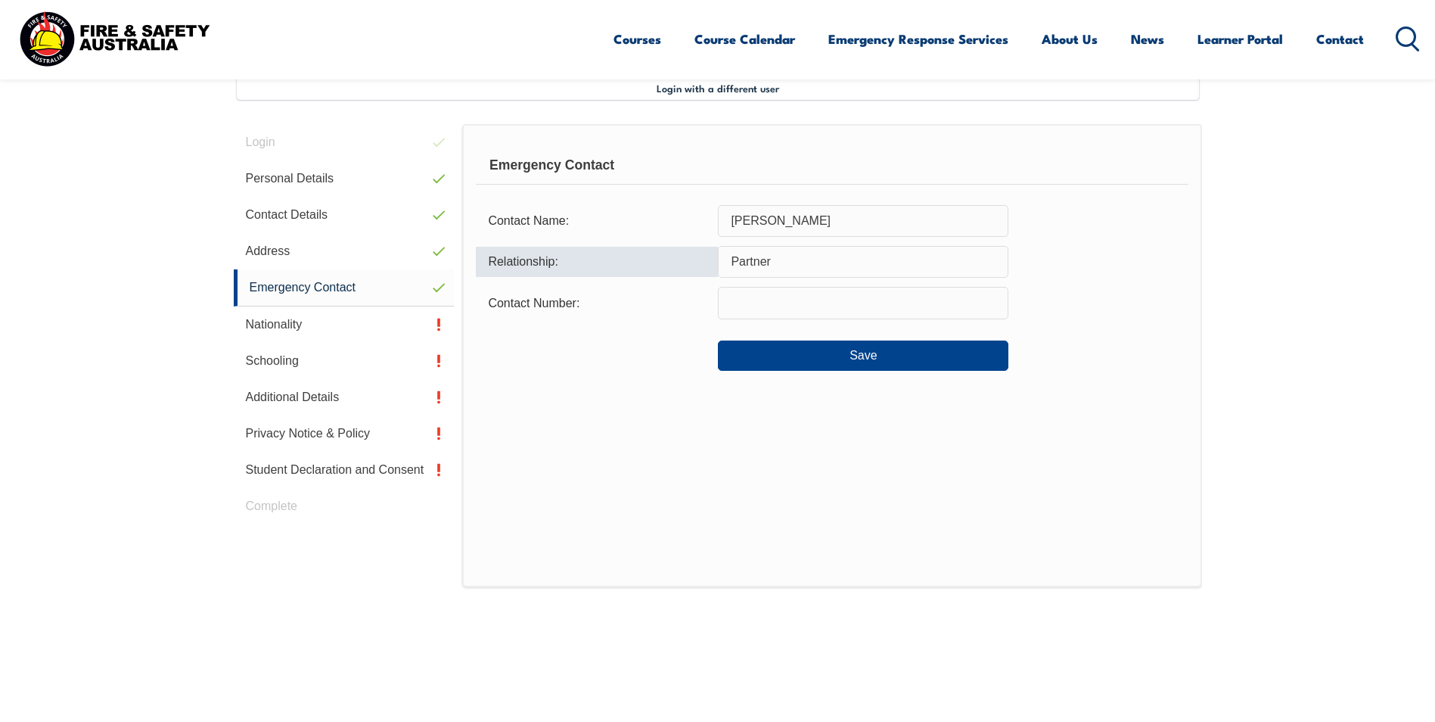
type input "Partner"
click at [736, 296] on input "text" at bounding box center [863, 303] width 290 height 32
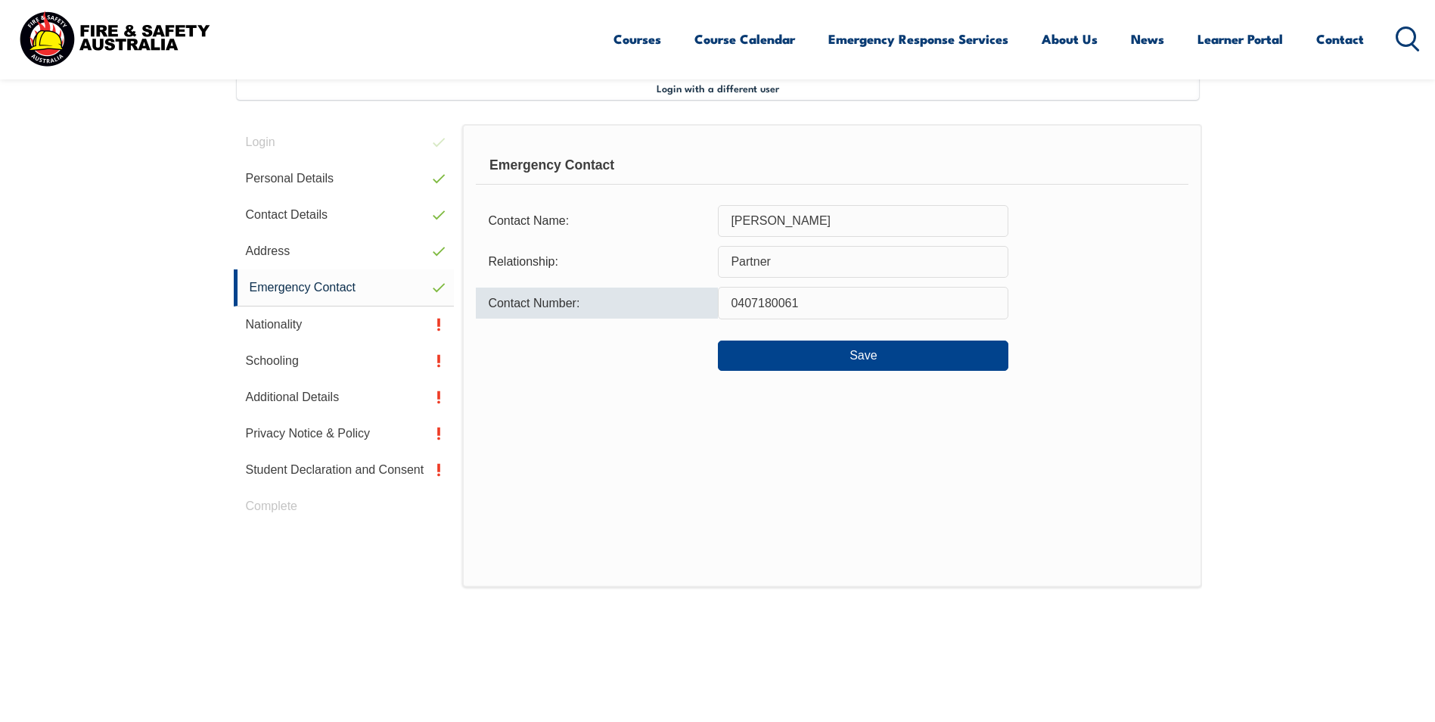
type input "0407180061"
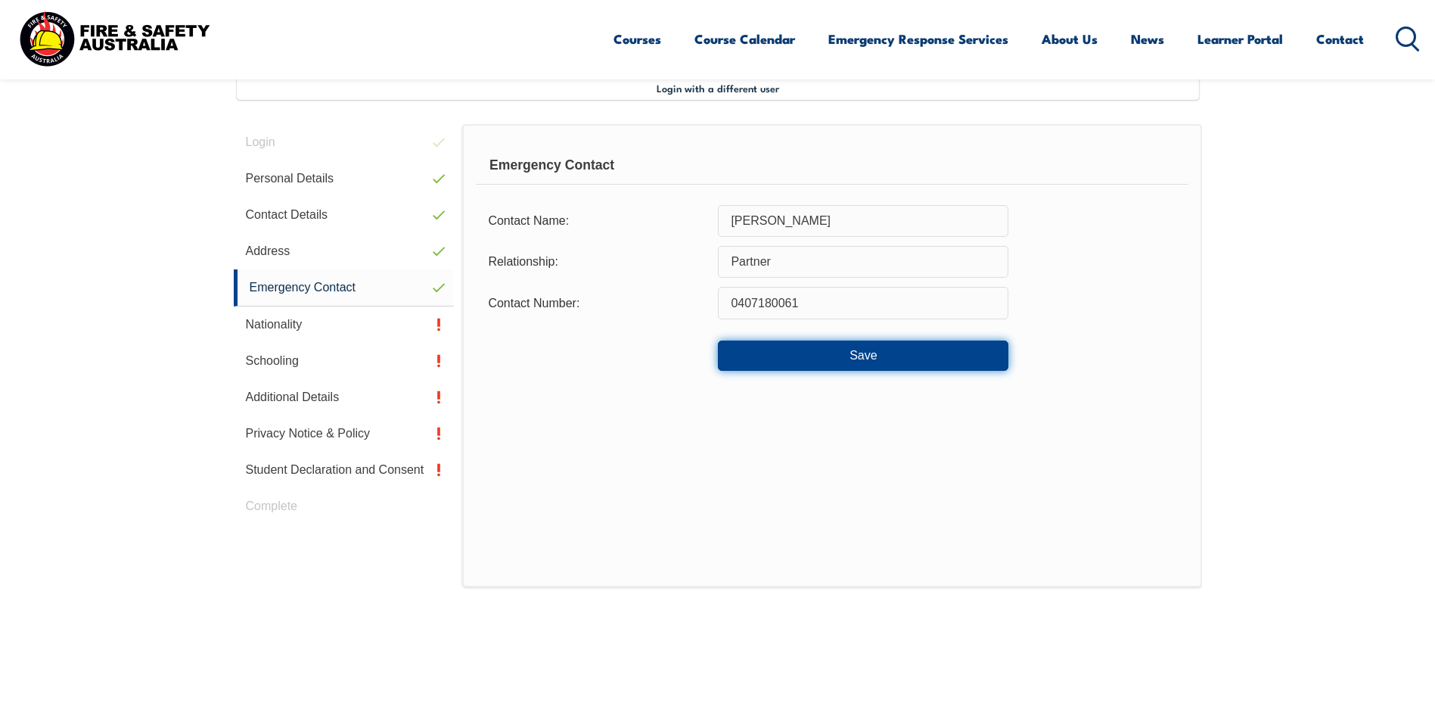
click at [850, 355] on button "Save" at bounding box center [863, 355] width 290 height 30
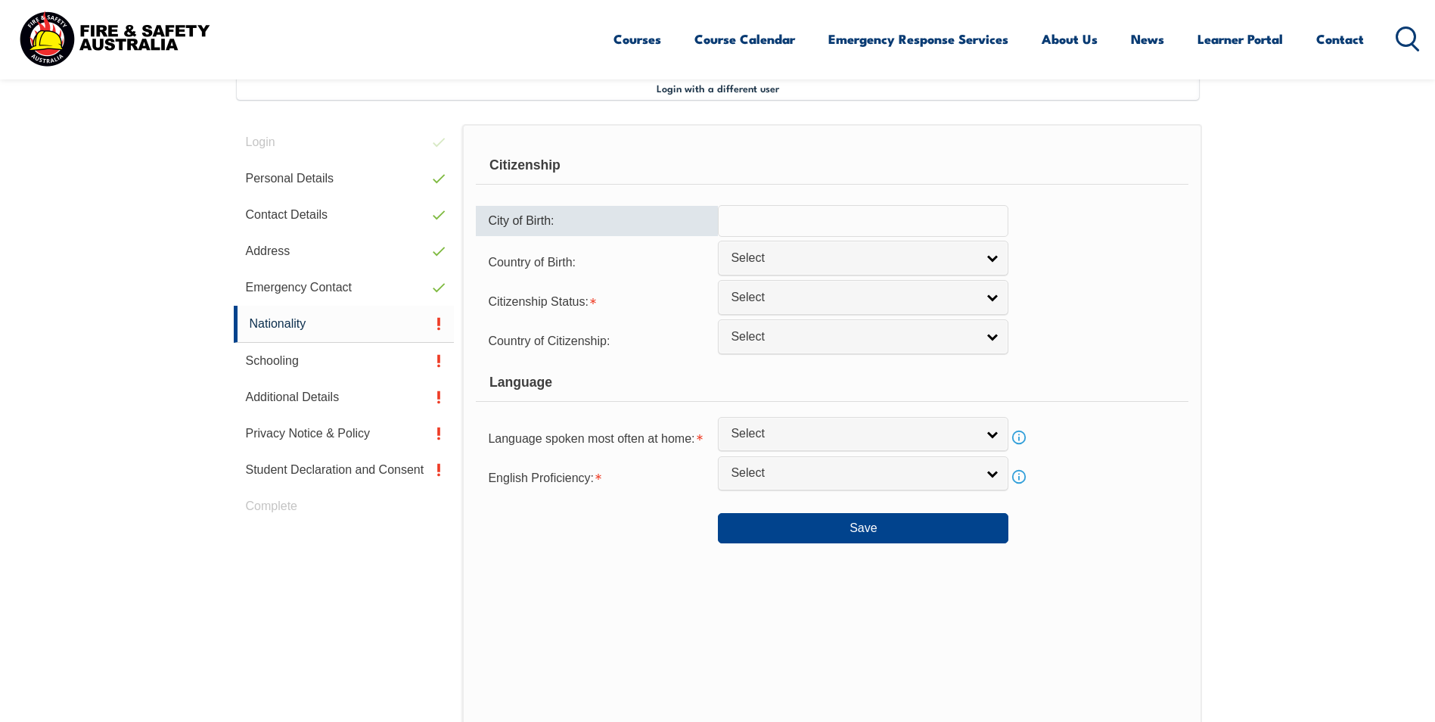
click at [791, 205] on input "text" at bounding box center [863, 221] width 290 height 32
click at [806, 259] on span "Select" at bounding box center [853, 258] width 245 height 16
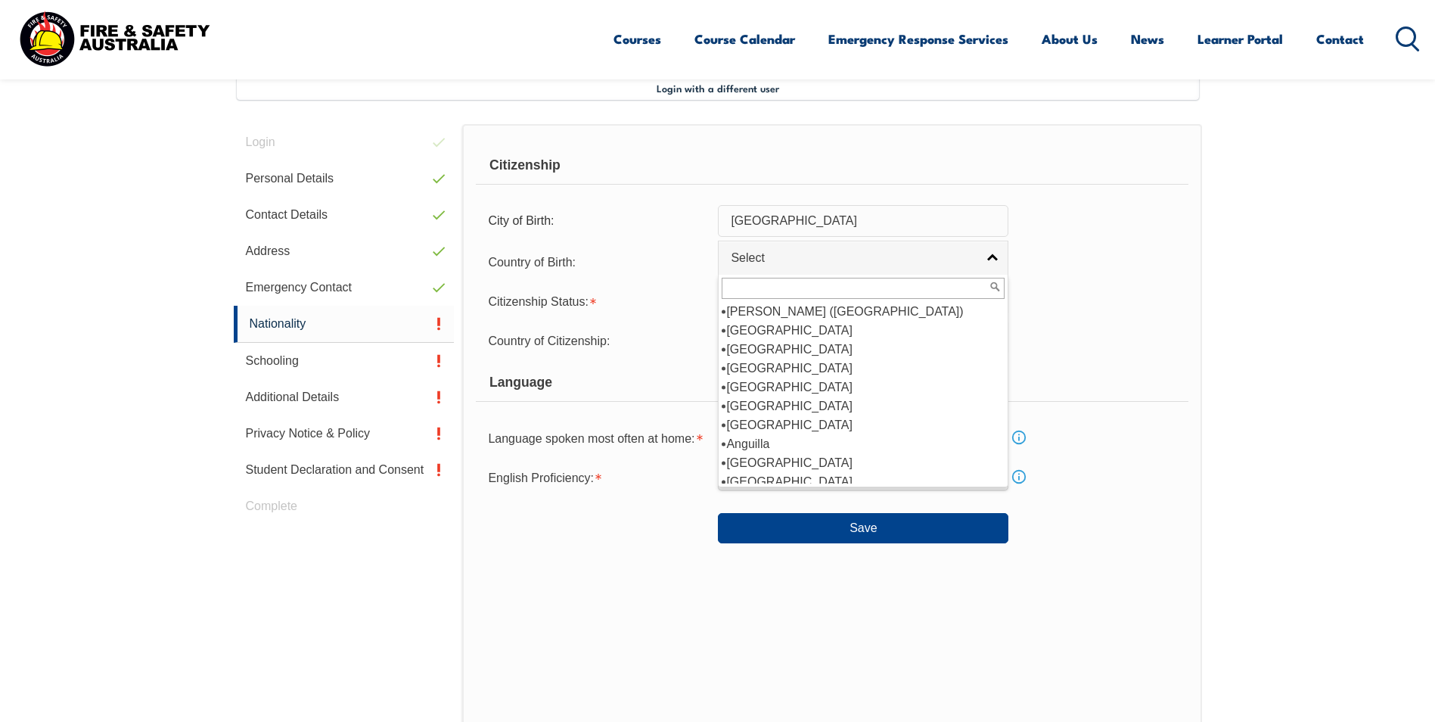
click at [1325, 251] on section "Login with a different user Login Personal Details Contact Details Address Emer…" at bounding box center [717, 473] width 1435 height 905
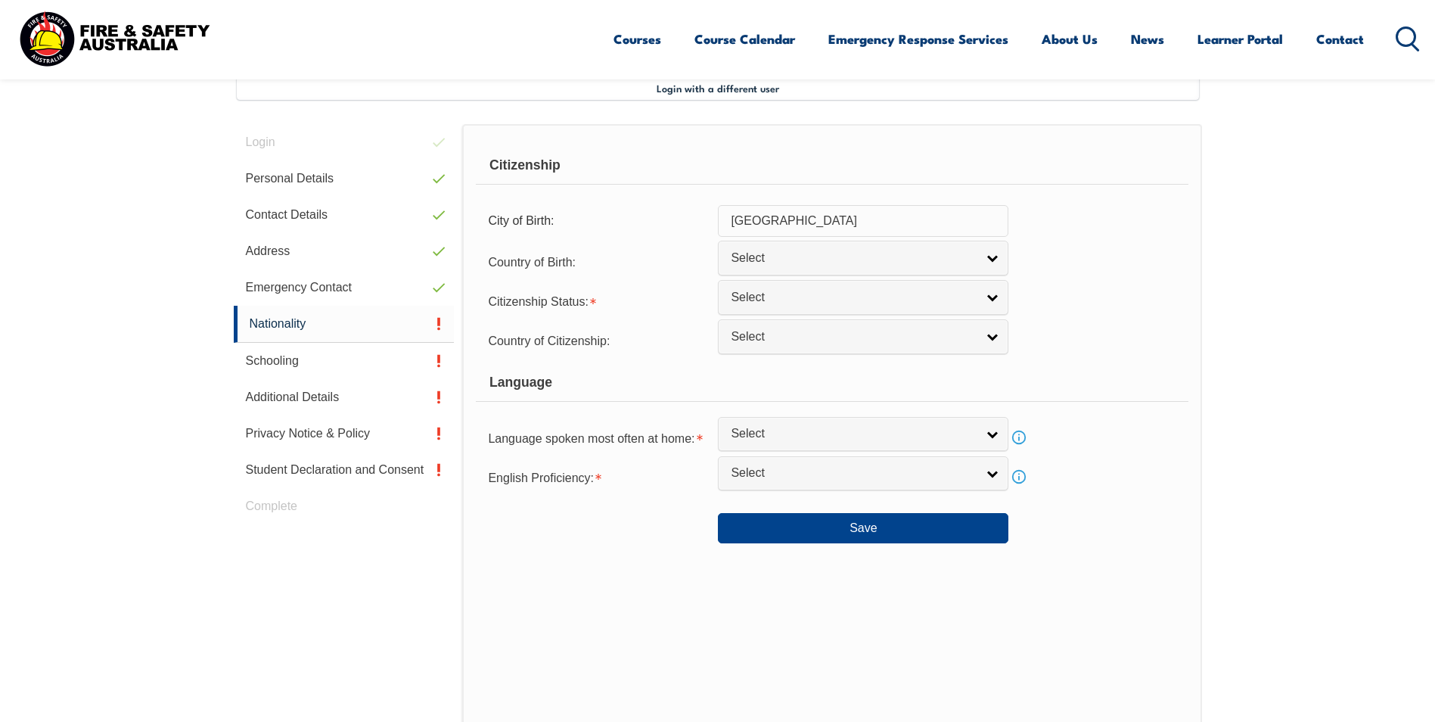
click at [780, 257] on span "Select" at bounding box center [853, 258] width 245 height 16
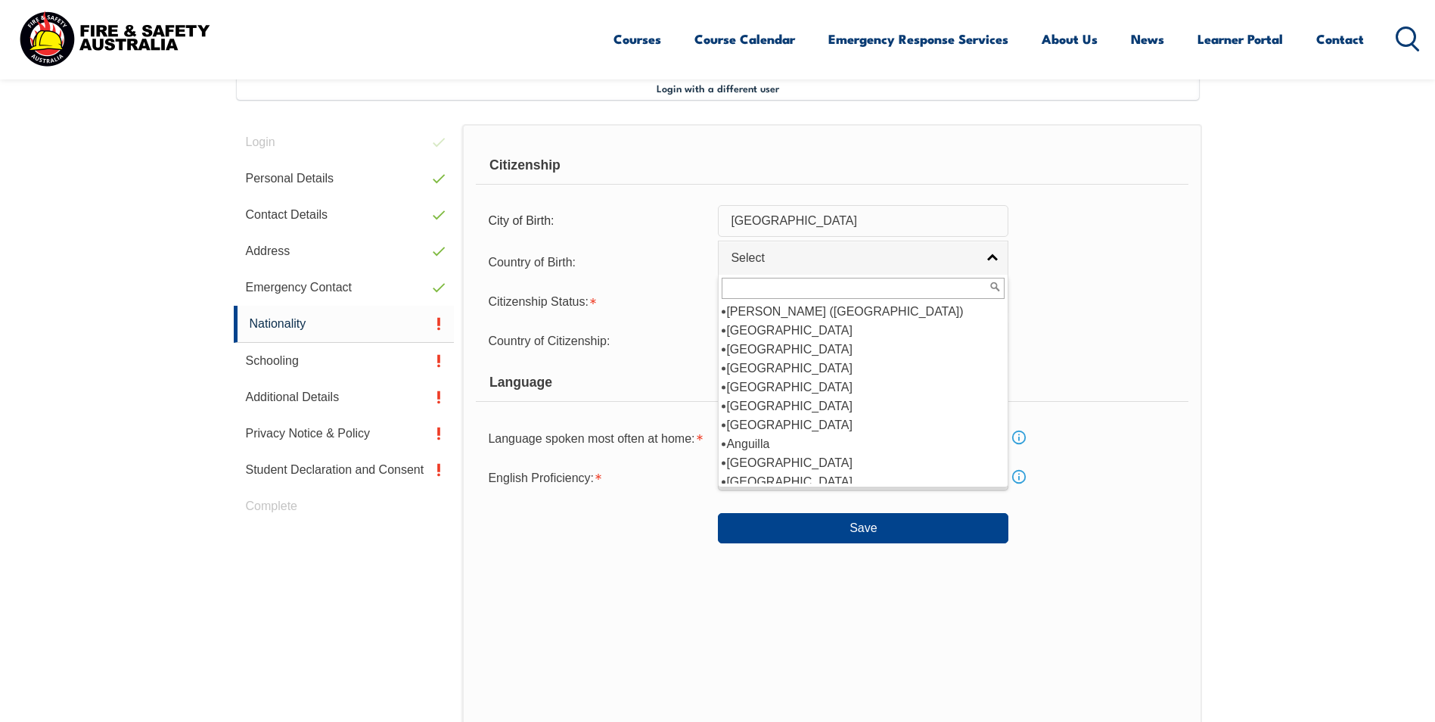
click at [1352, 315] on section "Login with a different user Login Personal Details Contact Details Address Emer…" at bounding box center [717, 473] width 1435 height 905
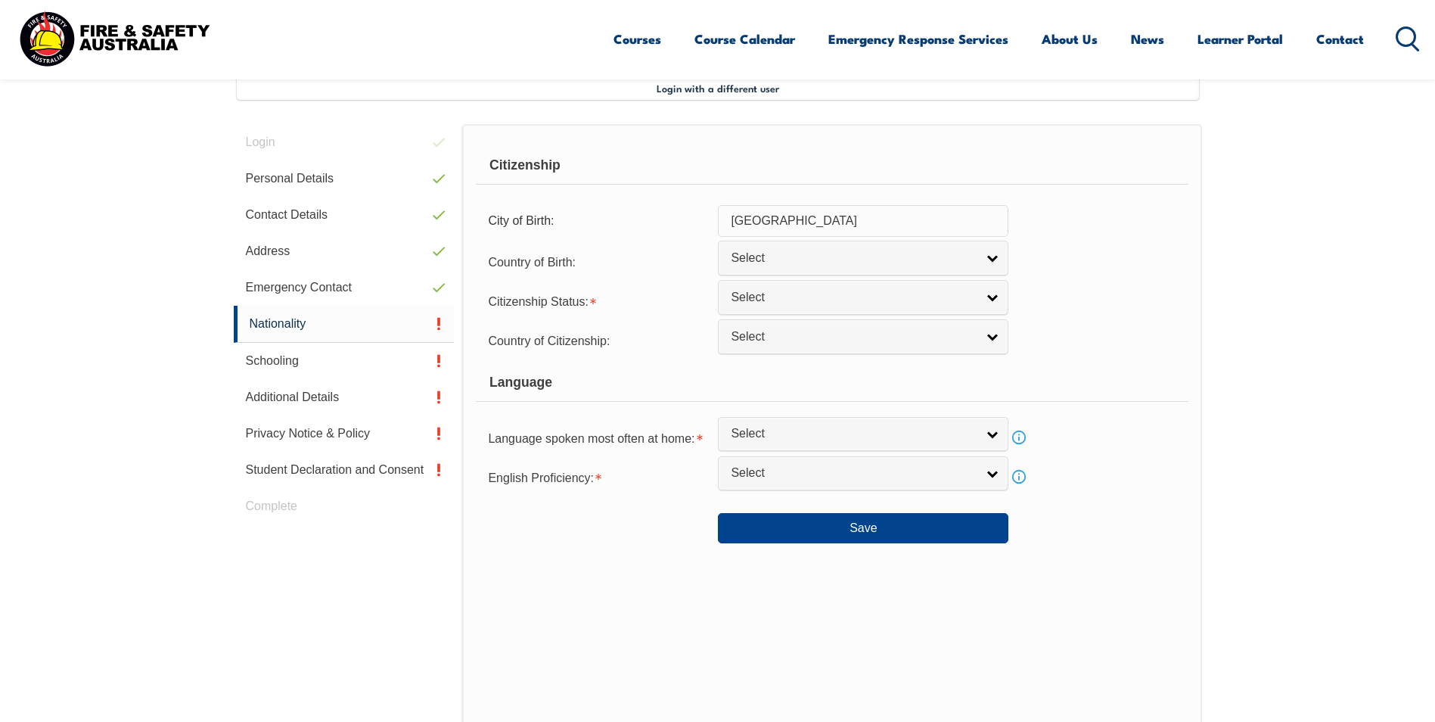
click at [877, 222] on input "australia" at bounding box center [863, 221] width 290 height 32
type input "a"
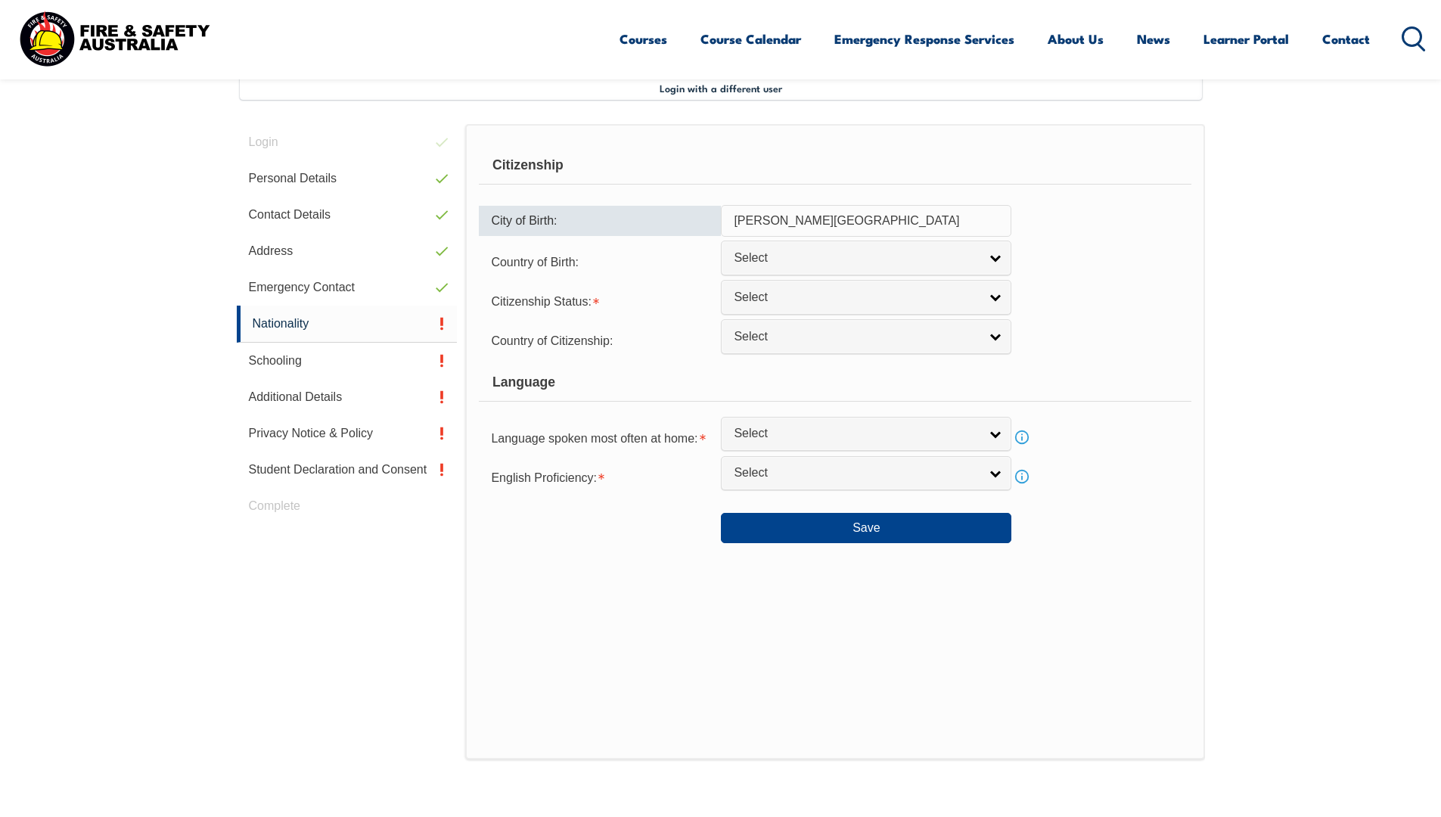
type input "[PERSON_NAME][GEOGRAPHIC_DATA]"
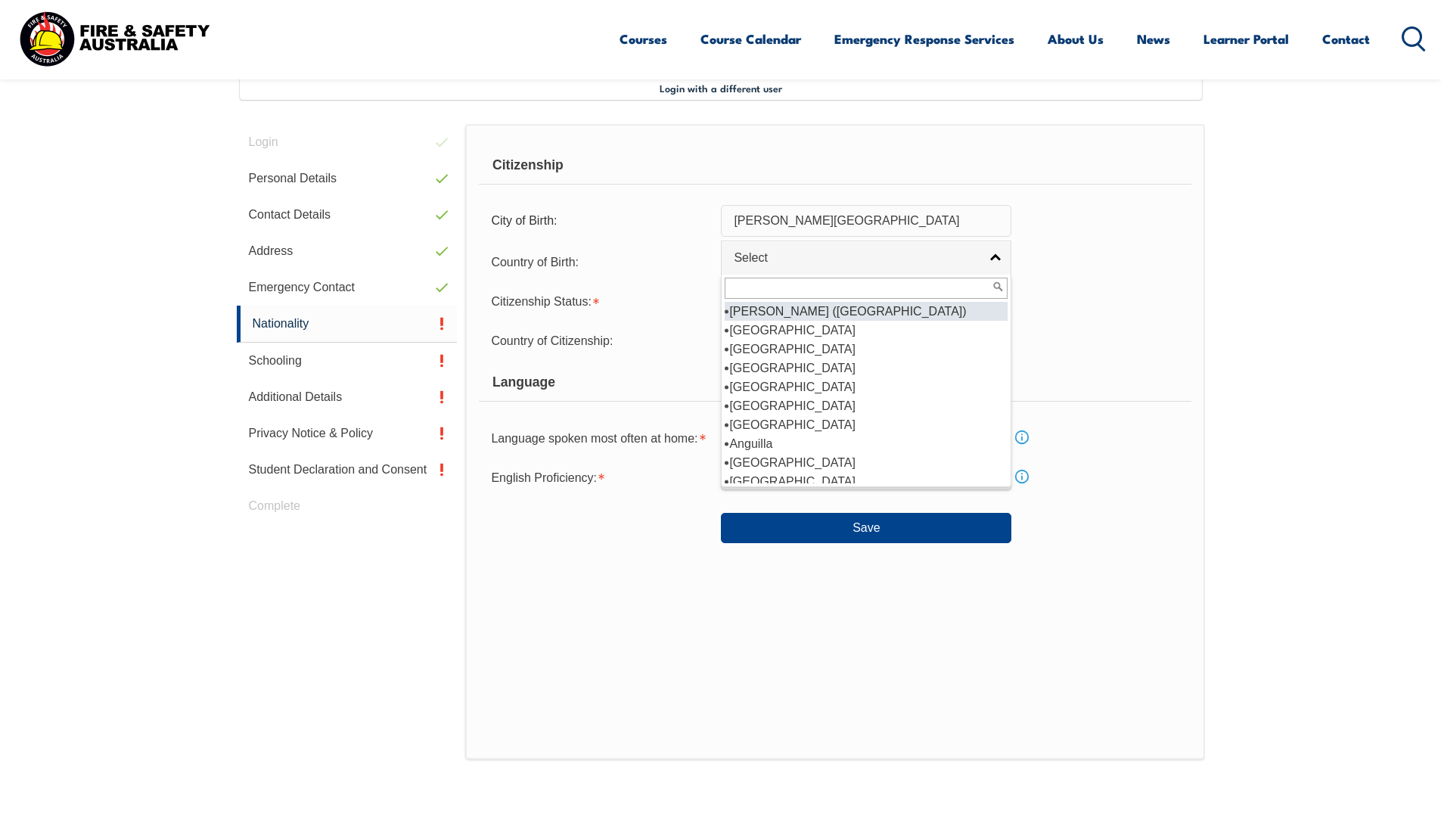
click at [796, 265] on span "Select" at bounding box center [856, 258] width 245 height 16
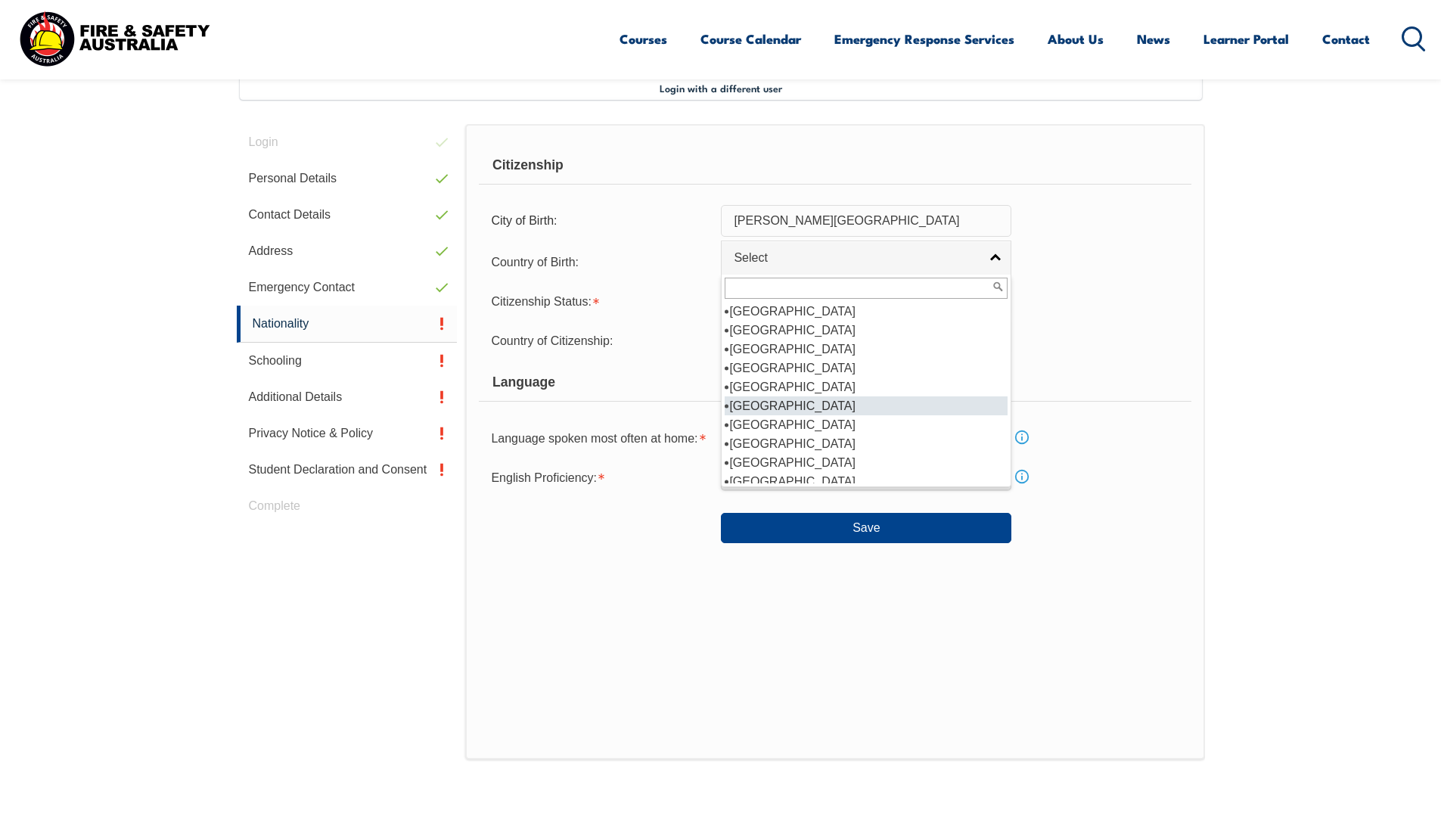
scroll to position [227, 0]
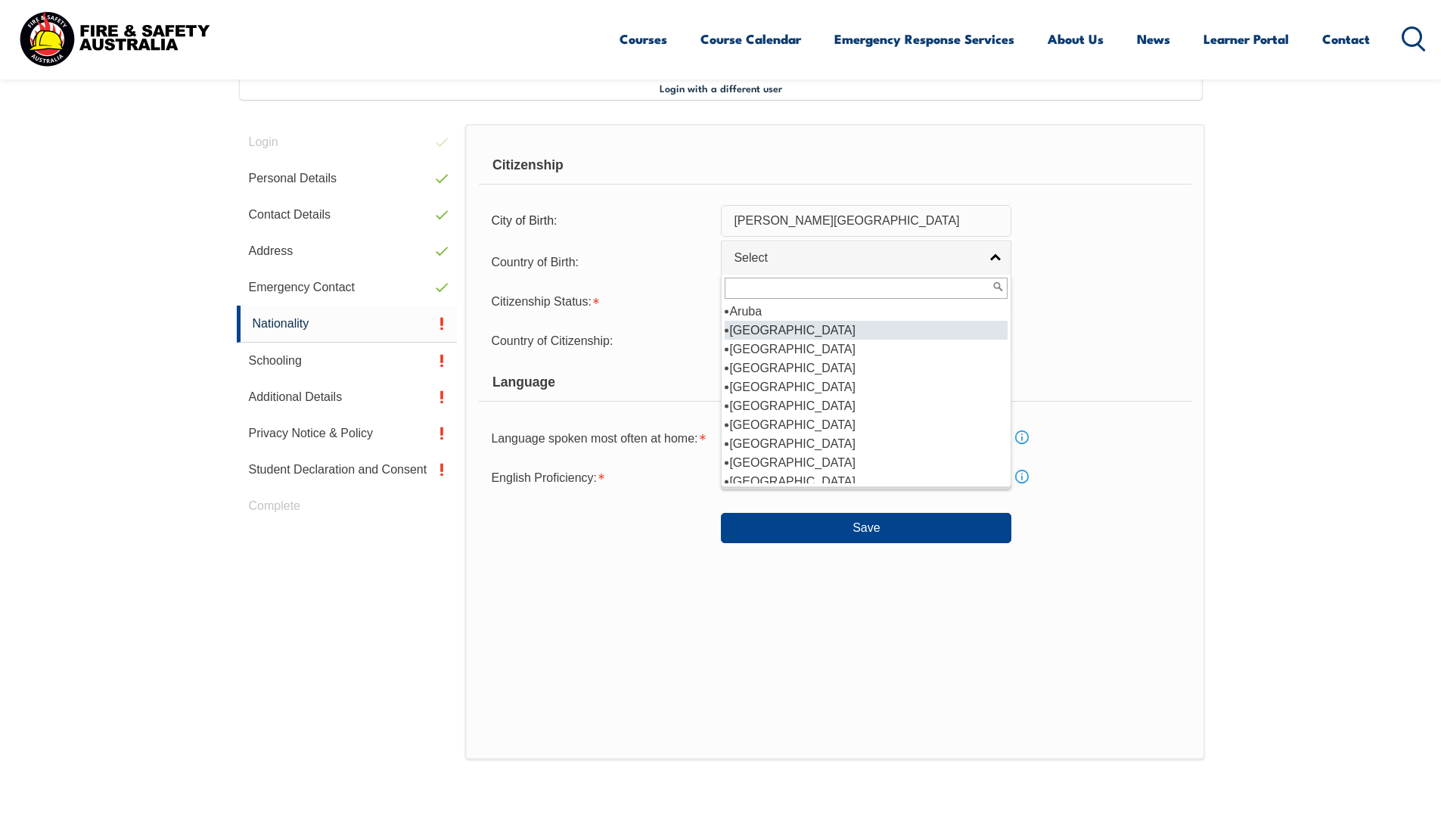
click at [768, 325] on li "[GEOGRAPHIC_DATA]" at bounding box center [866, 330] width 283 height 19
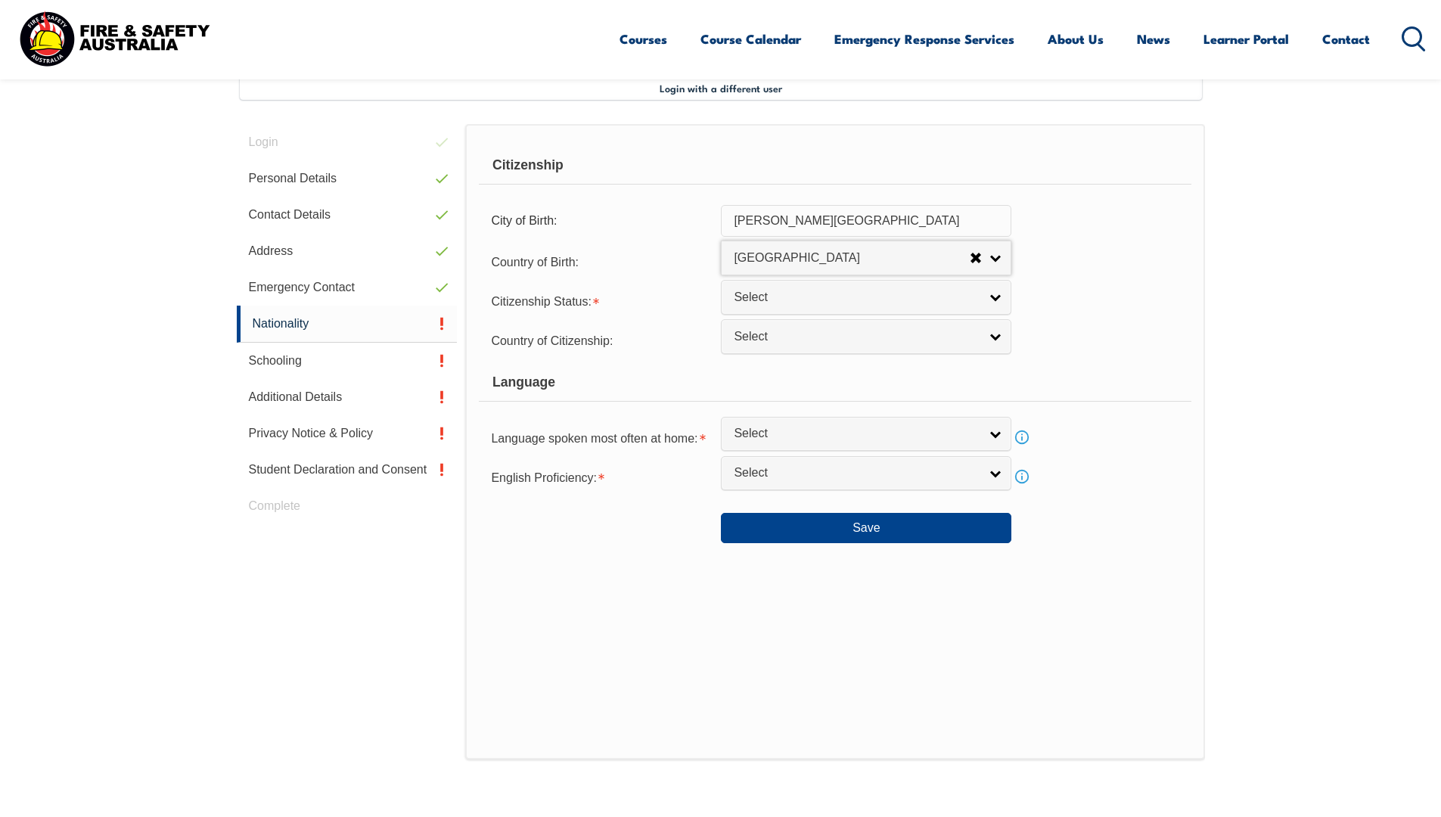
select select "1101"
click at [797, 299] on span "Select" at bounding box center [856, 298] width 245 height 16
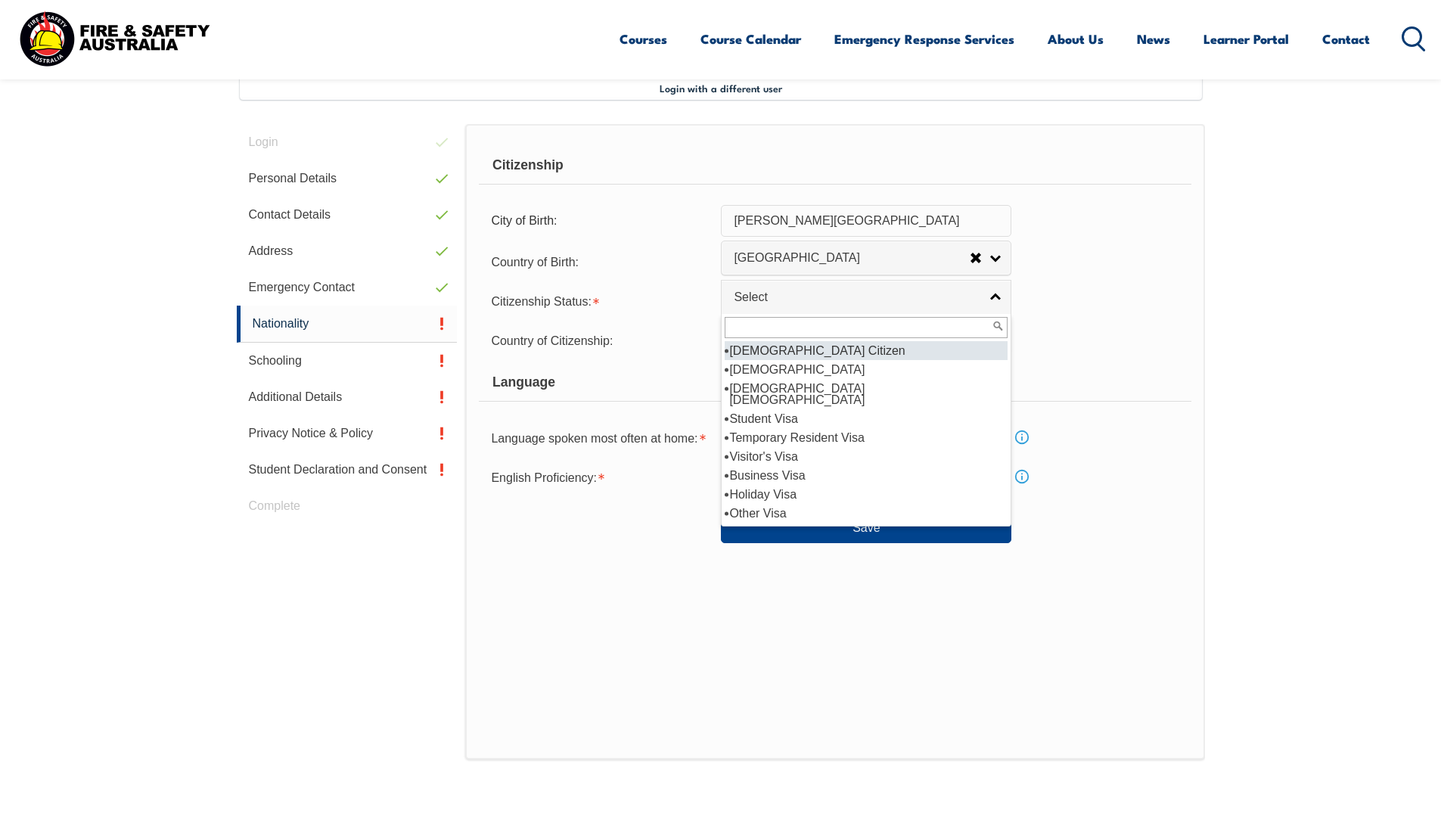
click at [784, 351] on li "[DEMOGRAPHIC_DATA] Citizen" at bounding box center [866, 350] width 283 height 19
select select "1"
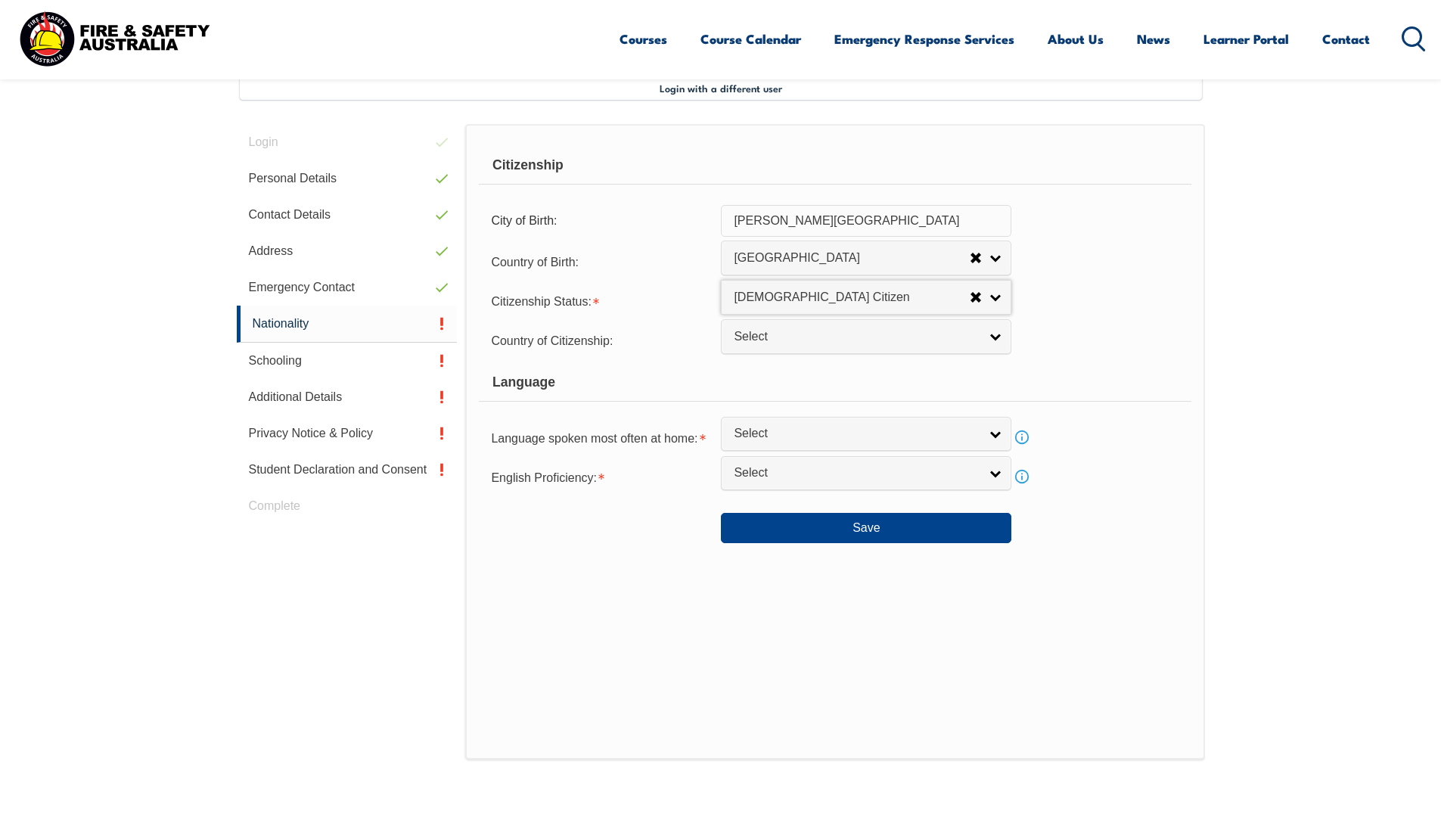
click at [796, 339] on span "Select" at bounding box center [856, 337] width 245 height 16
type input "aust"
click at [762, 395] on li "Aust ralia" at bounding box center [866, 389] width 283 height 19
select select "1101"
click at [803, 432] on span "Select" at bounding box center [856, 434] width 245 height 16
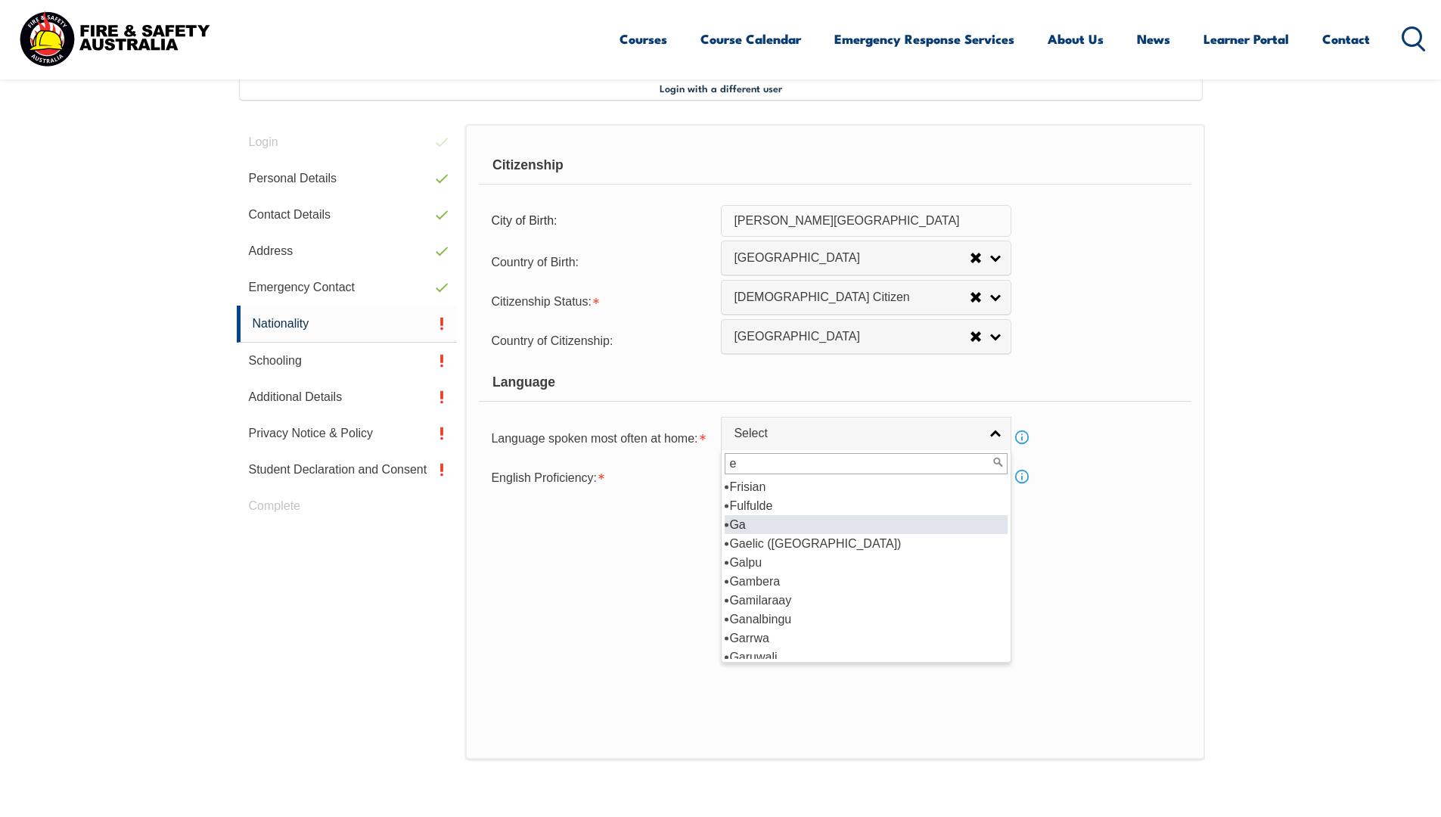
scroll to position [0, 0]
type input "eng"
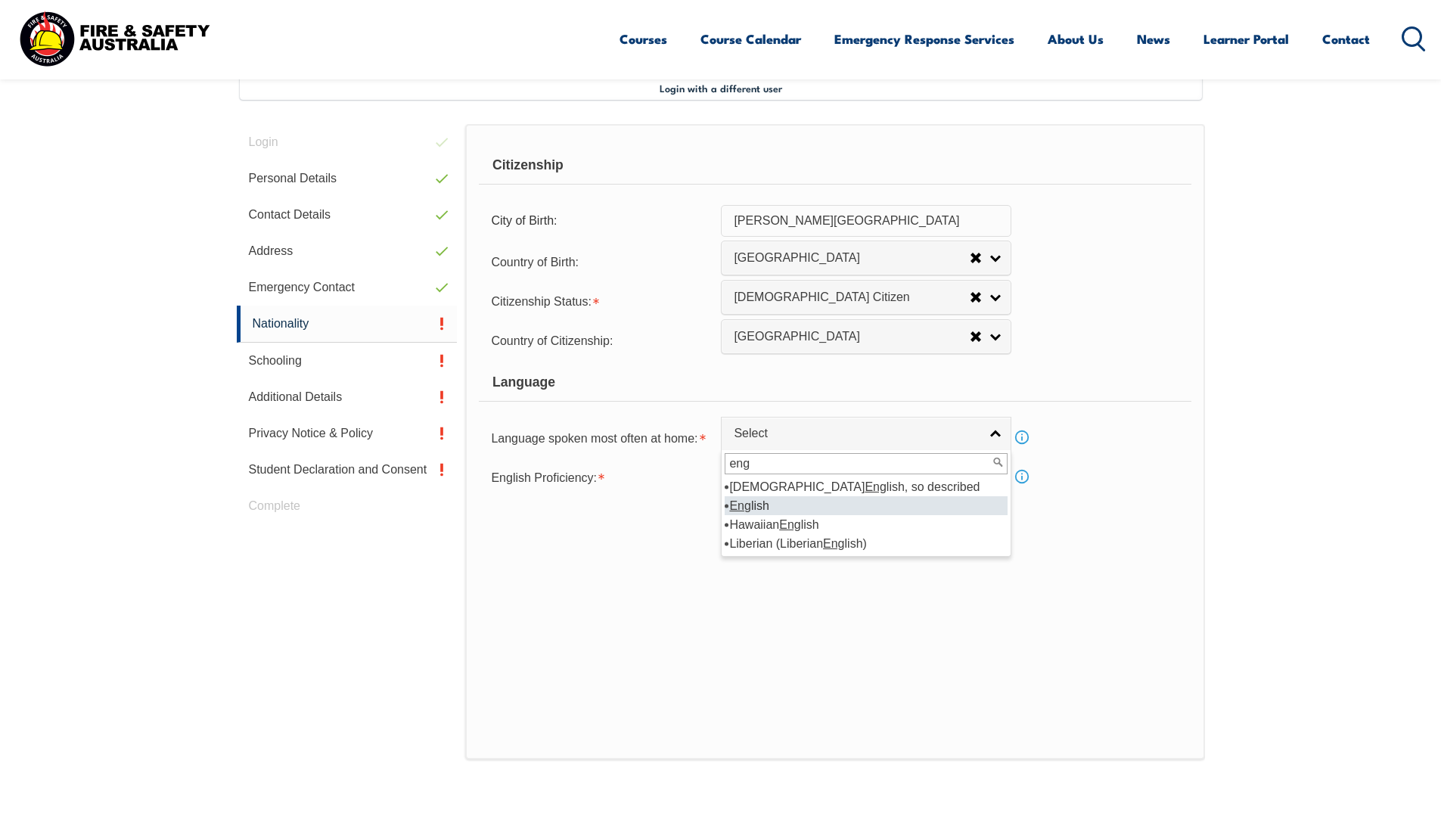
click at [770, 504] on li "Eng lish" at bounding box center [866, 505] width 283 height 19
select select "1201"
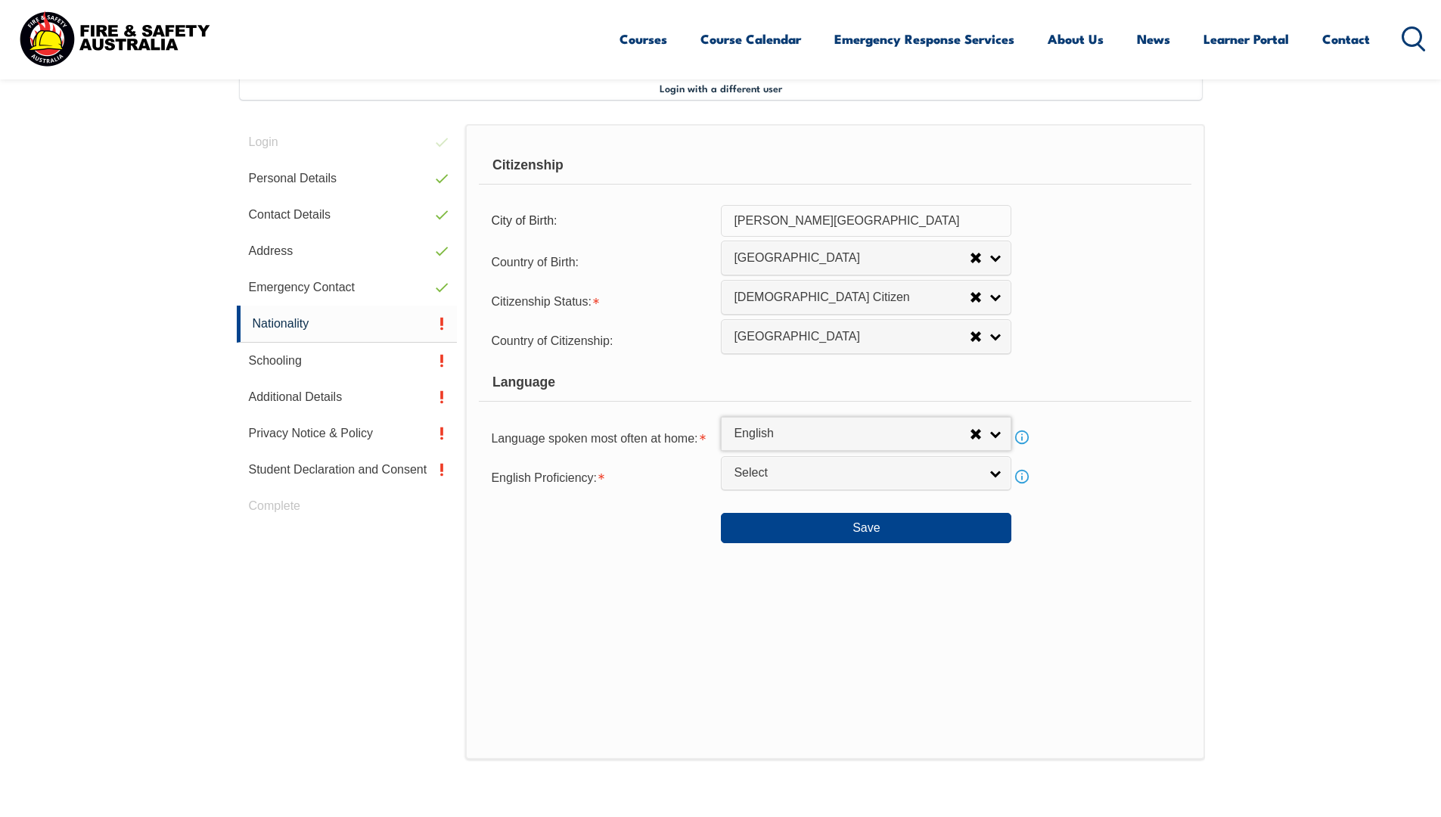
click at [778, 470] on span "Select" at bounding box center [856, 473] width 245 height 16
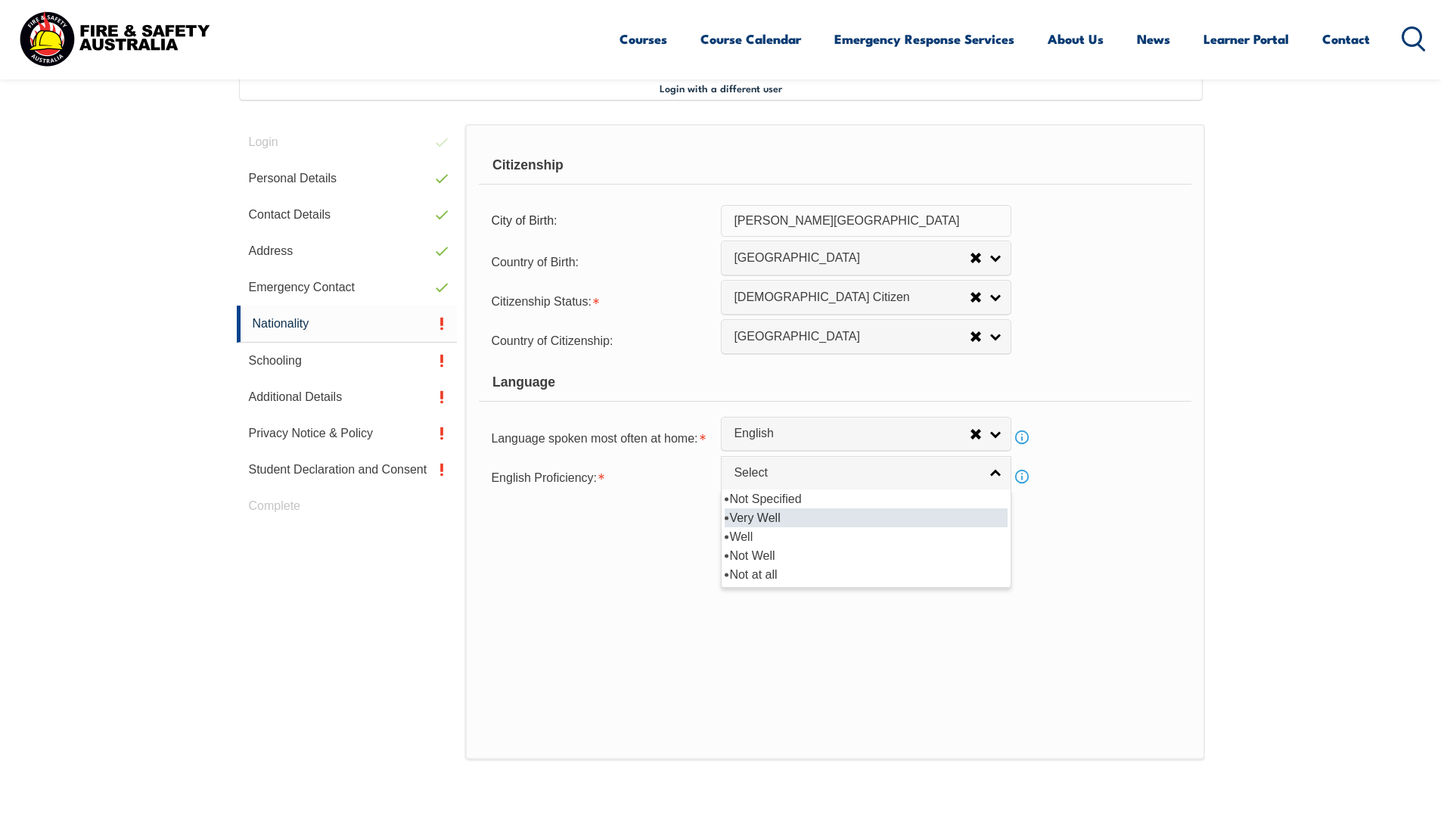
click at [792, 513] on li "Very Well" at bounding box center [866, 517] width 283 height 19
select select "1"
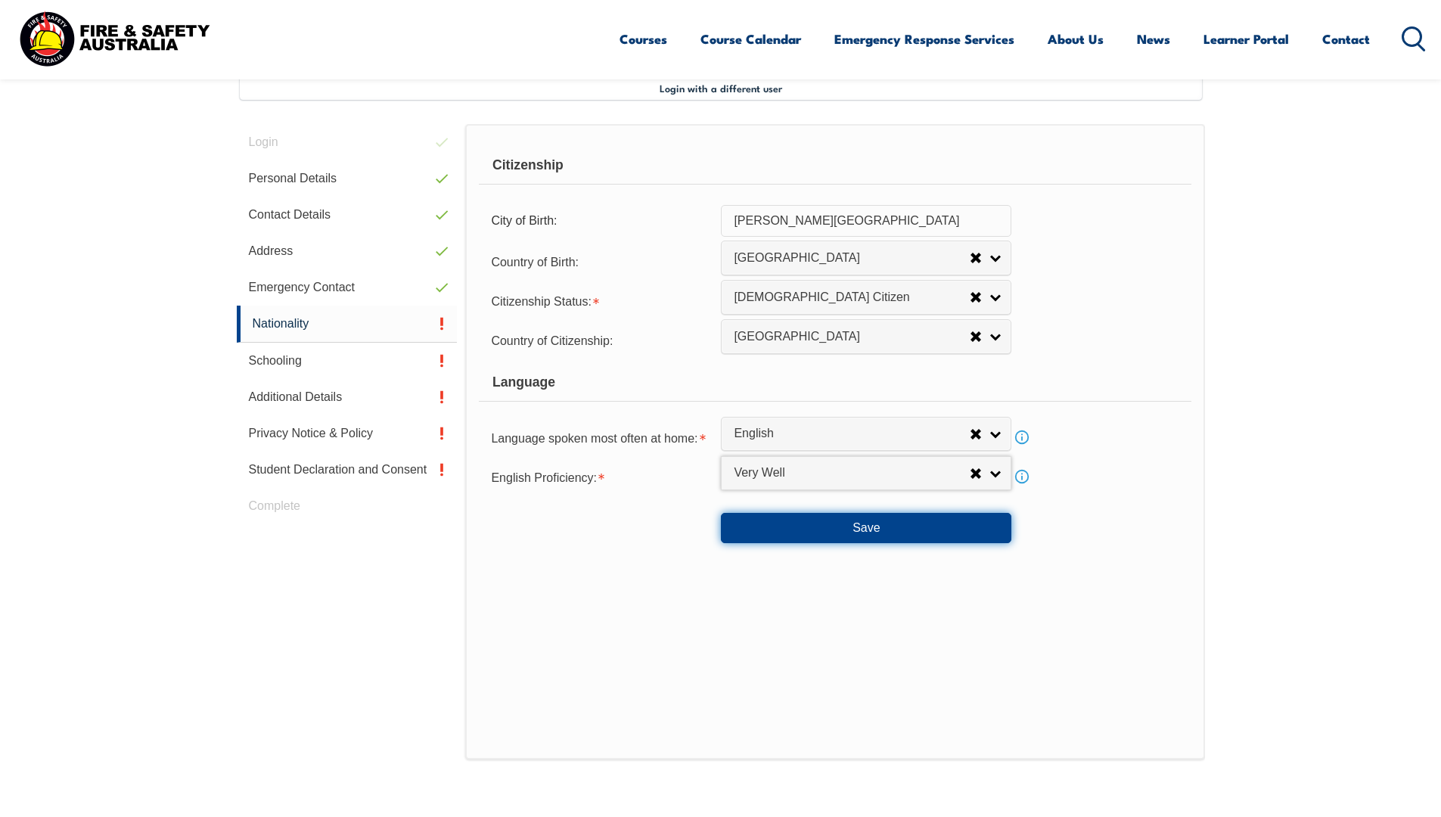
click at [852, 528] on button "Save" at bounding box center [866, 528] width 290 height 30
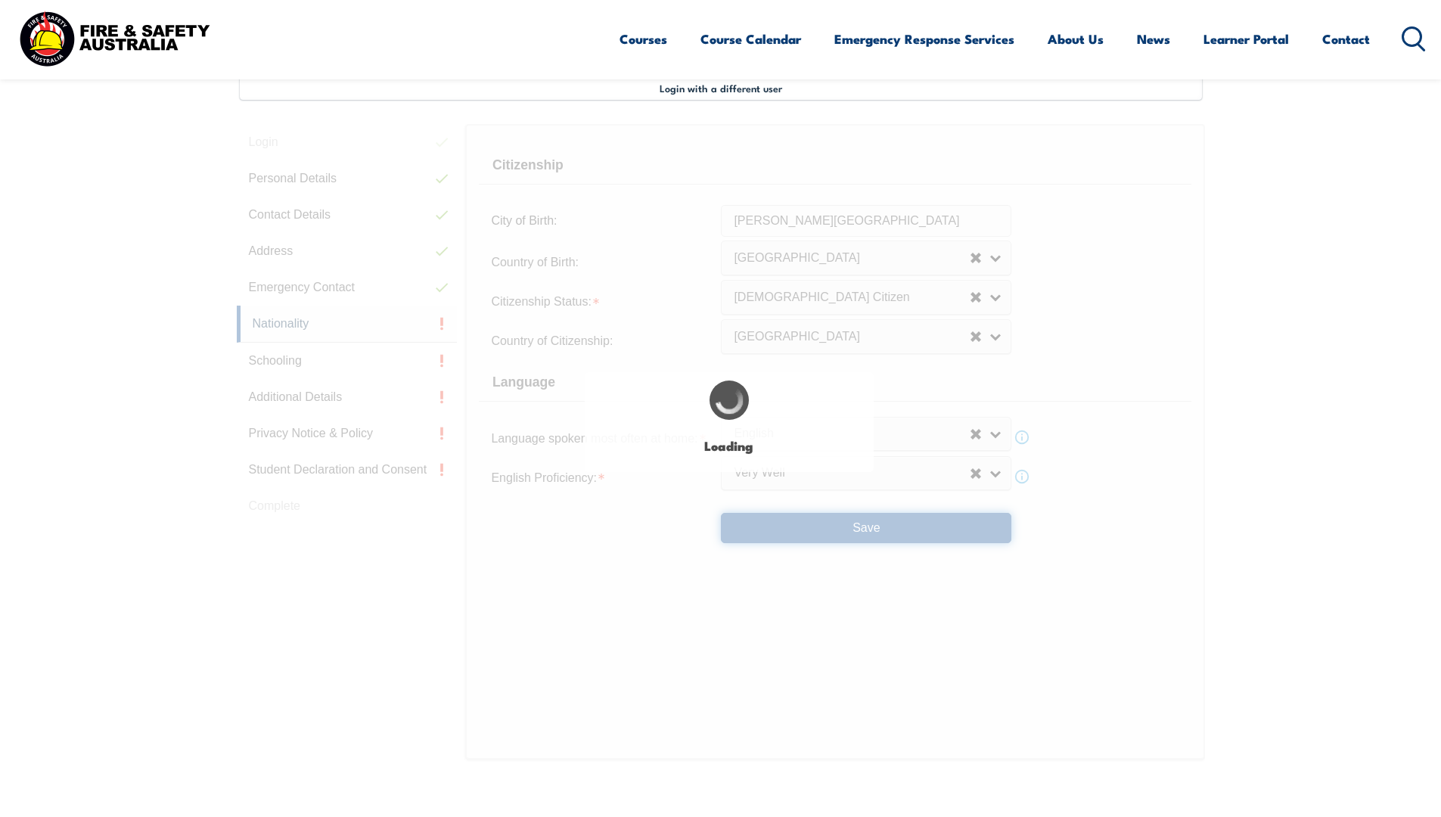
type input "[PERSON_NAME][GEOGRAPHIC_DATA]"
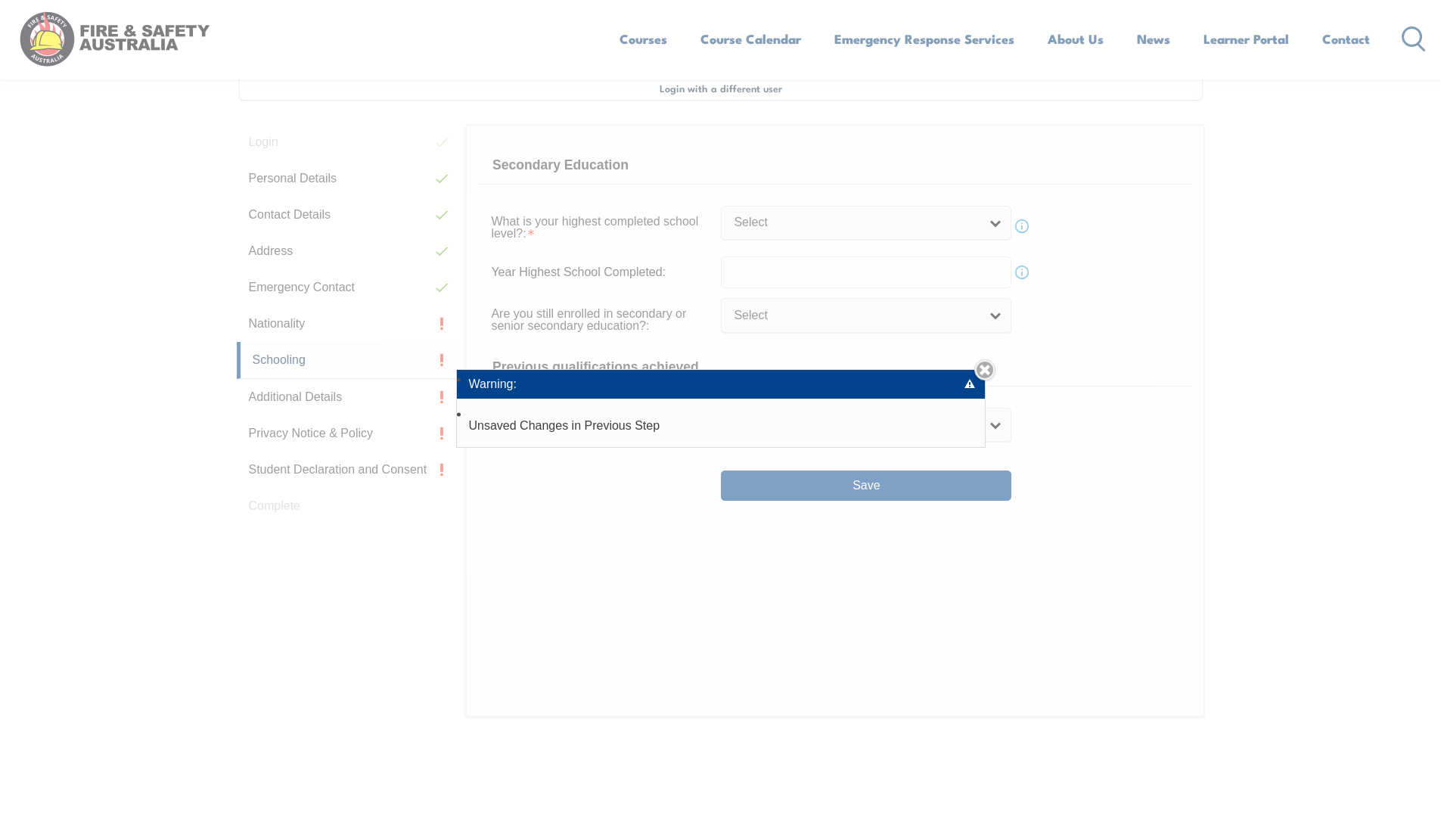
click at [986, 368] on link "Close" at bounding box center [984, 369] width 21 height 21
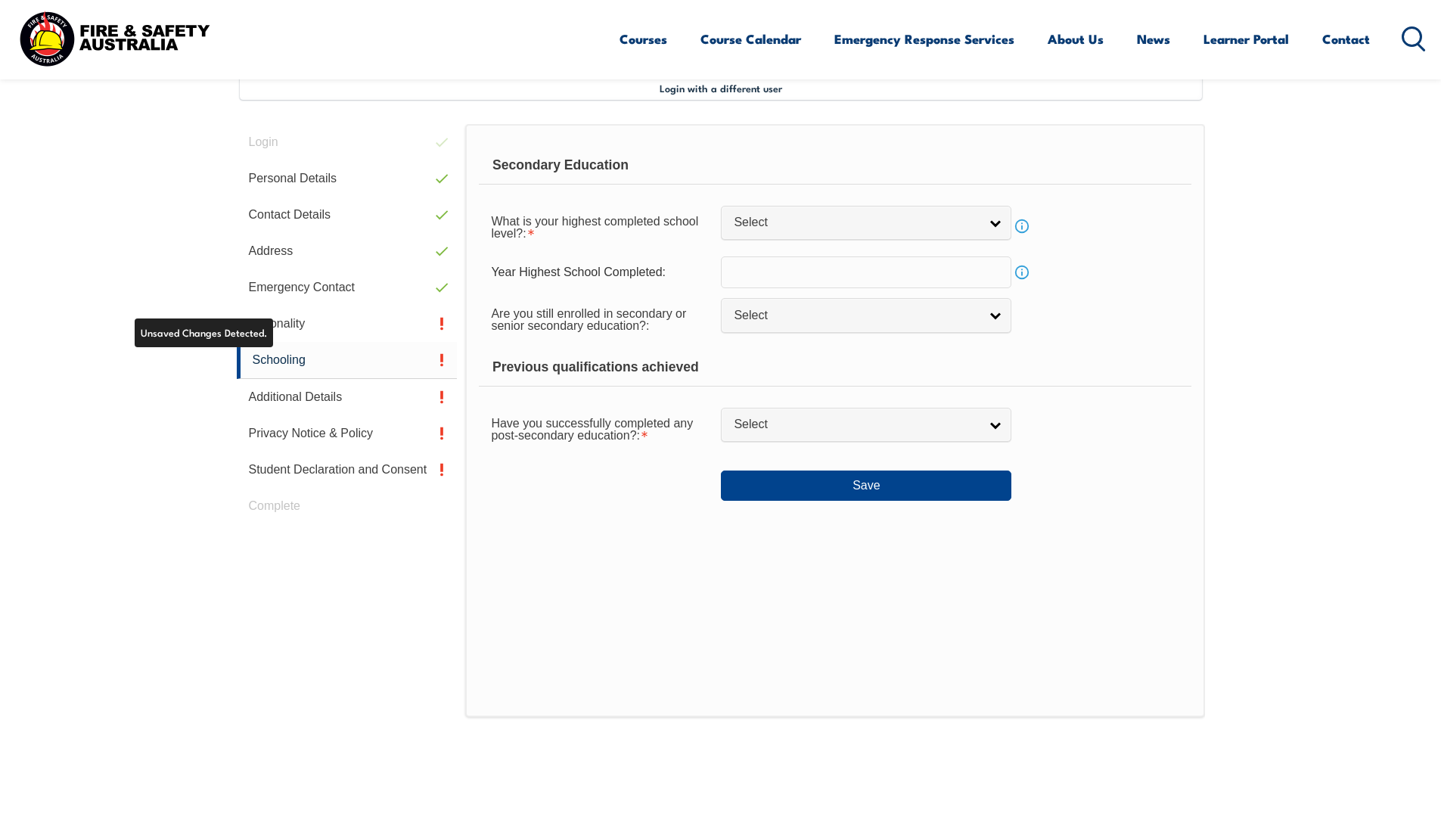
click at [279, 321] on link "Nationality" at bounding box center [347, 324] width 221 height 36
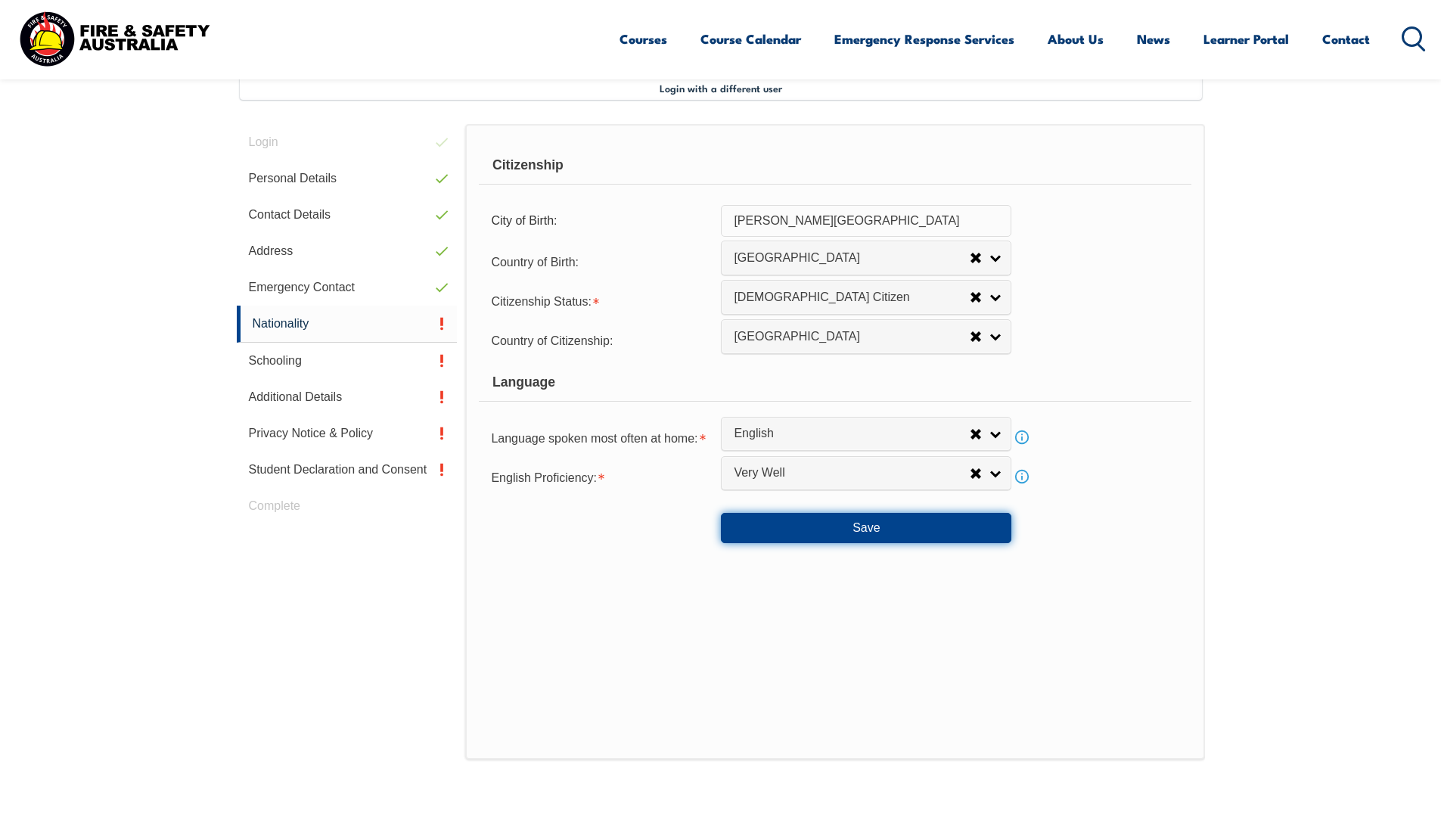
click at [856, 525] on button "Save" at bounding box center [866, 528] width 290 height 30
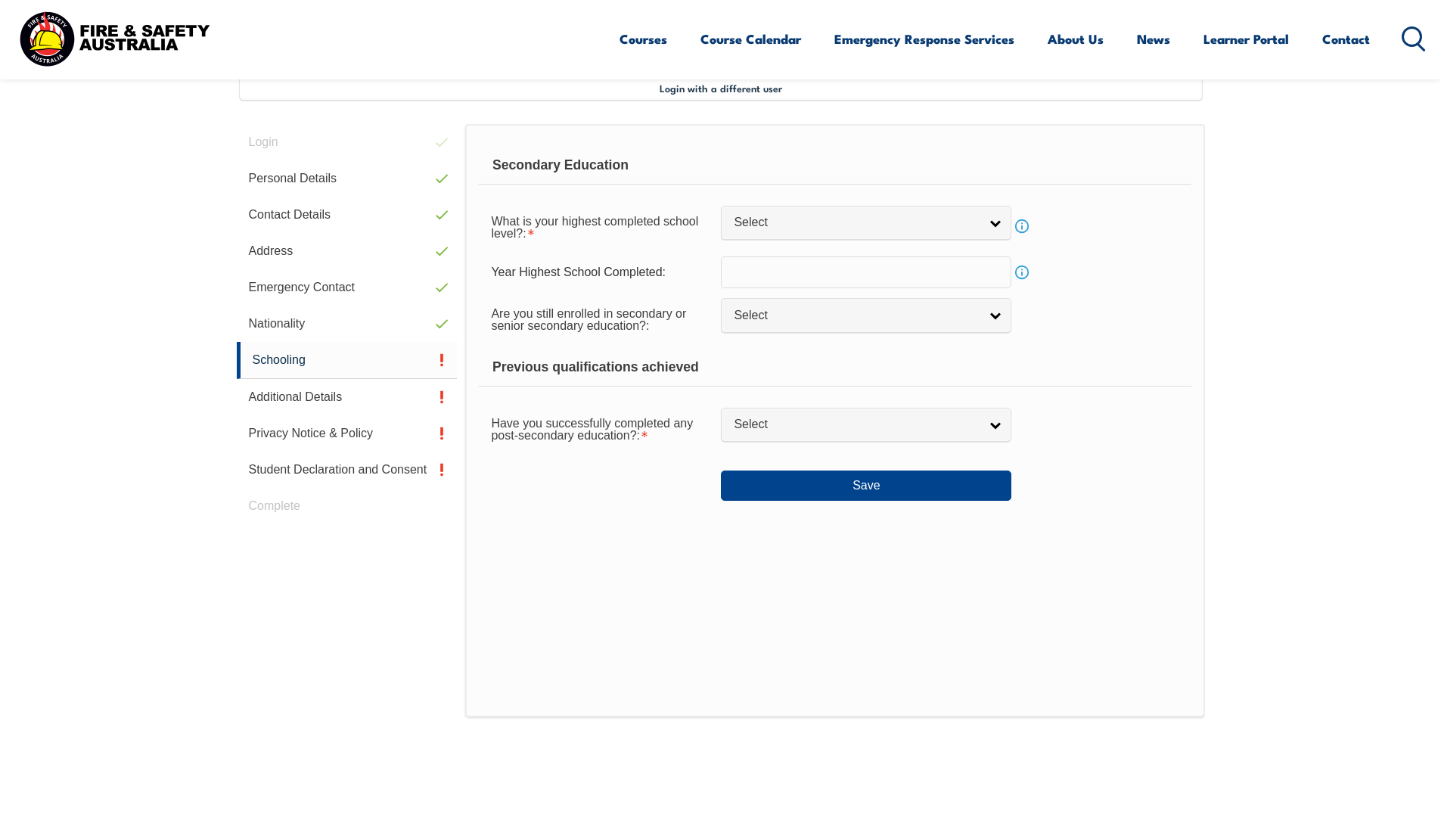
click at [811, 228] on span "Select" at bounding box center [856, 223] width 245 height 16
click at [756, 322] on li "Year 11" at bounding box center [866, 324] width 283 height 19
select select "11"
click at [768, 275] on input "text" at bounding box center [866, 272] width 290 height 32
click at [899, 278] on input "text" at bounding box center [866, 272] width 290 height 32
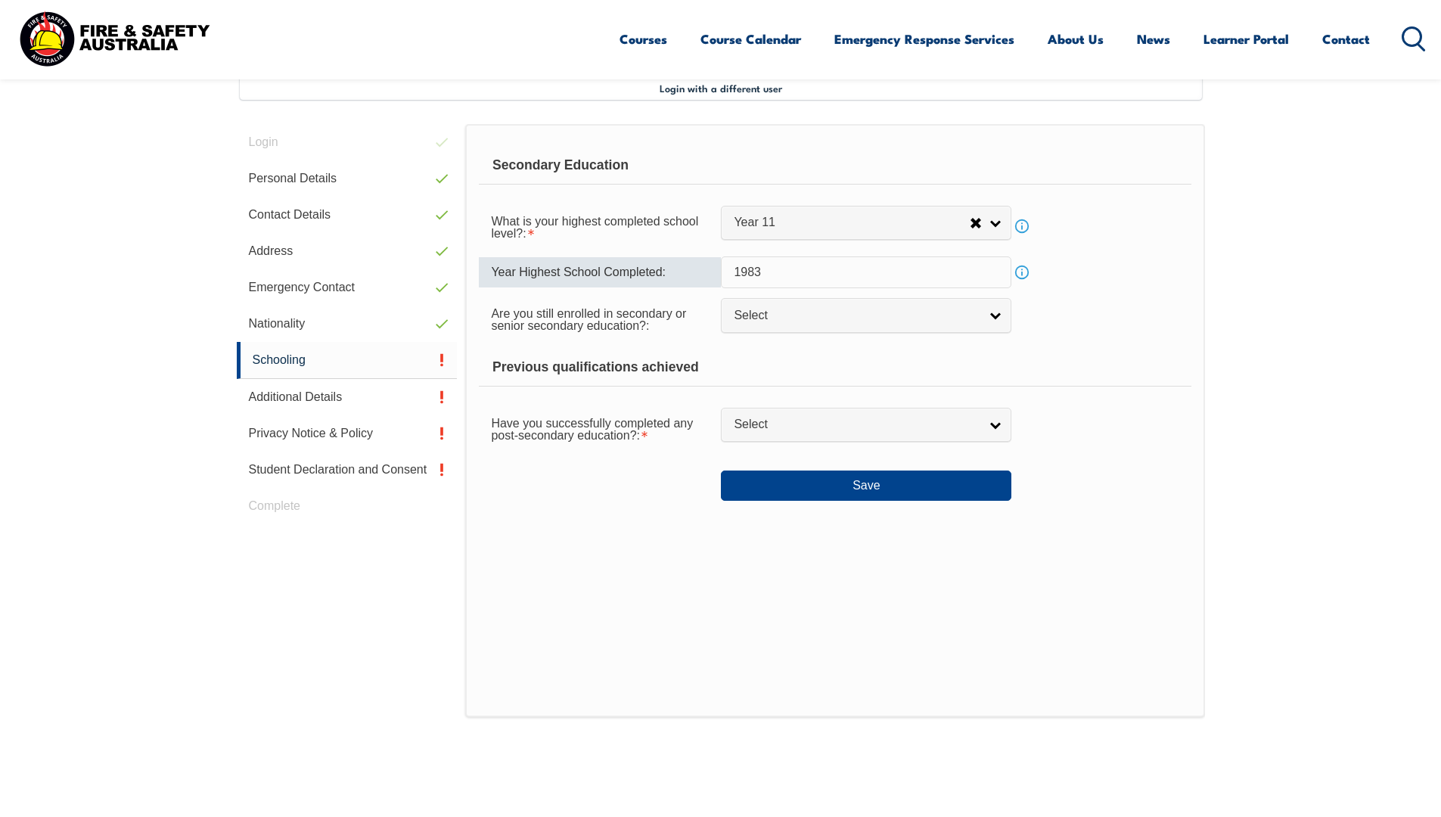
type input "1983"
click at [780, 319] on span "Select" at bounding box center [856, 316] width 245 height 16
click at [749, 377] on li "No" at bounding box center [866, 379] width 283 height 19
select select "false"
click at [834, 418] on span "Select" at bounding box center [856, 425] width 245 height 16
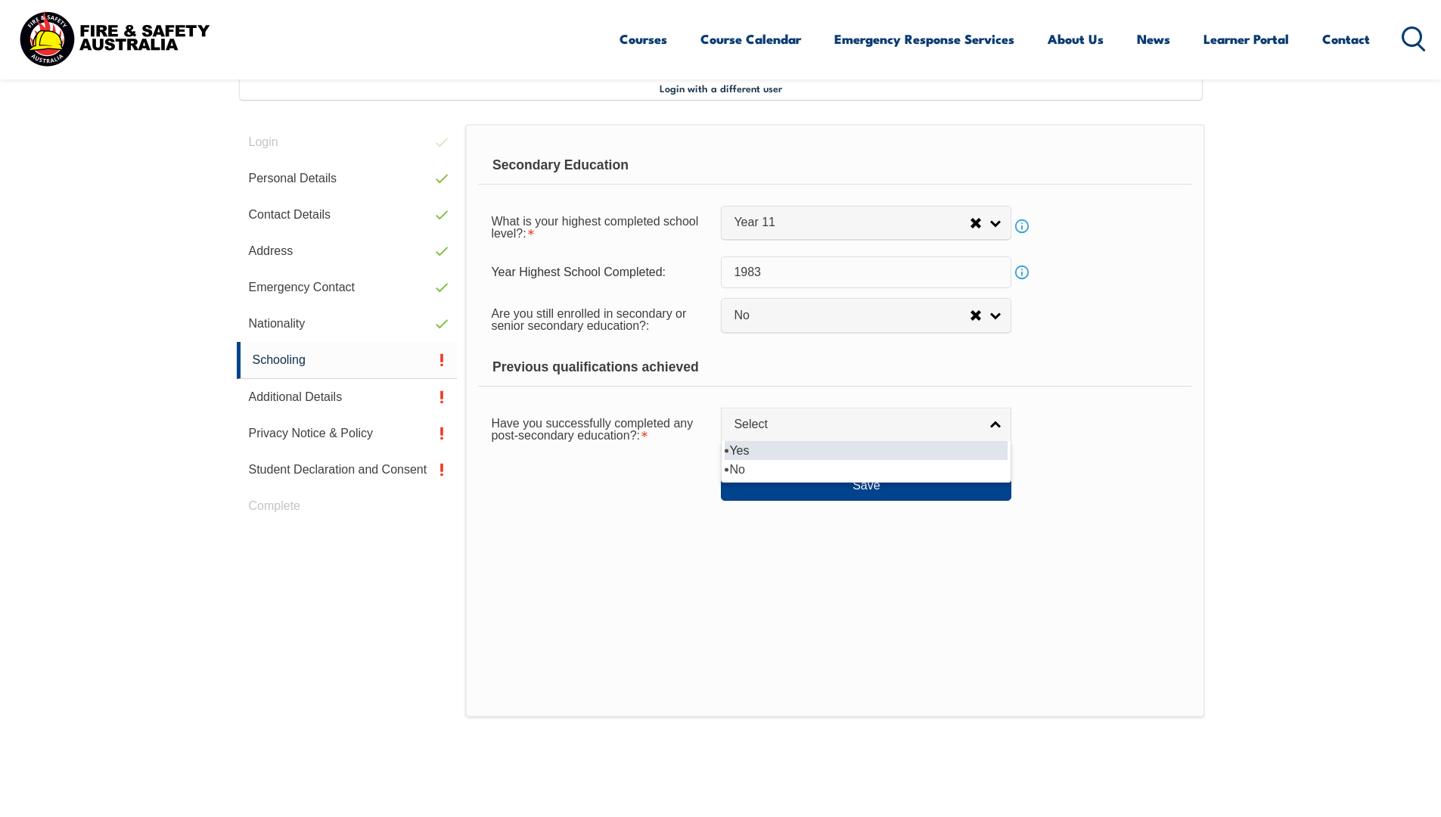
click at [760, 452] on li "Yes" at bounding box center [866, 450] width 283 height 19
select select "true"
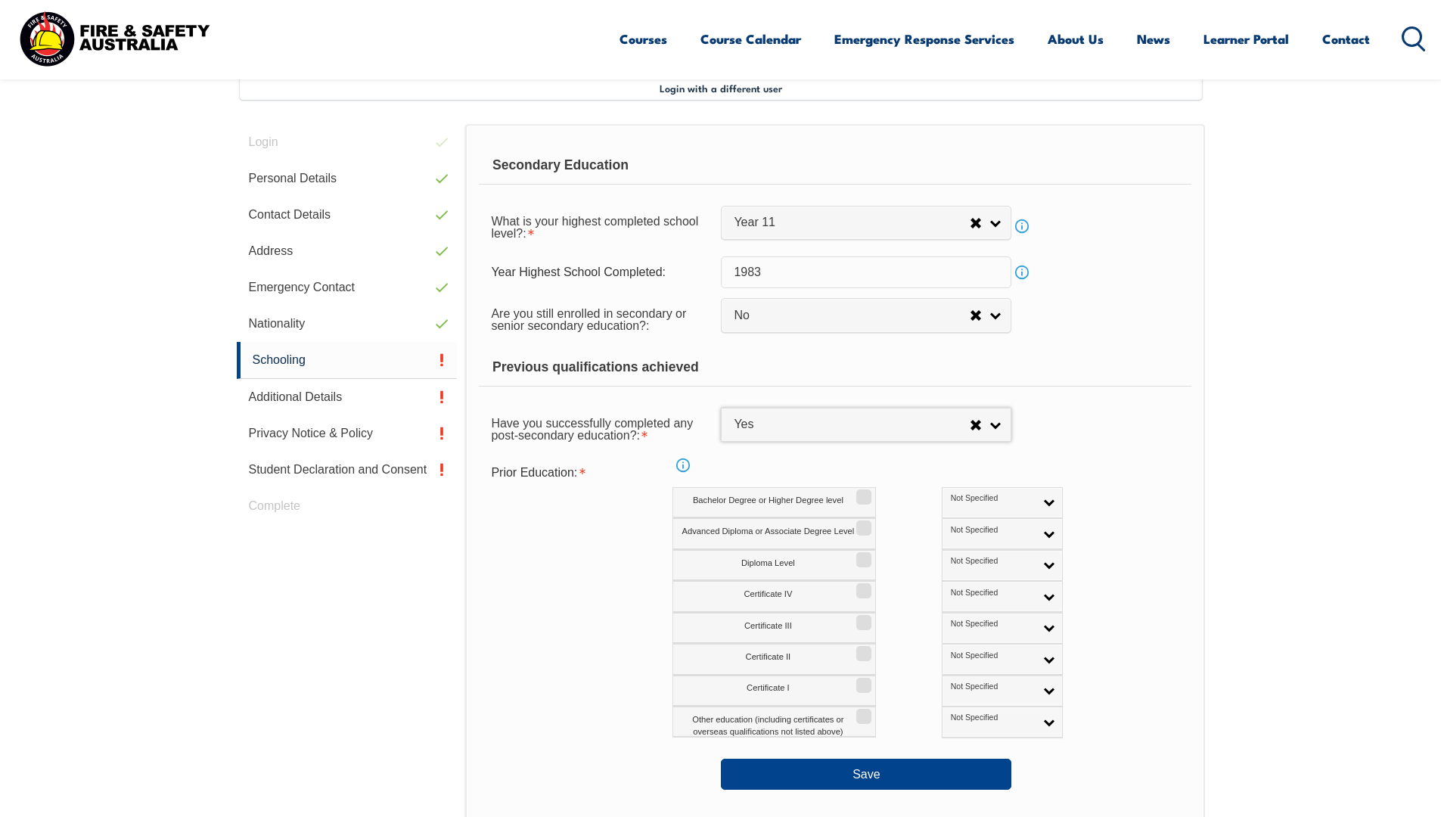
scroll to position [488, 0]
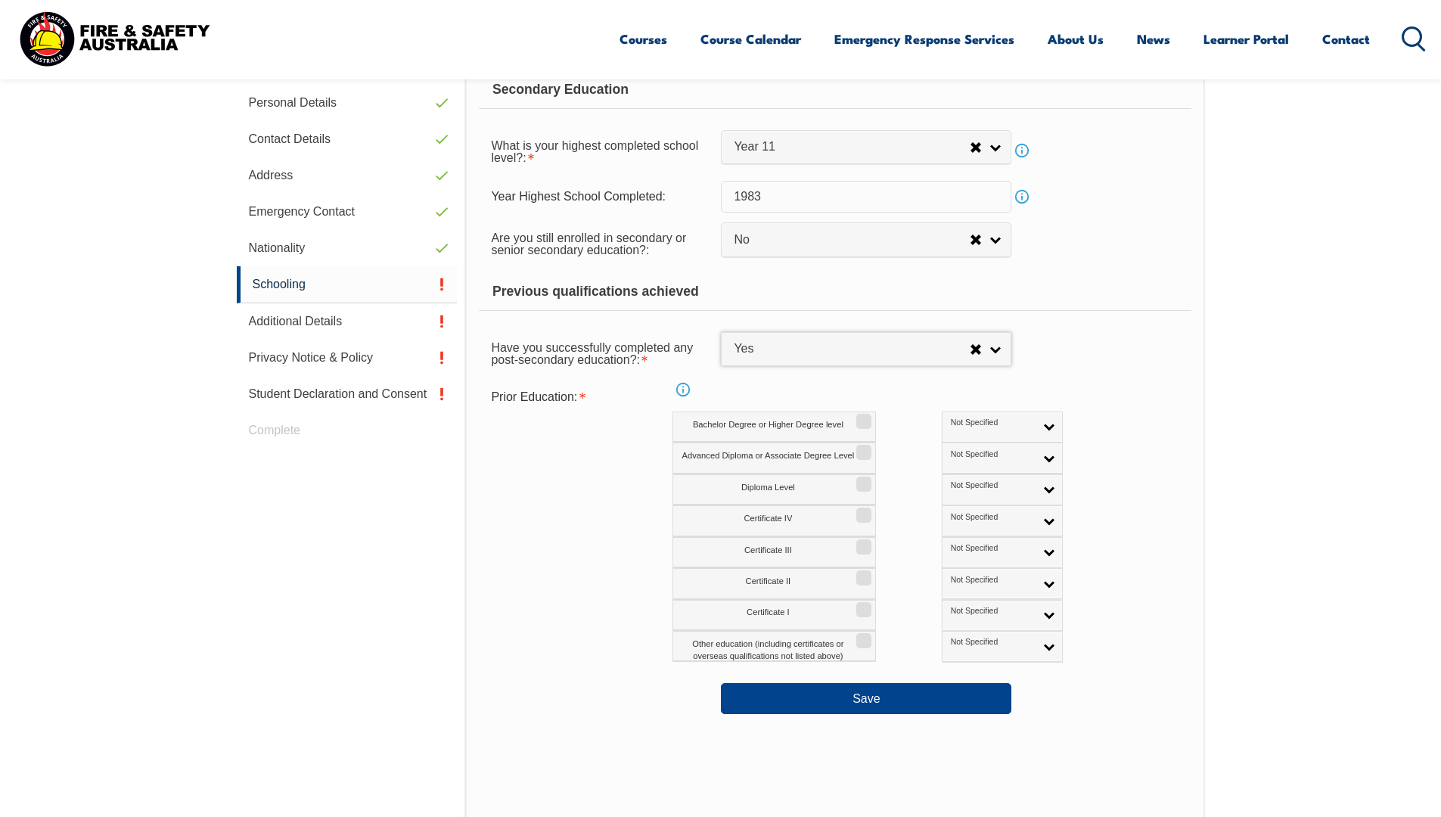
click at [821, 450] on label "Advanced Diploma or Associate Degree Level" at bounding box center [773, 457] width 203 height 31
click at [857, 448] on input "Advanced Diploma or Associate Degree Level" at bounding box center [861, 447] width 9 height 2
checkbox input "true"
click at [861, 699] on button "Save" at bounding box center [866, 698] width 290 height 30
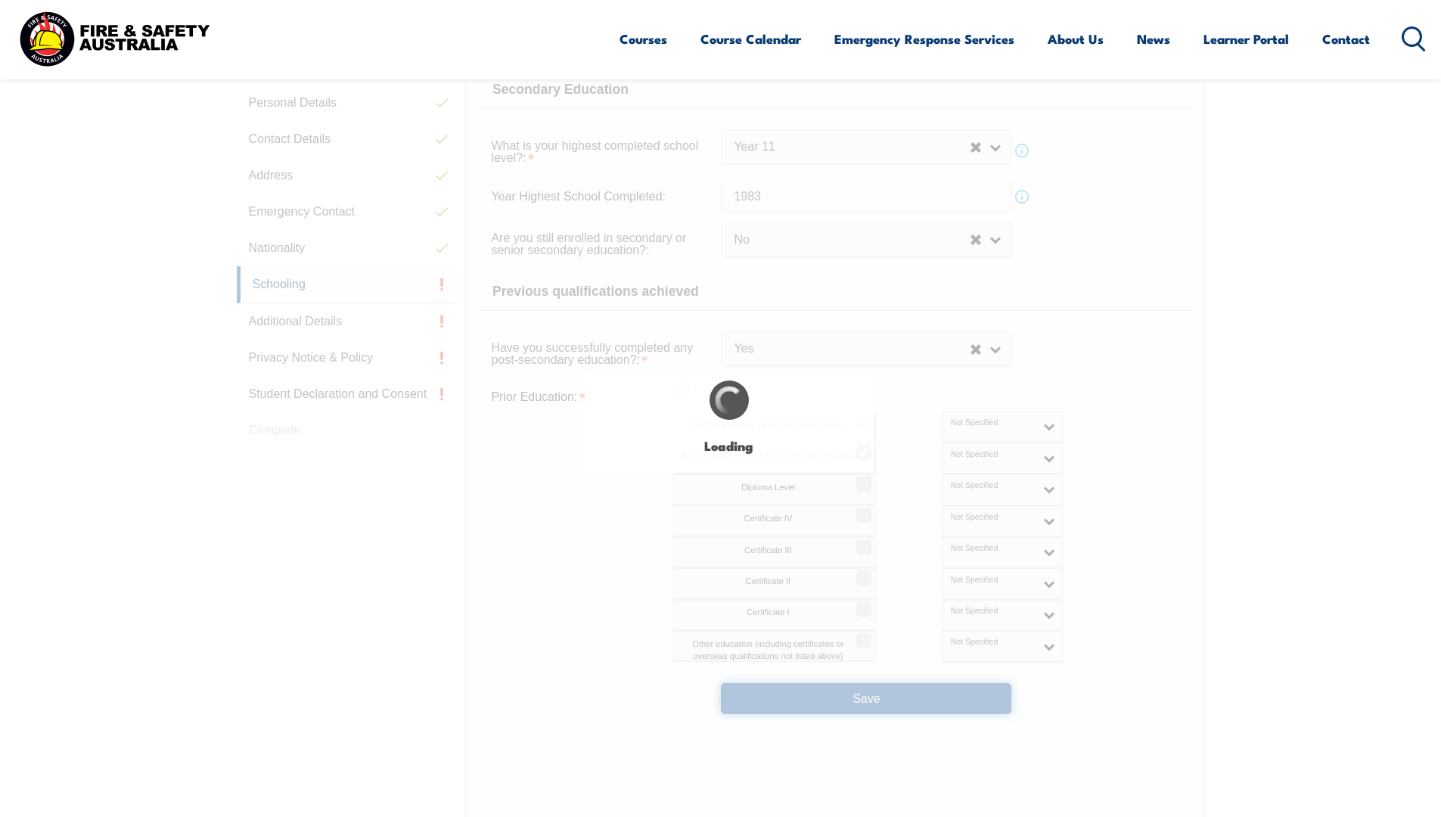
select select
select select "false"
select select "true"
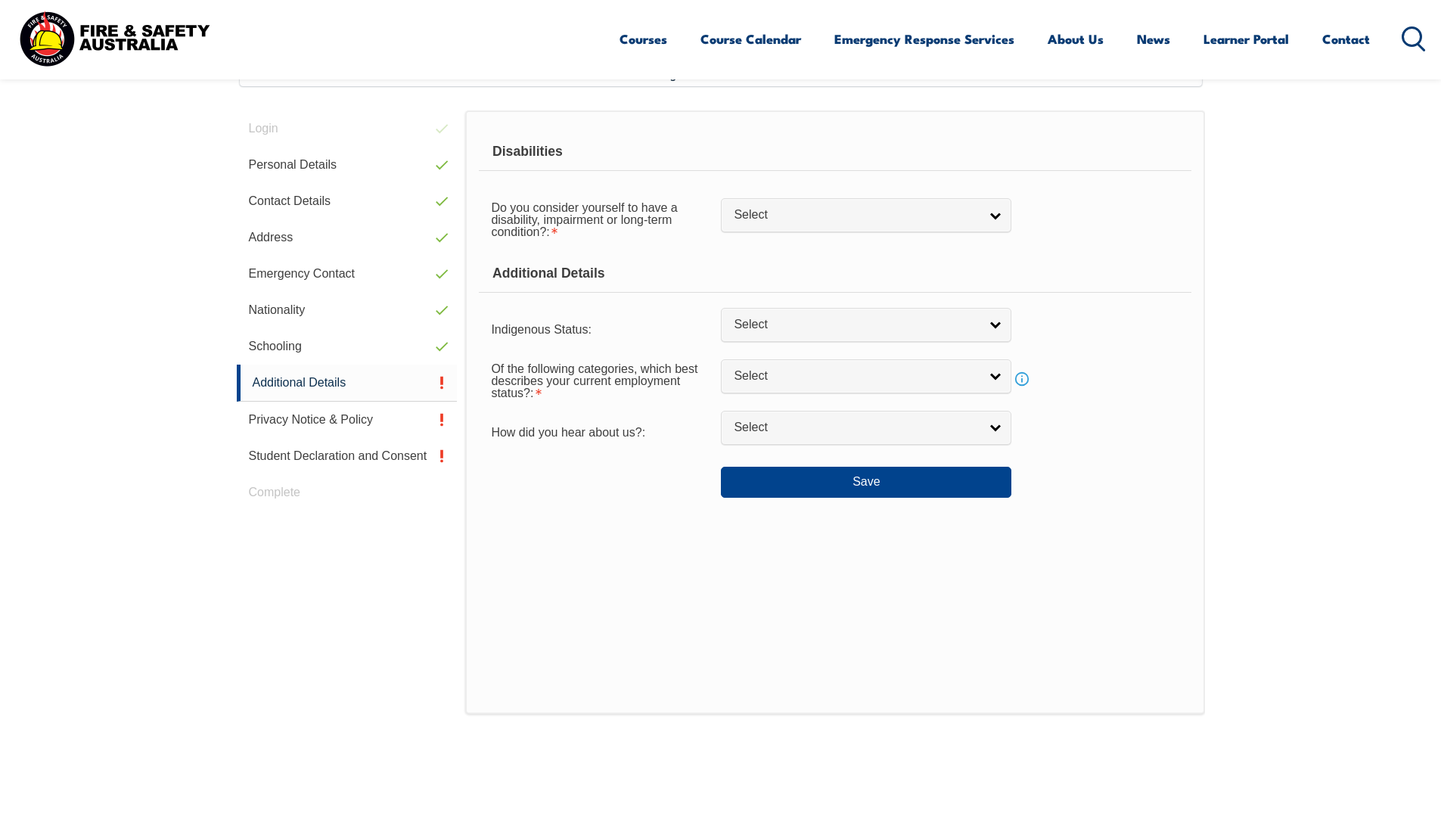
scroll to position [412, 0]
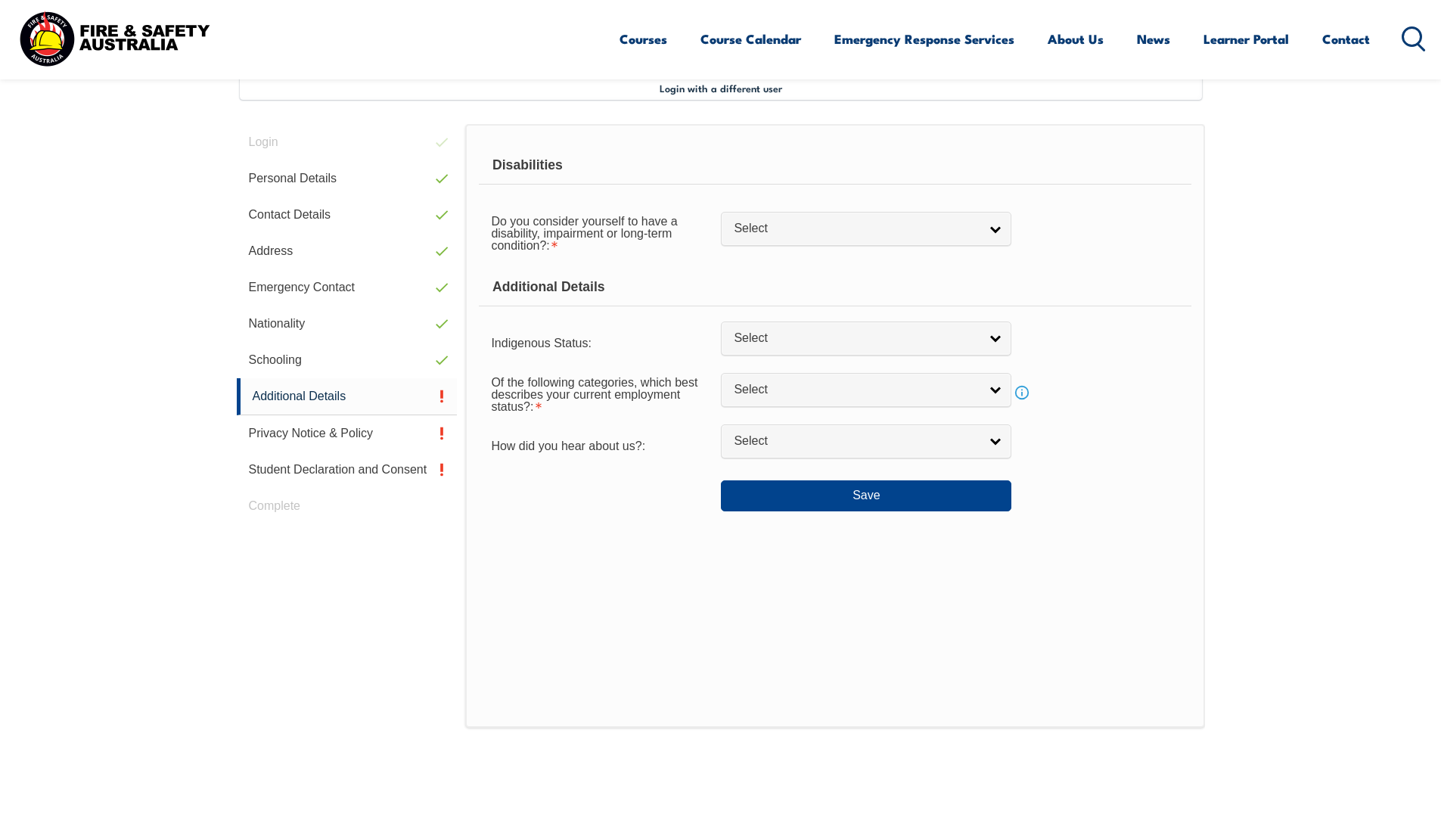
click at [797, 230] on span "Select" at bounding box center [856, 229] width 245 height 16
click at [748, 253] on li "No" at bounding box center [866, 254] width 283 height 19
select select "false"
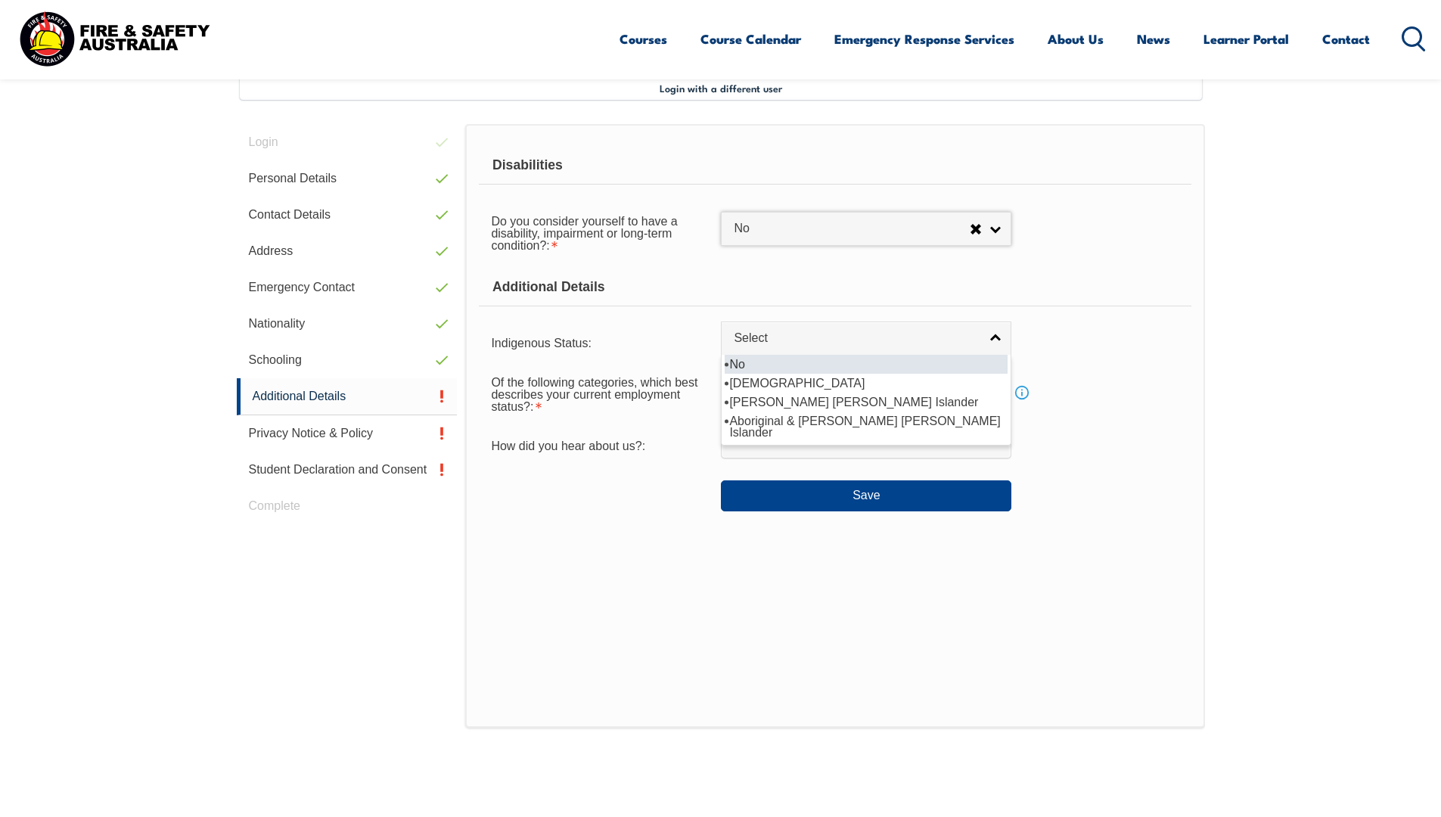
click at [829, 331] on span "Select" at bounding box center [856, 339] width 245 height 16
click at [763, 360] on li "No" at bounding box center [866, 364] width 283 height 19
select select "4"
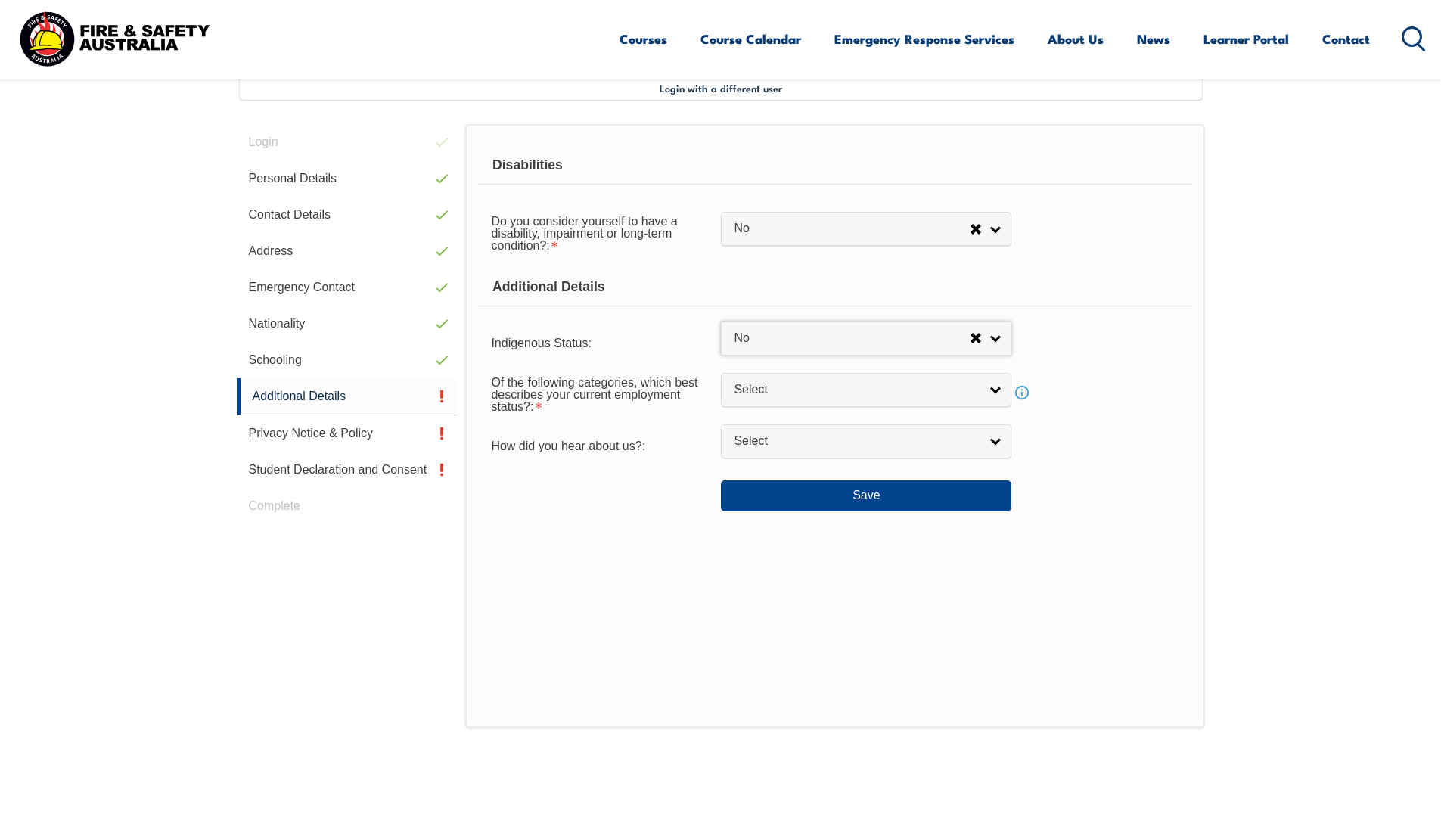
click at [785, 384] on span "Select" at bounding box center [856, 390] width 245 height 16
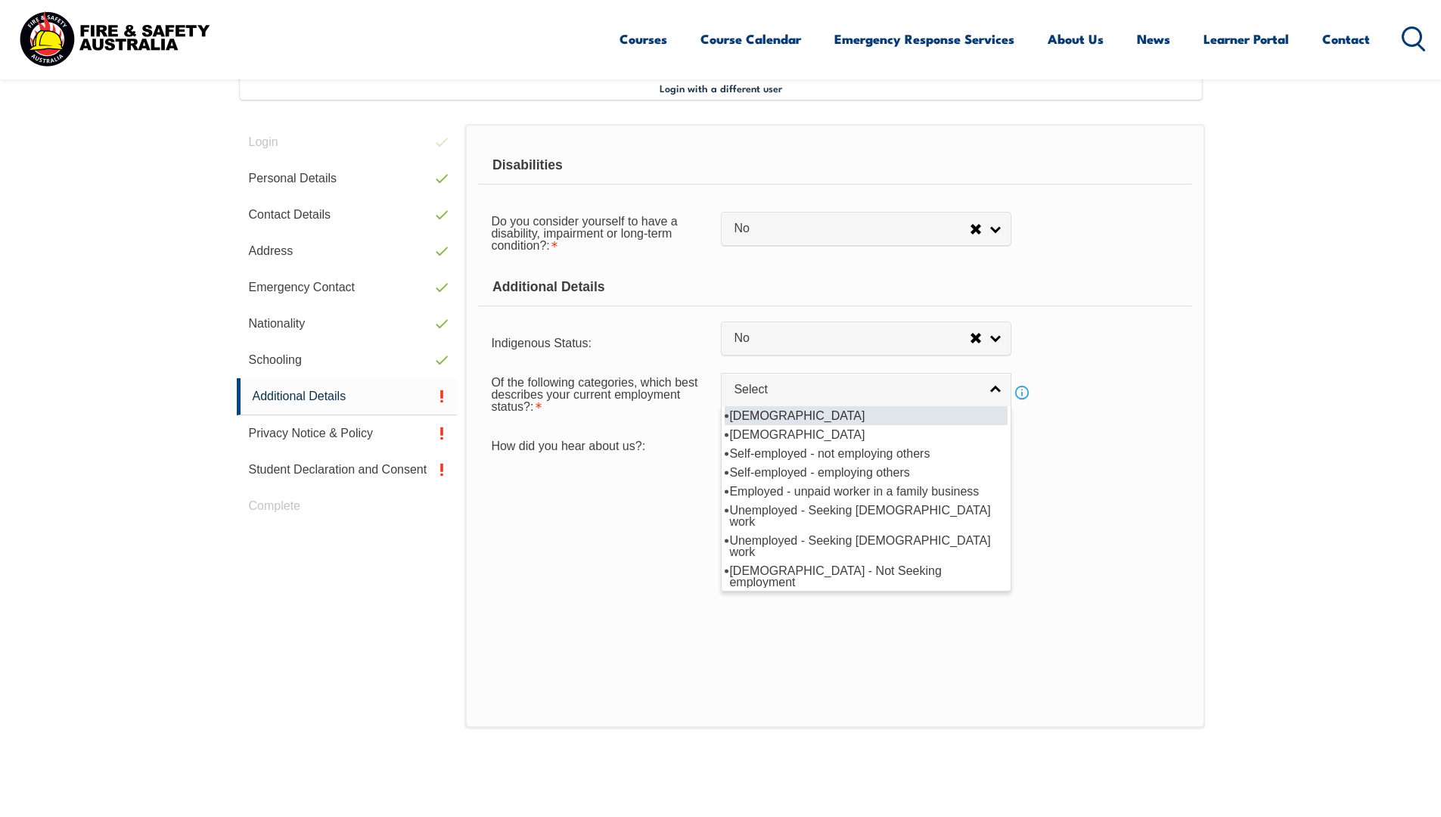
click at [796, 418] on li "[DEMOGRAPHIC_DATA]" at bounding box center [866, 415] width 283 height 19
select select "1"
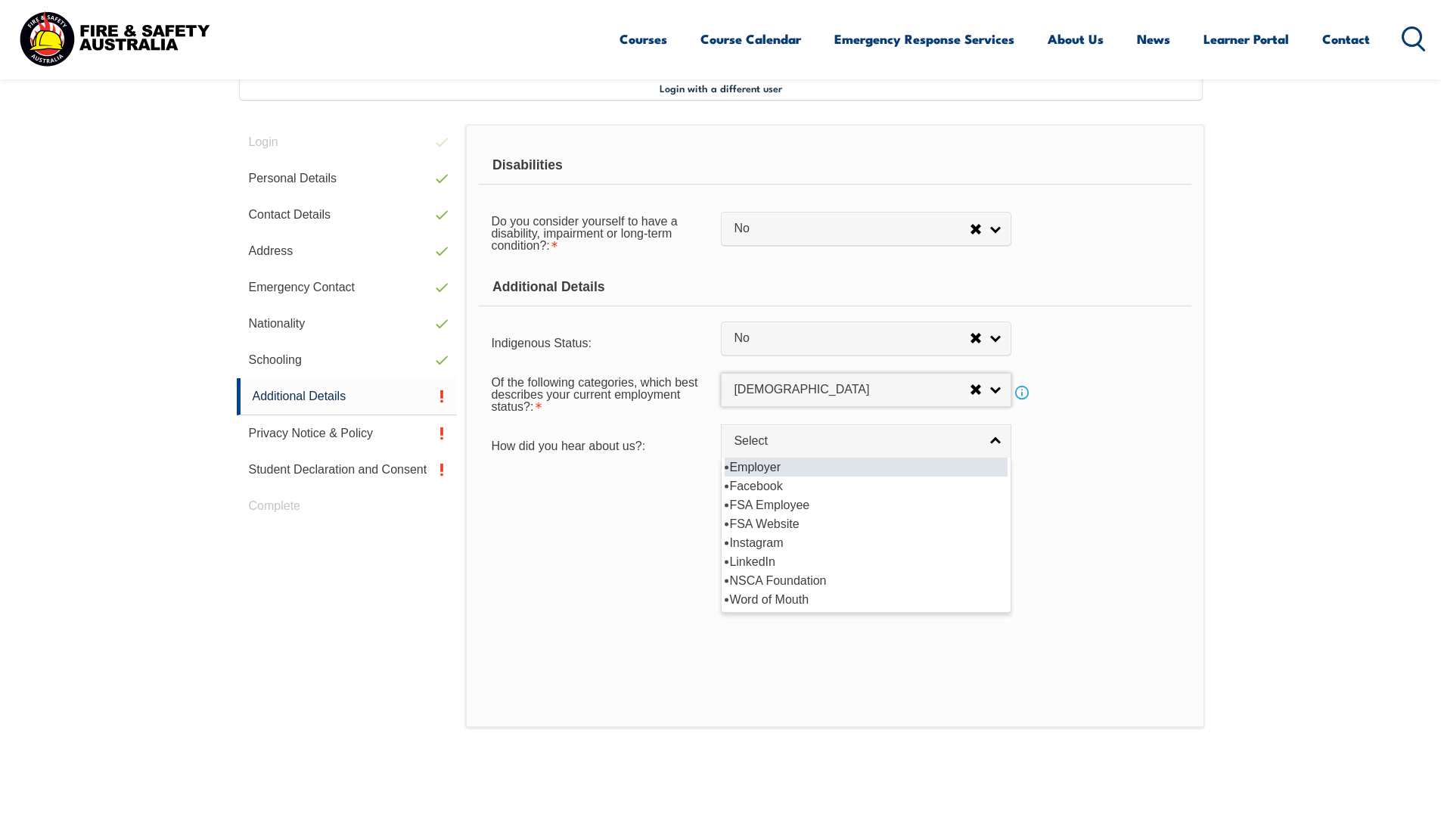
click at [815, 445] on span "Select" at bounding box center [856, 441] width 245 height 16
click at [781, 468] on li "Employer" at bounding box center [866, 467] width 283 height 19
select select "8019"
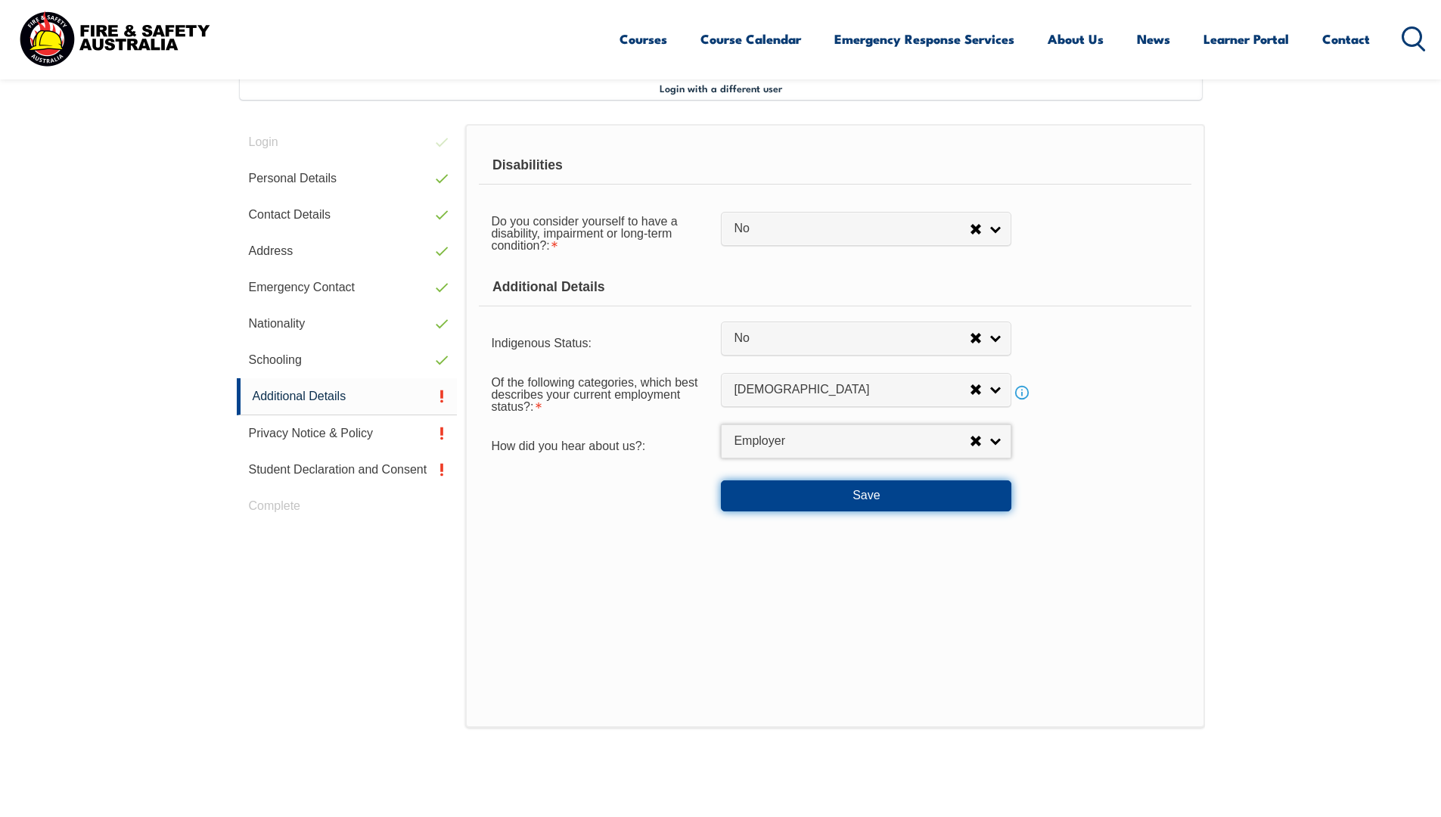
click at [865, 491] on button "Save" at bounding box center [866, 495] width 290 height 30
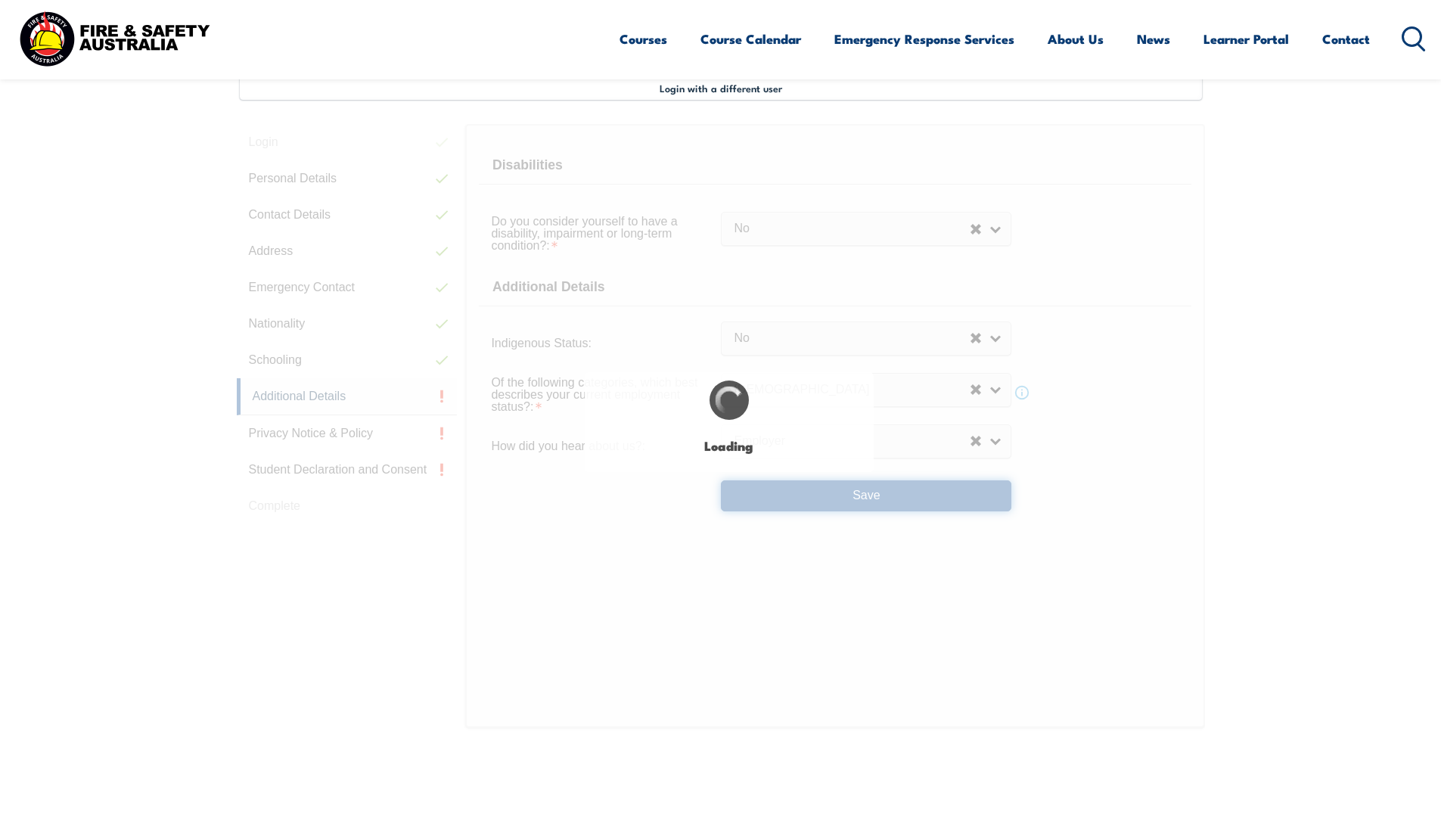
select select "false"
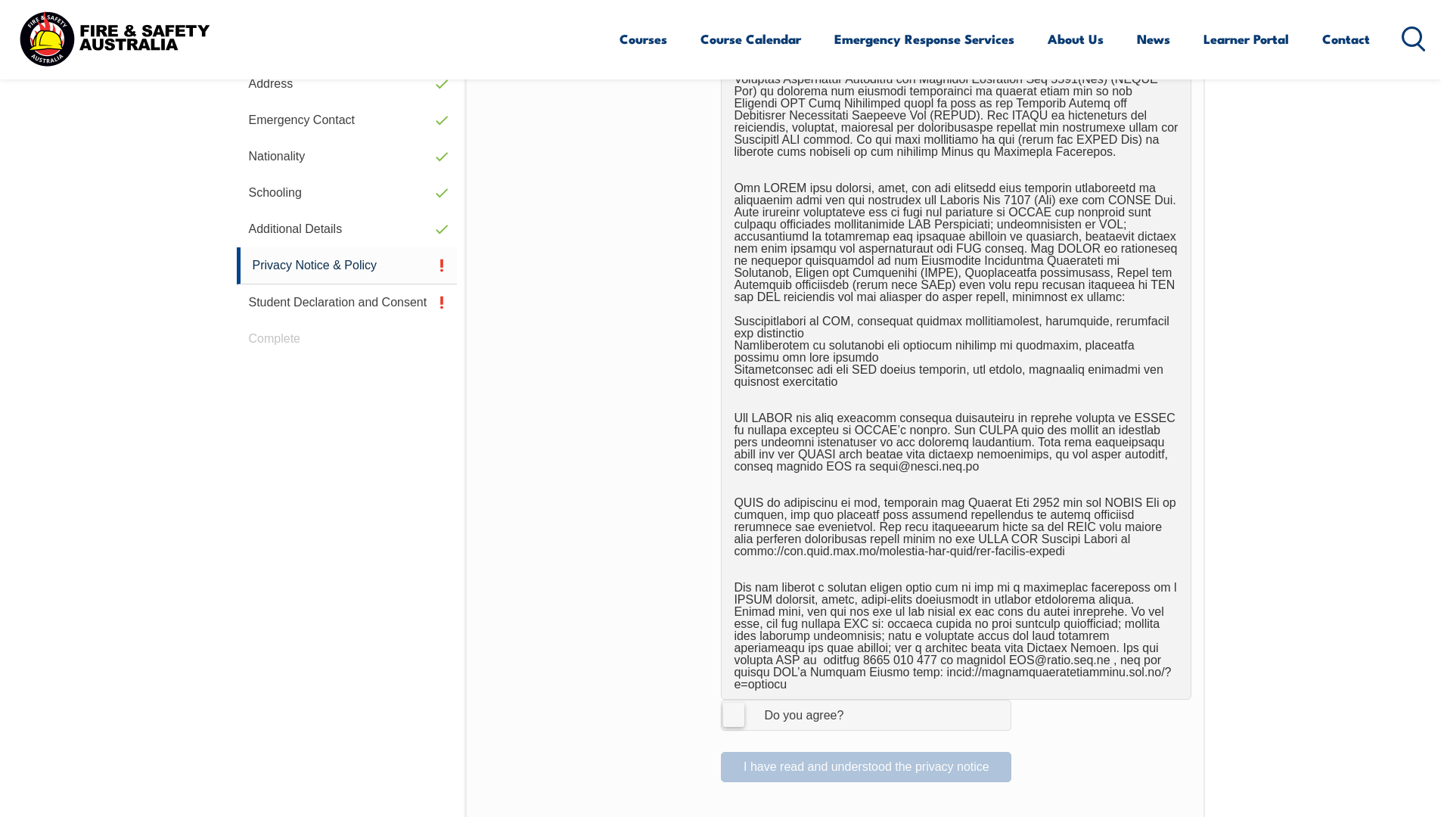
scroll to position [715, 0]
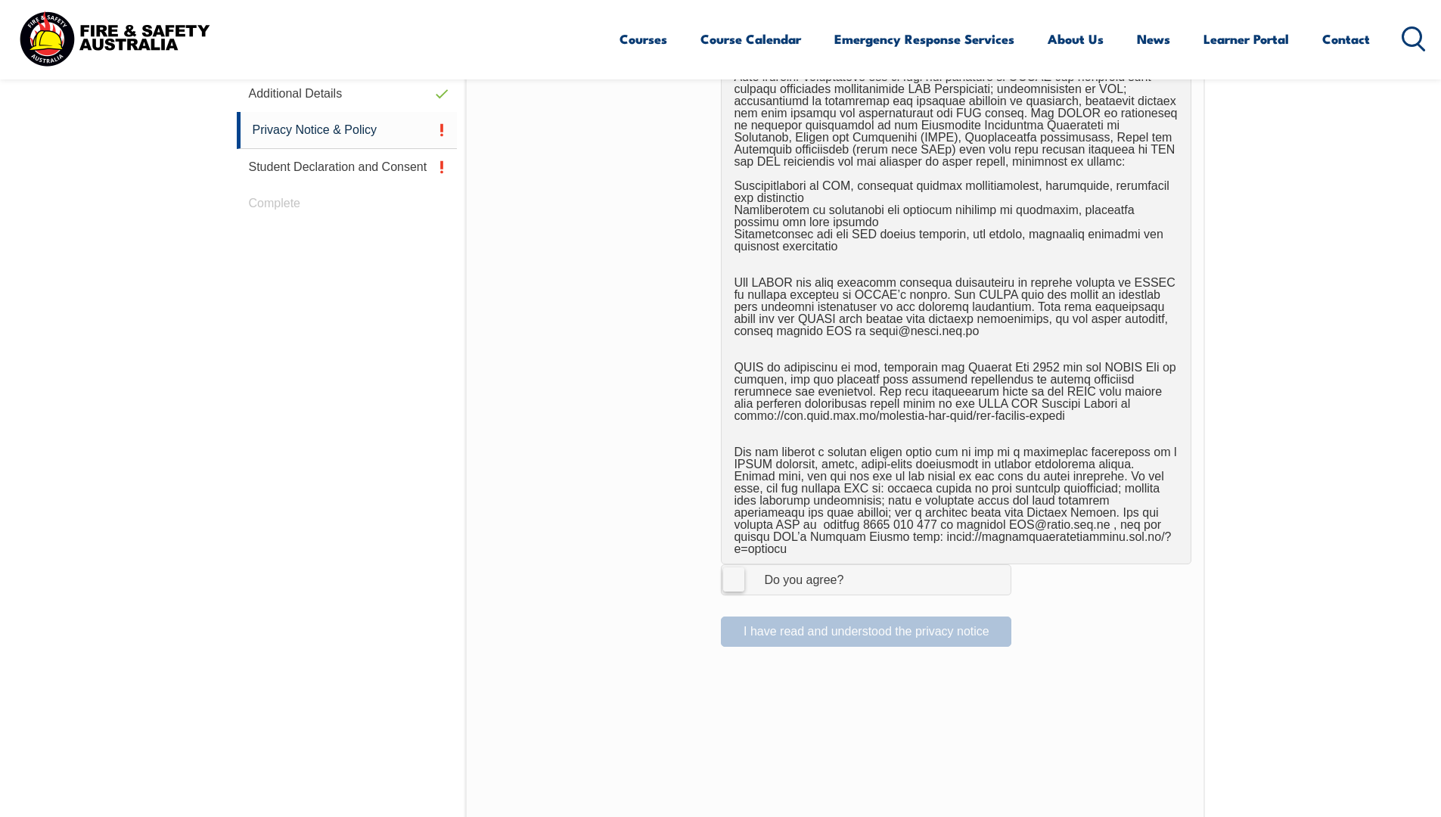
click at [741, 567] on label "I Agree Do you agree?" at bounding box center [866, 579] width 290 height 30
click at [855, 567] on input "I Agree Do you agree?" at bounding box center [868, 579] width 26 height 29
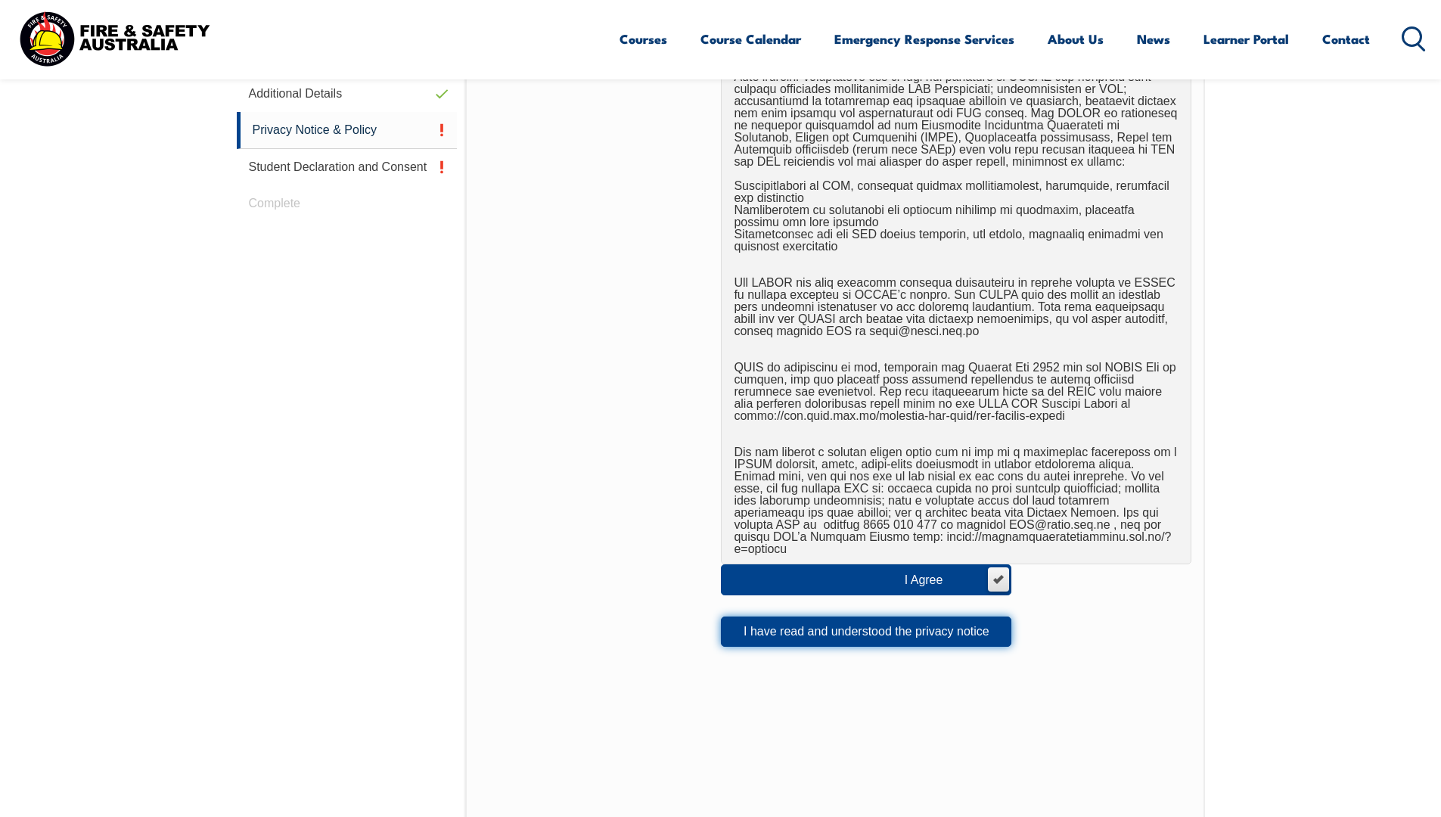
click at [893, 616] on button "I have read and understood the privacy notice" at bounding box center [866, 631] width 290 height 30
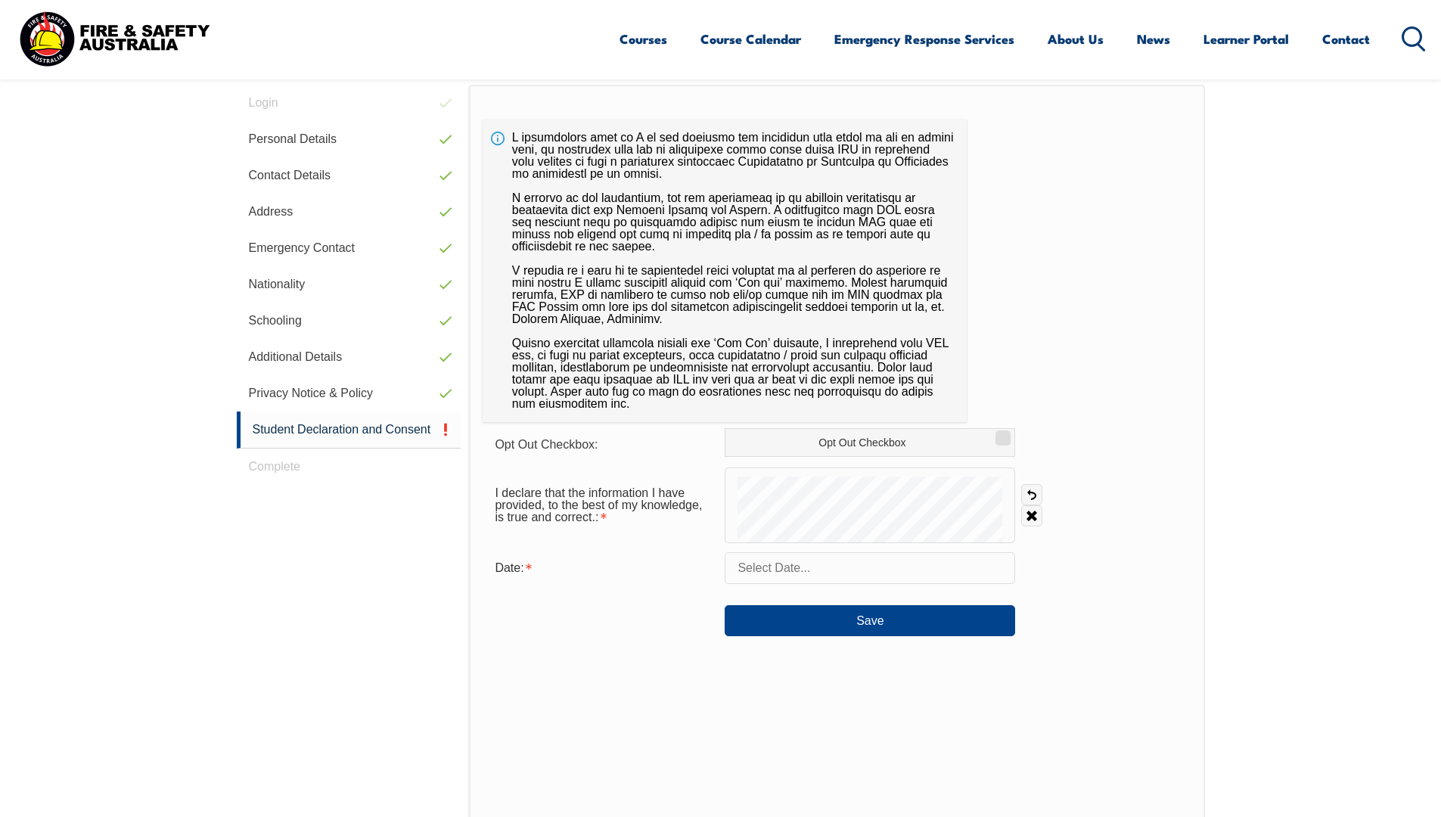
scroll to position [412, 0]
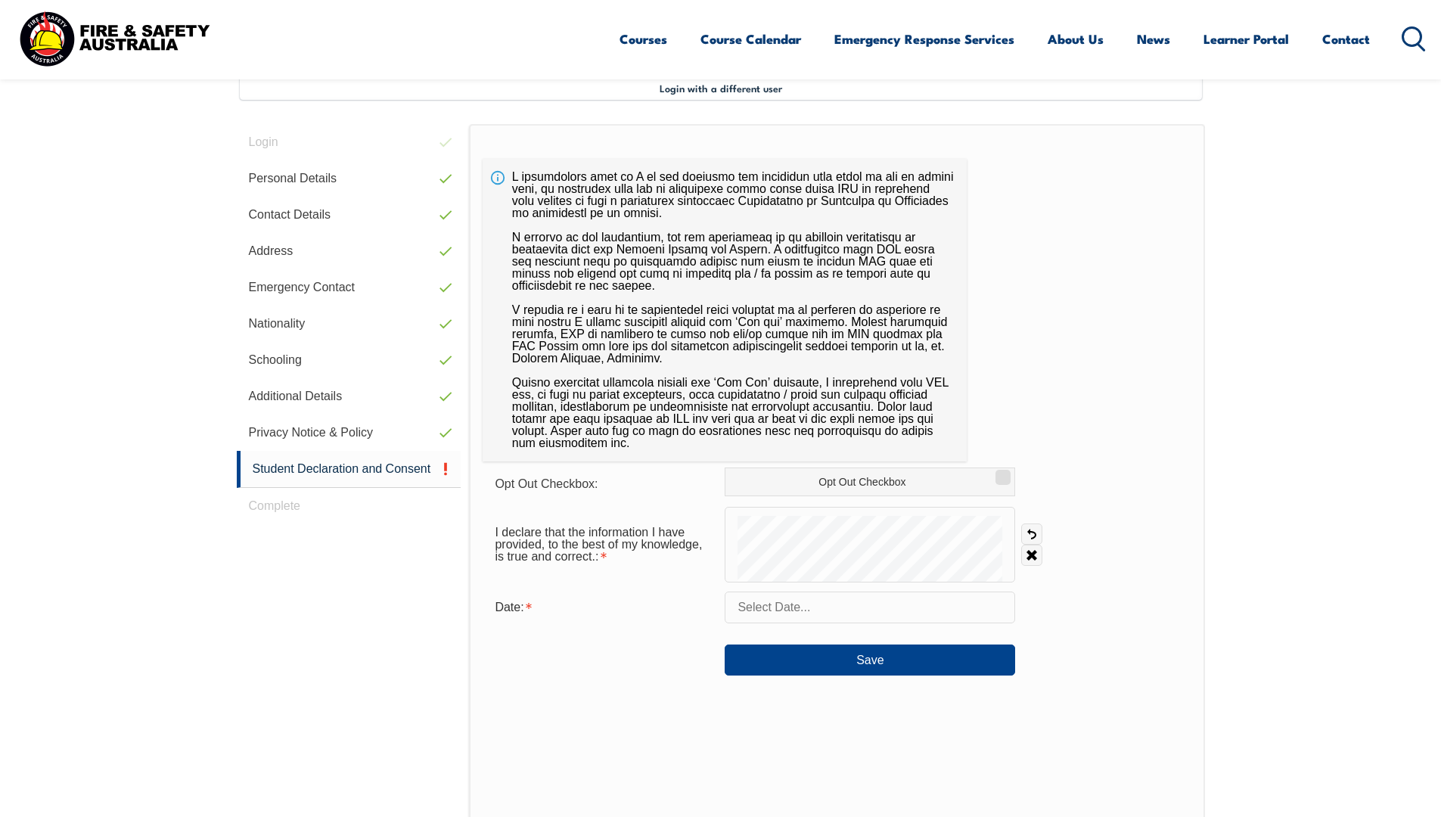
click at [899, 483] on label "Opt Out Checkbox" at bounding box center [870, 481] width 290 height 29
click at [996, 473] on input "Opt Out Checkbox" at bounding box center [1000, 472] width 9 height 2
checkbox input "true"
click at [843, 607] on input "text" at bounding box center [870, 607] width 290 height 32
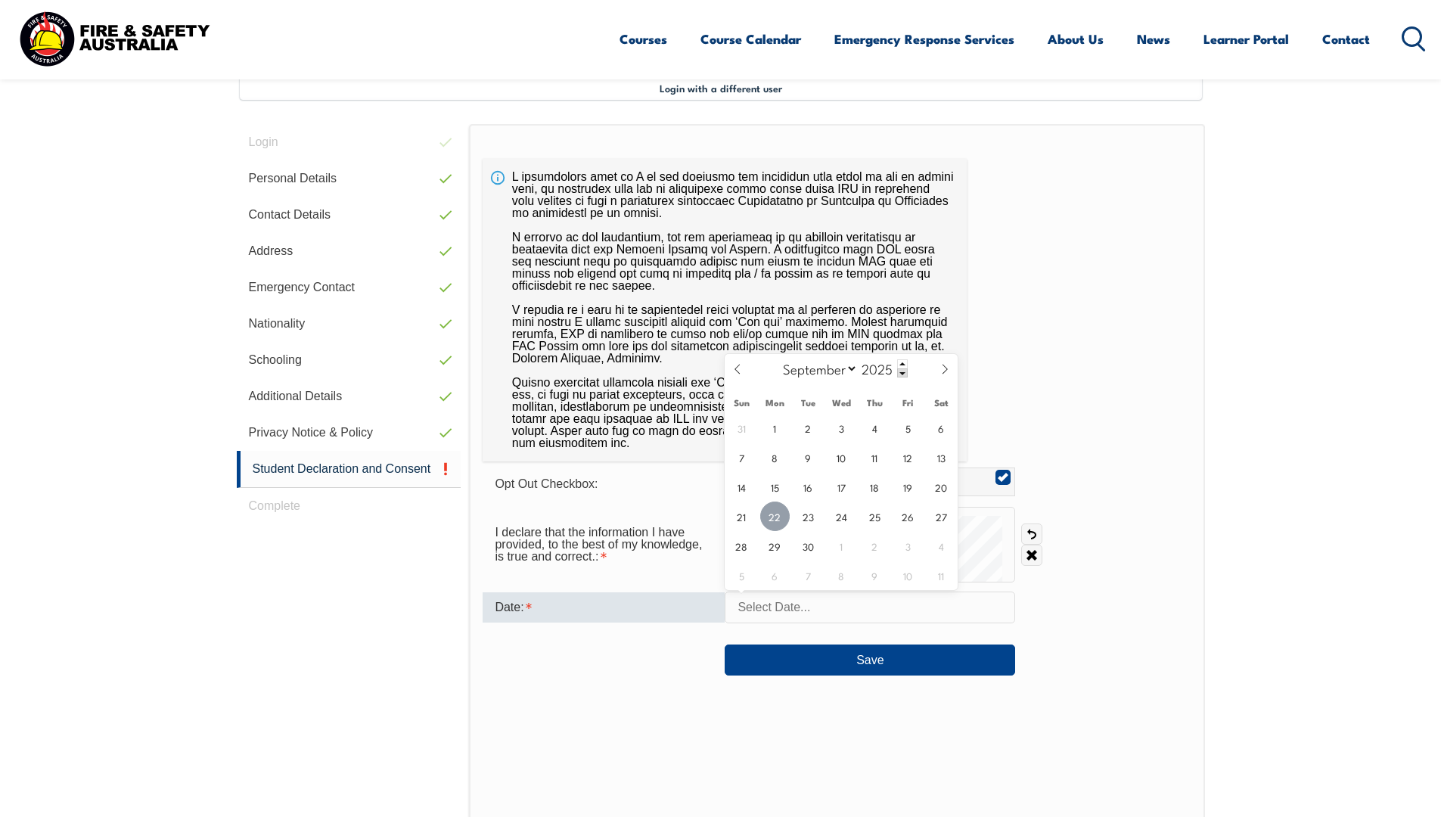
click at [777, 522] on span "22" at bounding box center [774, 515] width 29 height 29
type input "September 22, 2025"
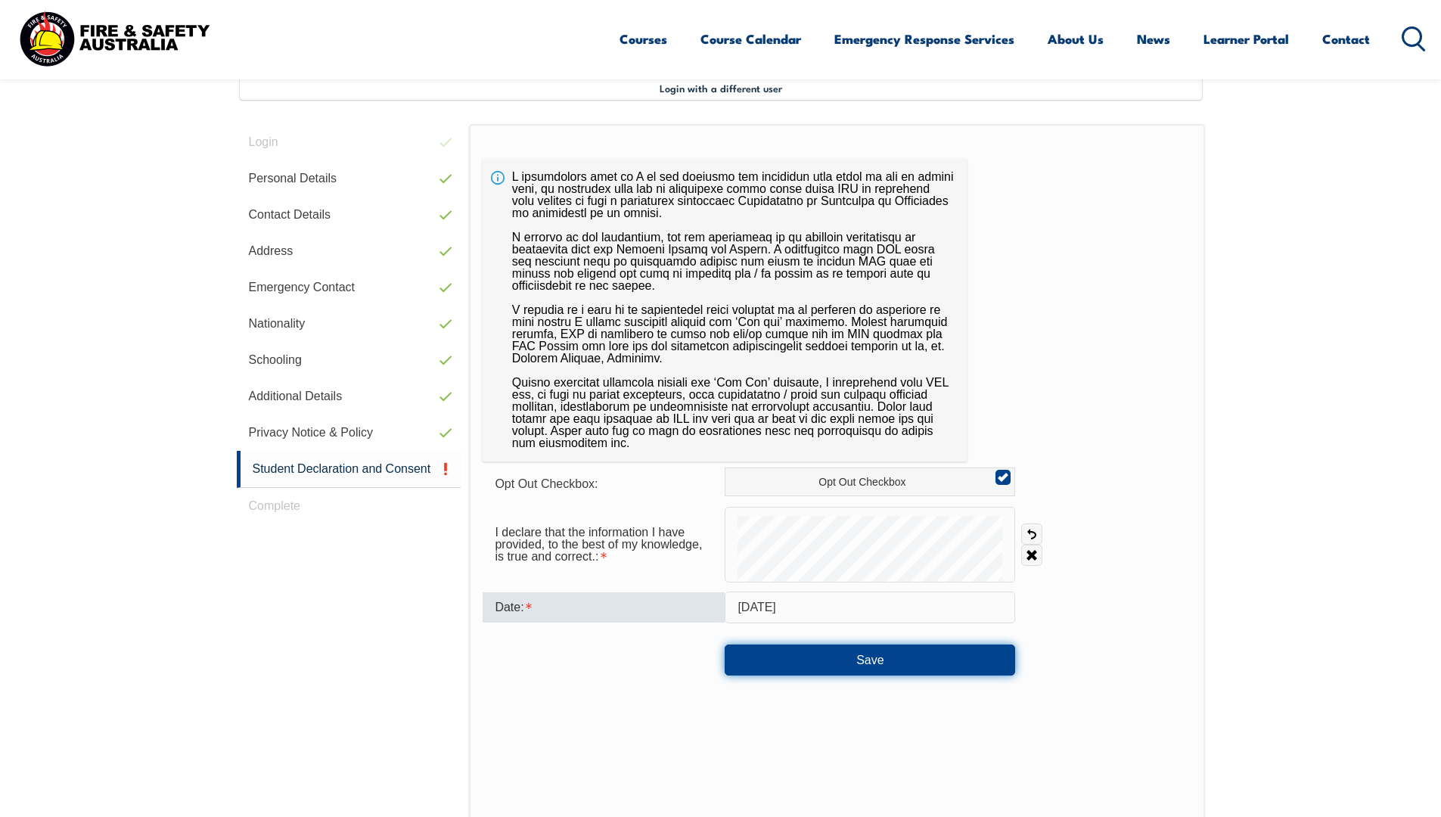
drag, startPoint x: 862, startPoint y: 659, endPoint x: 898, endPoint y: 656, distance: 36.4
click at [863, 658] on button "Save" at bounding box center [870, 659] width 290 height 30
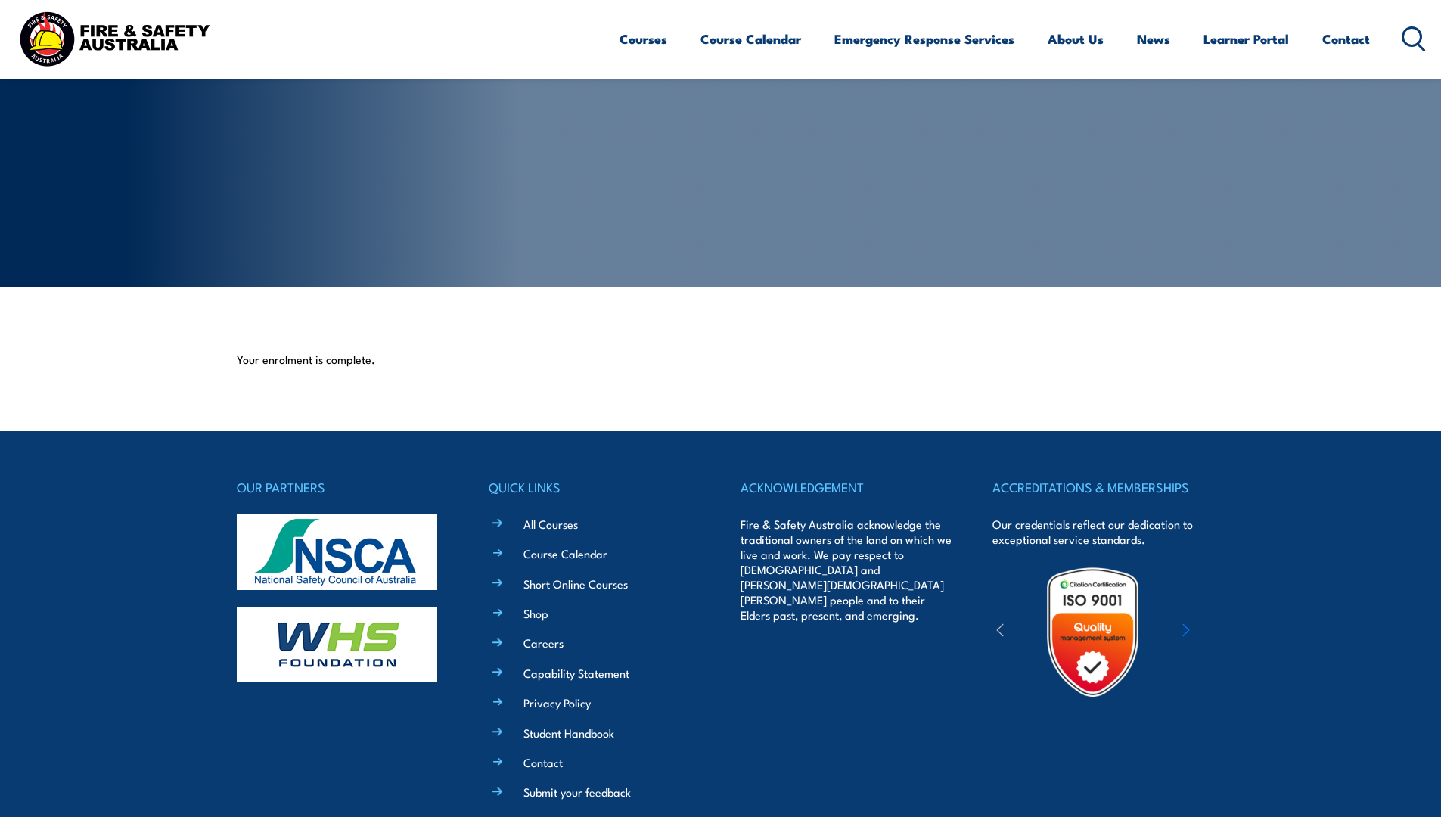
scroll to position [227, 0]
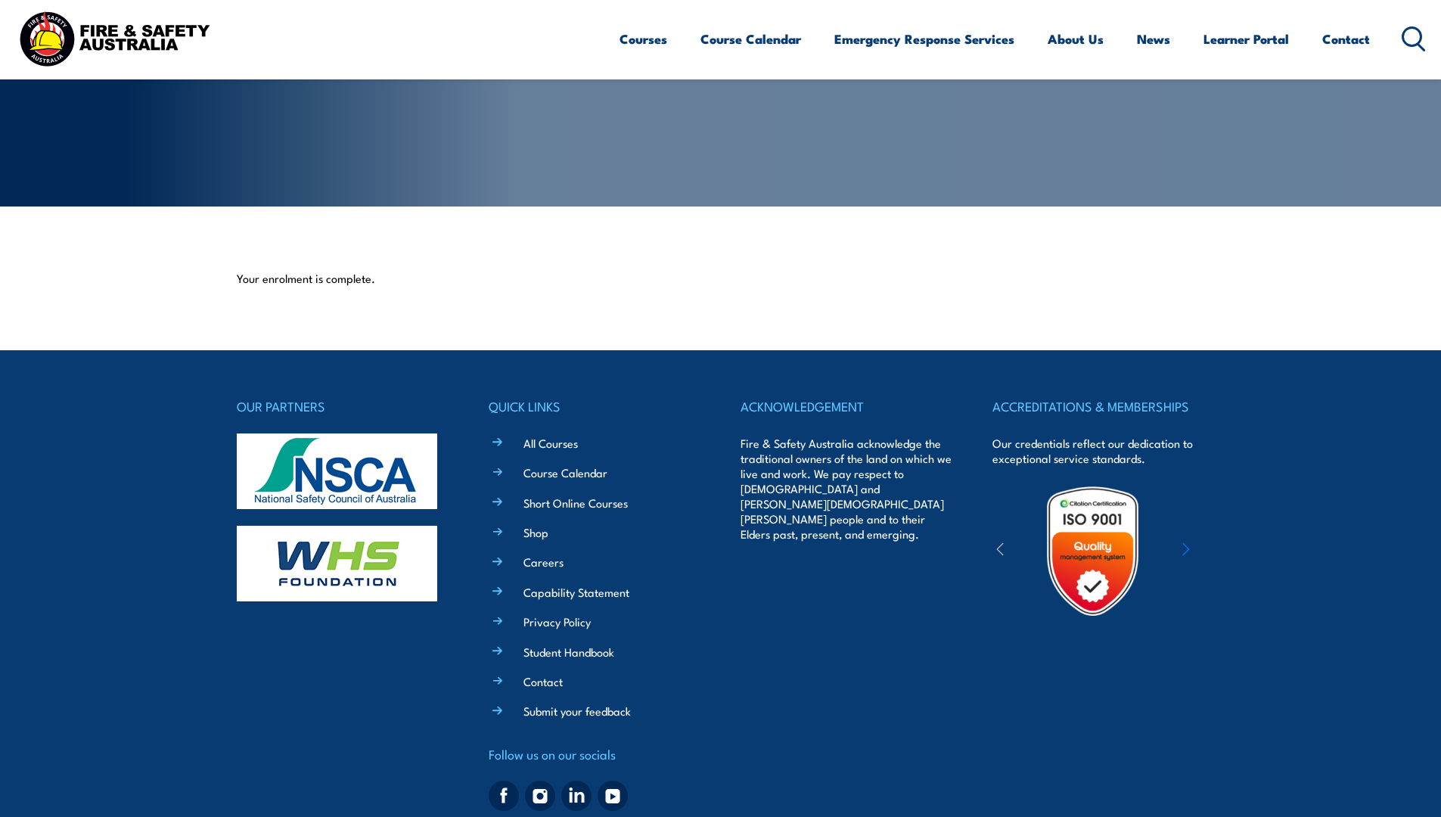
click at [1247, 39] on link "Learner Portal" at bounding box center [1245, 39] width 85 height 40
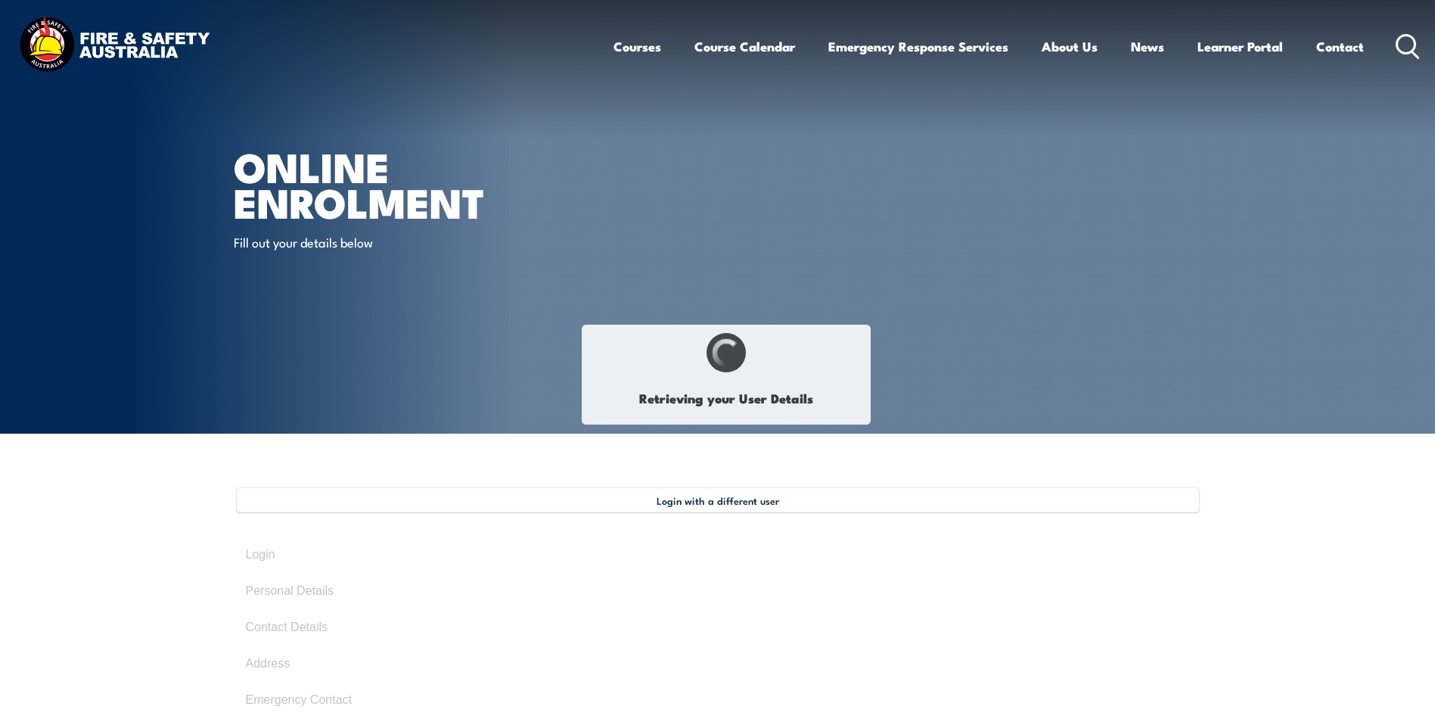
select select "Ms"
type input "[PERSON_NAME]"
type input "Wood"
type input "May 20, 1966"
type input "B9YE4YF6TD"
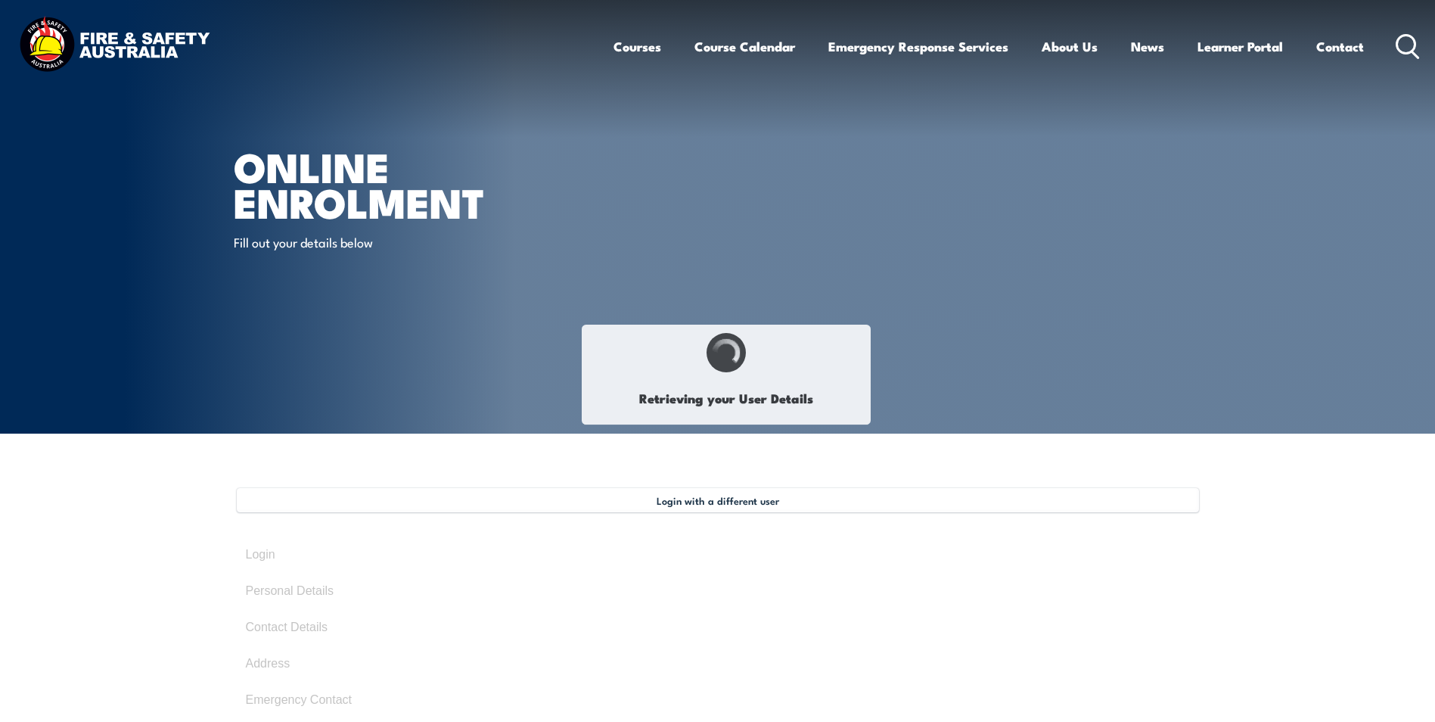
select select "F"
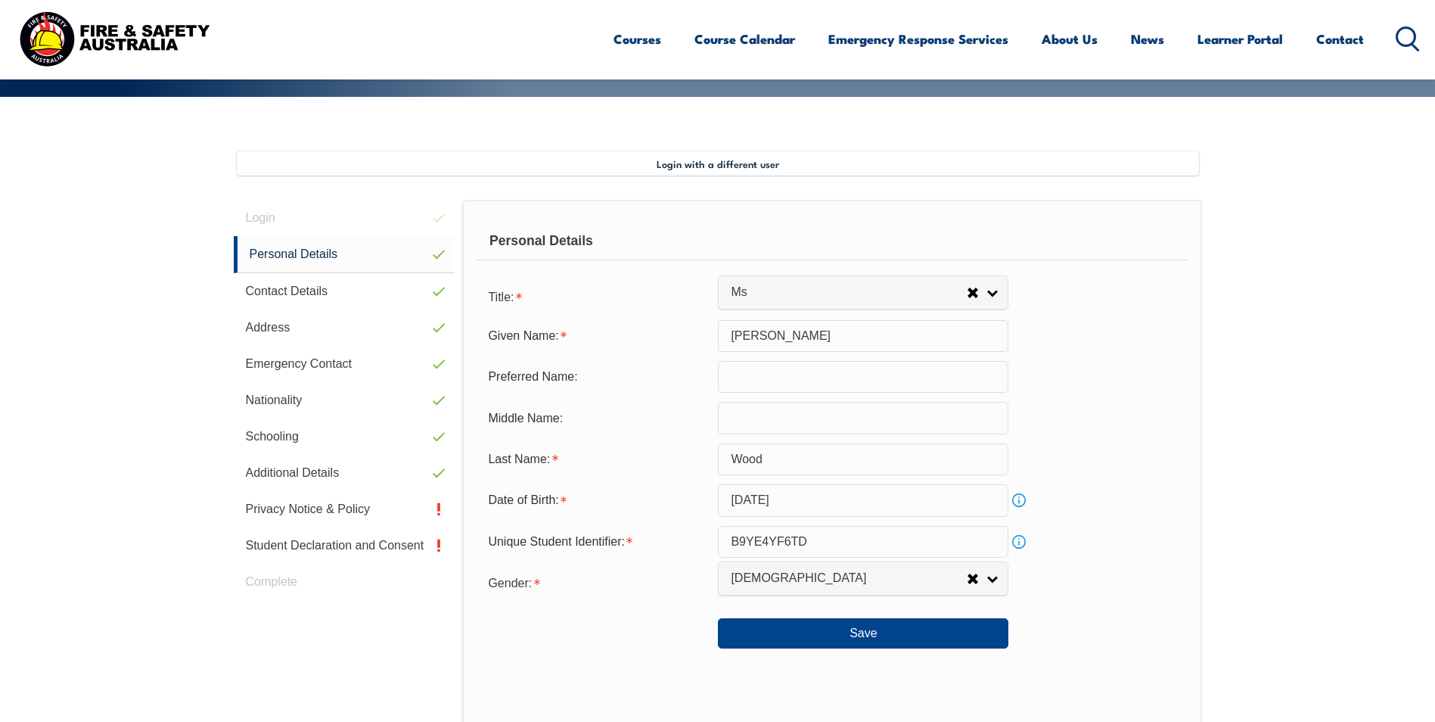
scroll to position [488, 0]
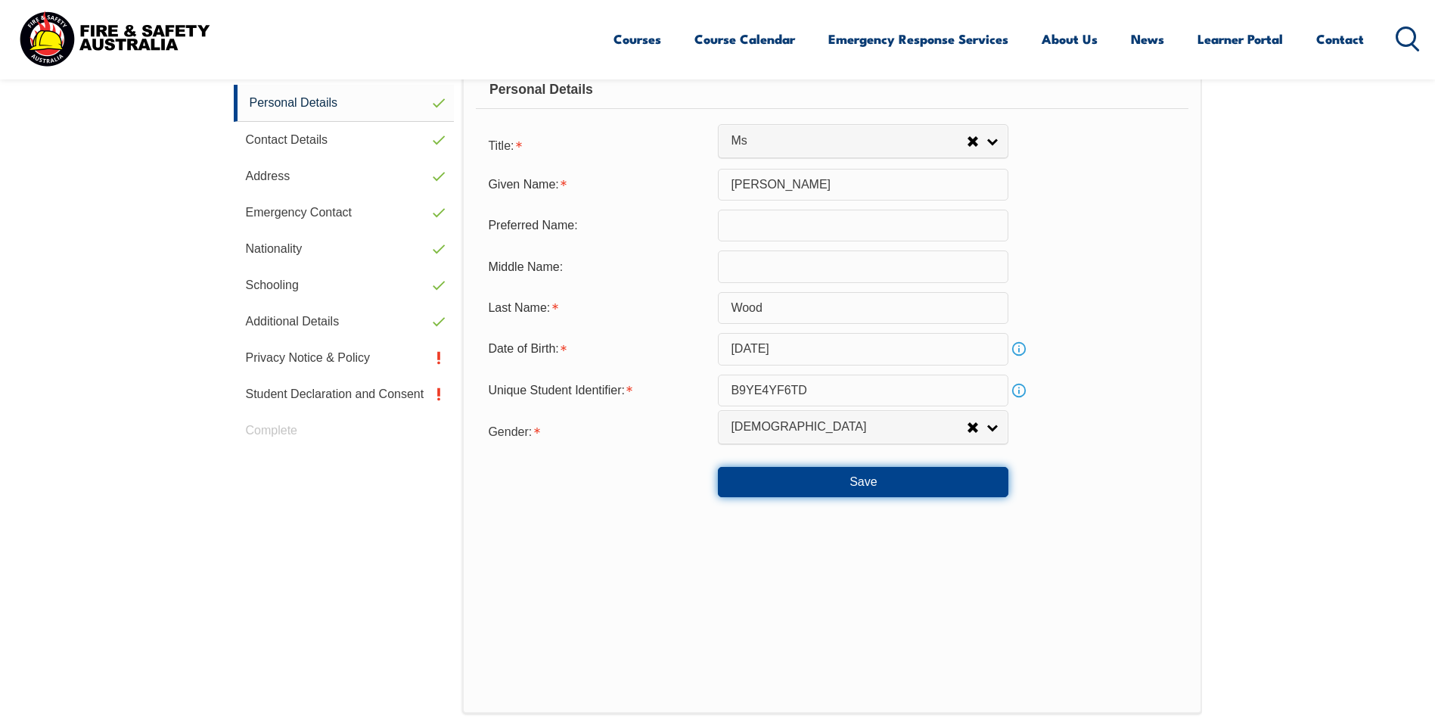
drag, startPoint x: 856, startPoint y: 474, endPoint x: 893, endPoint y: 470, distance: 36.5
click at [858, 474] on button "Save" at bounding box center [863, 482] width 290 height 30
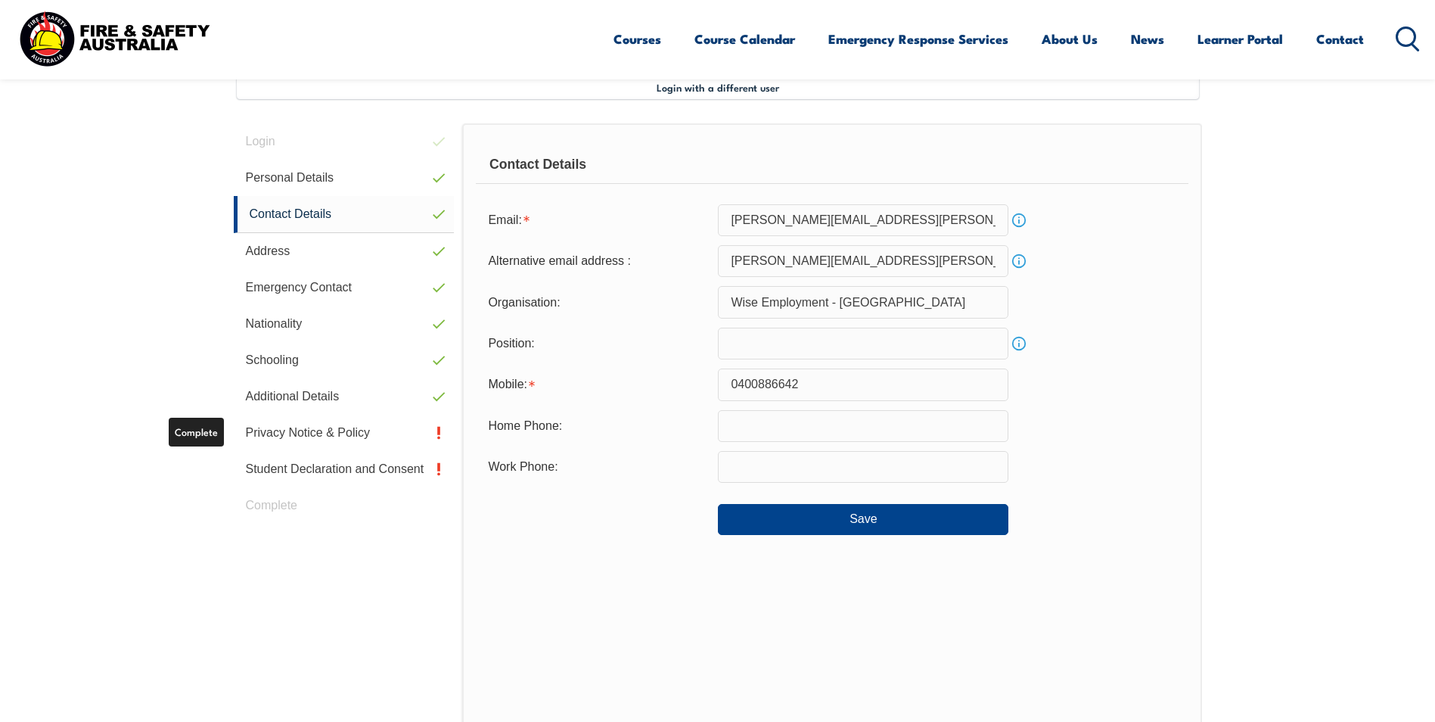
scroll to position [412, 0]
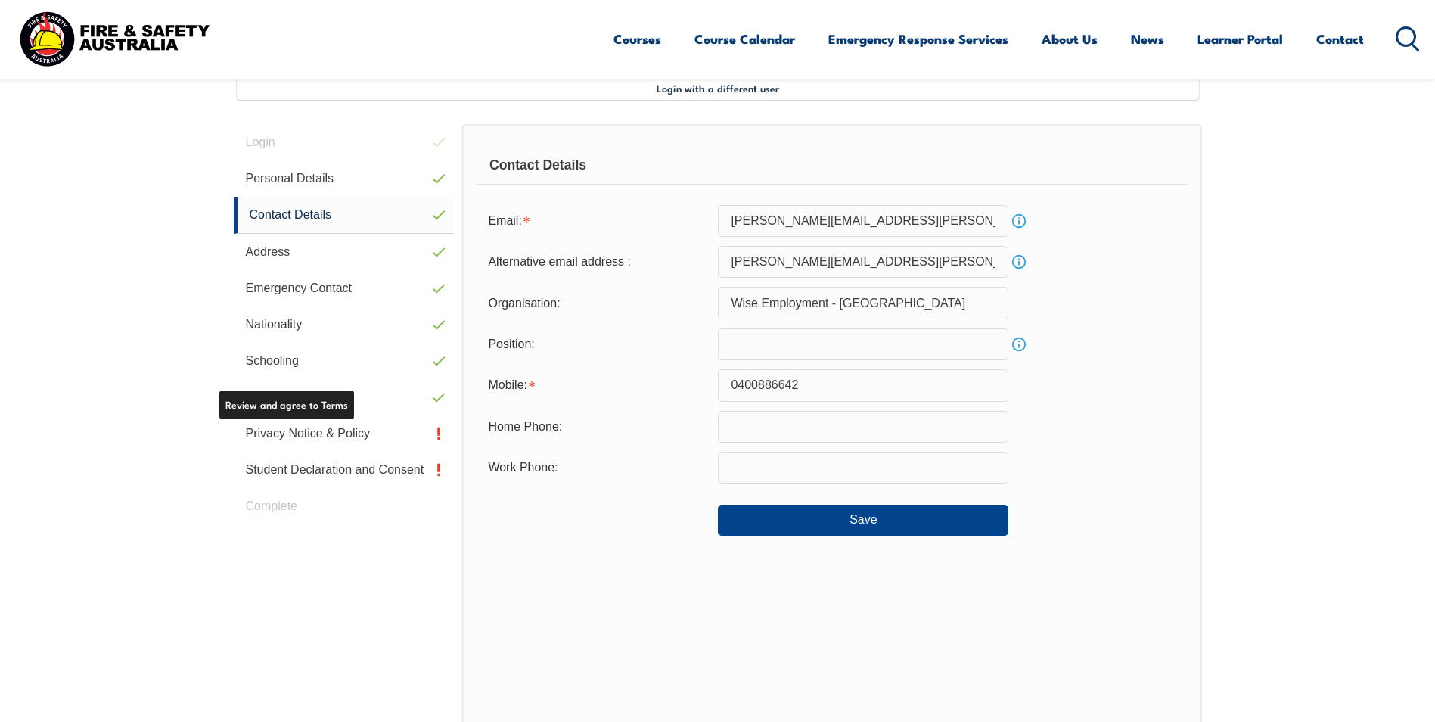
click at [318, 433] on link "Privacy Notice & Policy" at bounding box center [344, 433] width 221 height 36
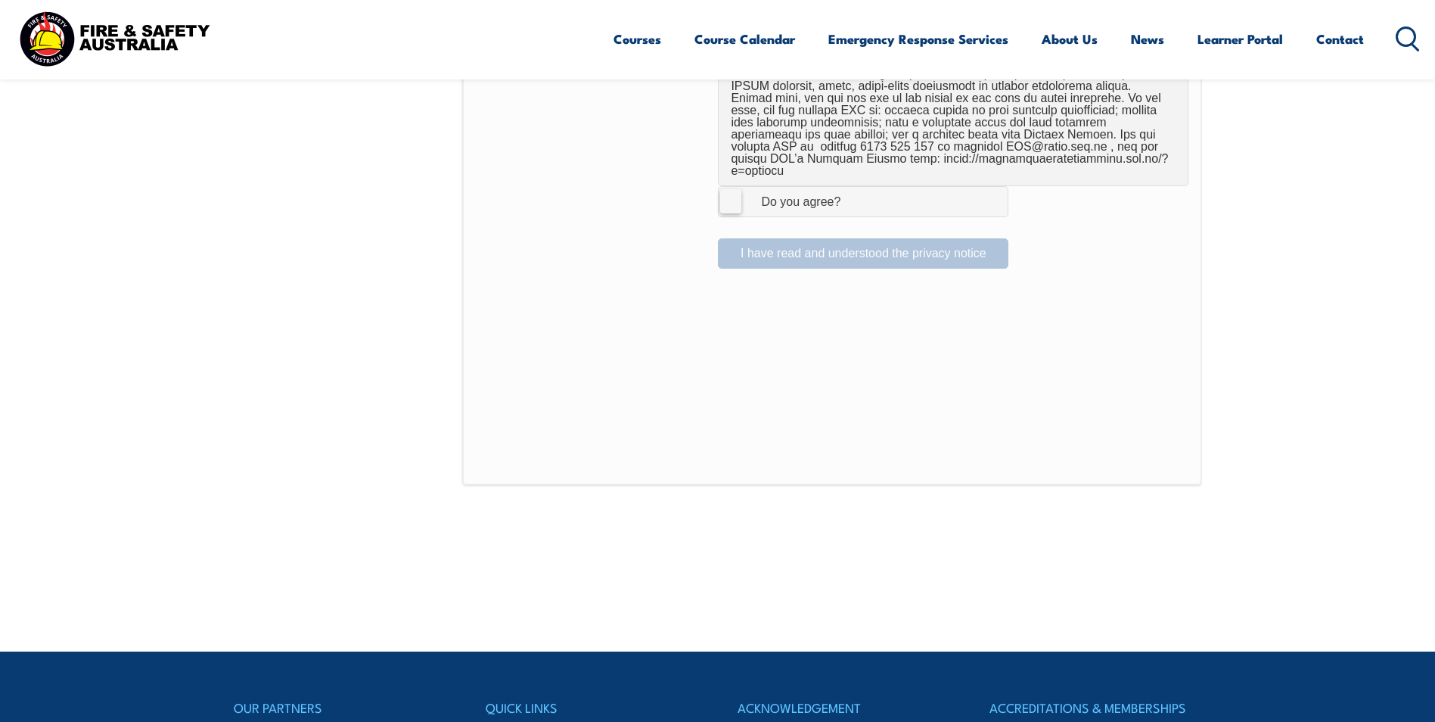
scroll to position [1017, 0]
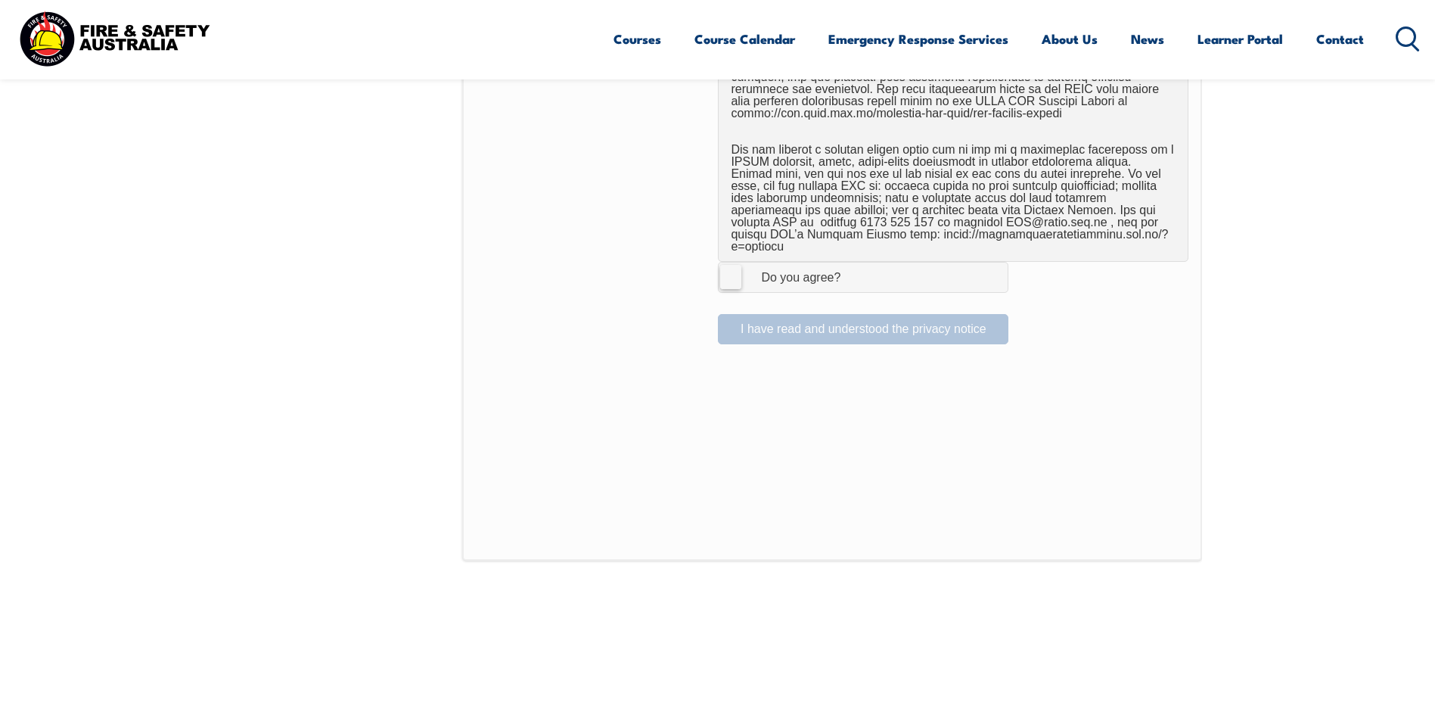
click at [731, 262] on label "I Agree Do you agree?" at bounding box center [863, 277] width 290 height 30
click at [852, 262] on input "I Agree Do you agree?" at bounding box center [865, 276] width 26 height 29
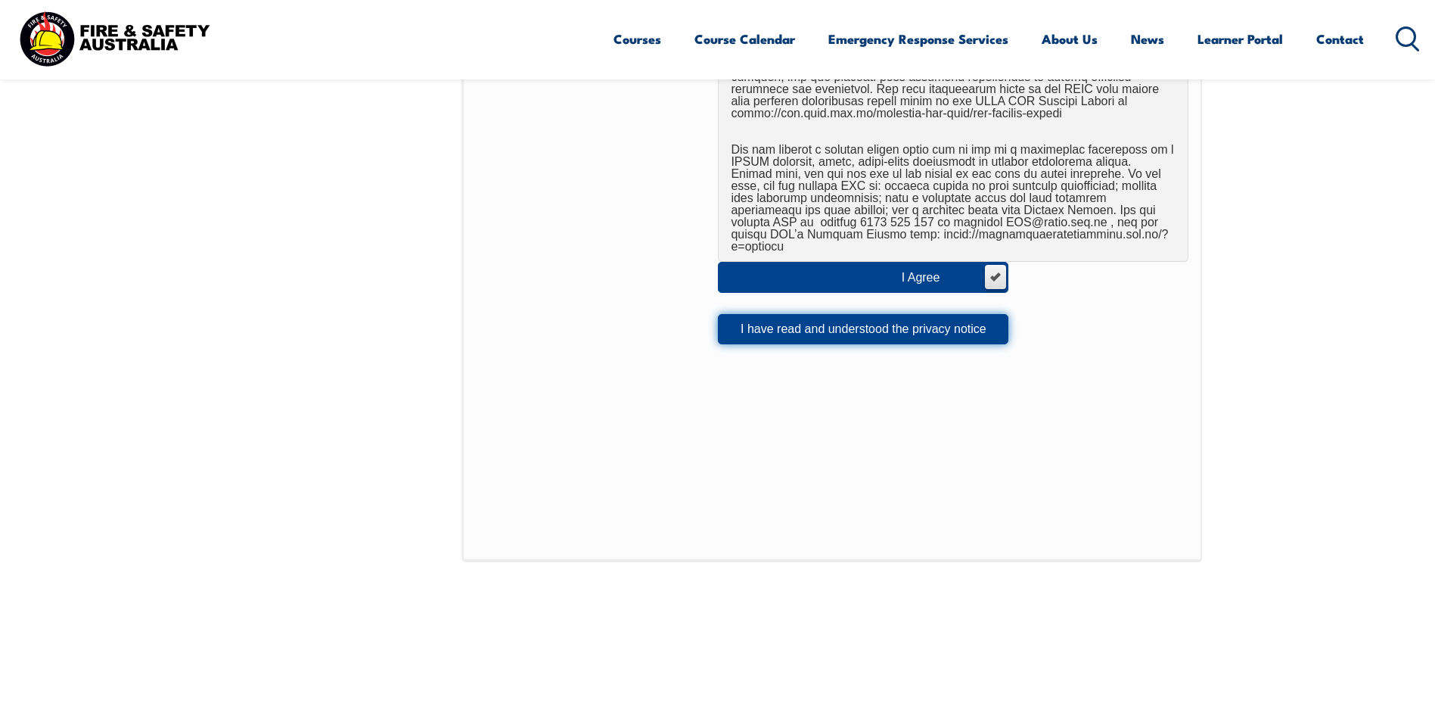
click at [875, 318] on button "I have read and understood the privacy notice" at bounding box center [863, 329] width 290 height 30
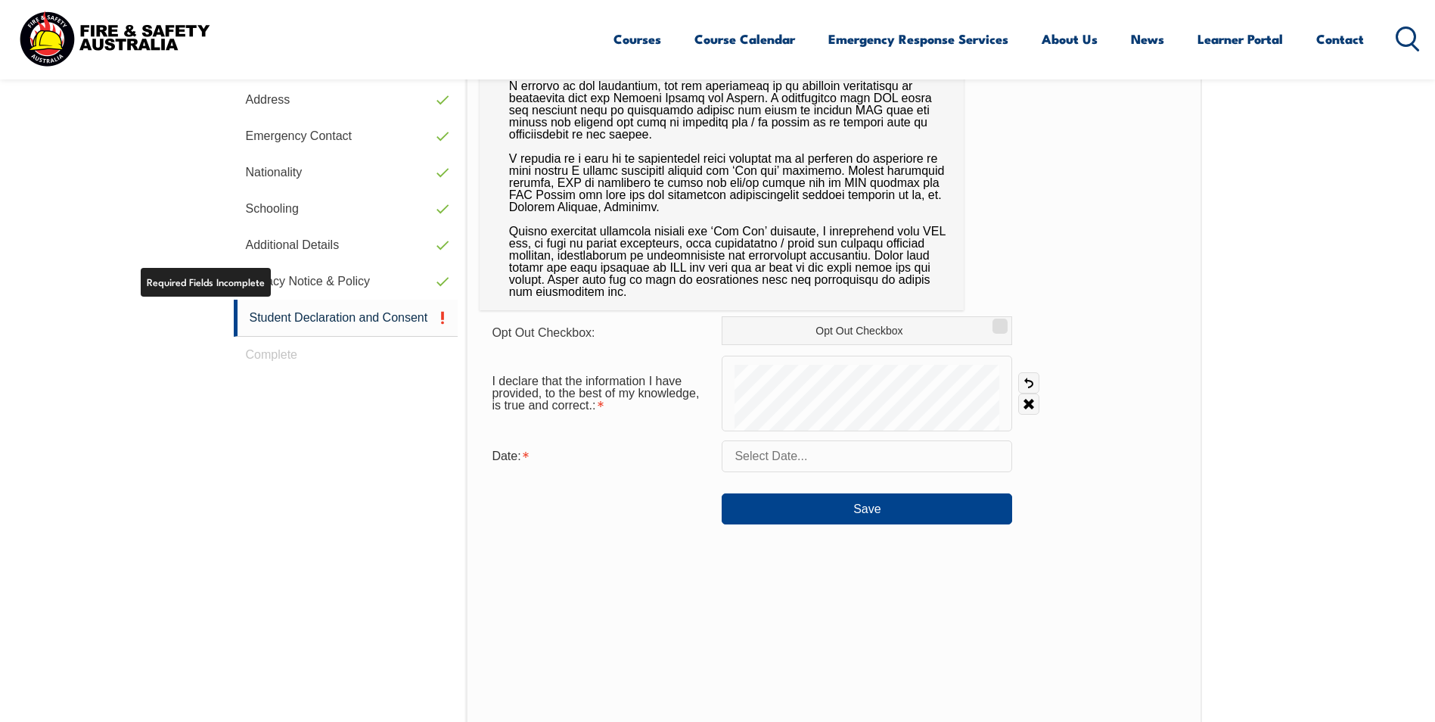
click at [353, 317] on link "Student Declaration and Consent" at bounding box center [346, 318] width 225 height 37
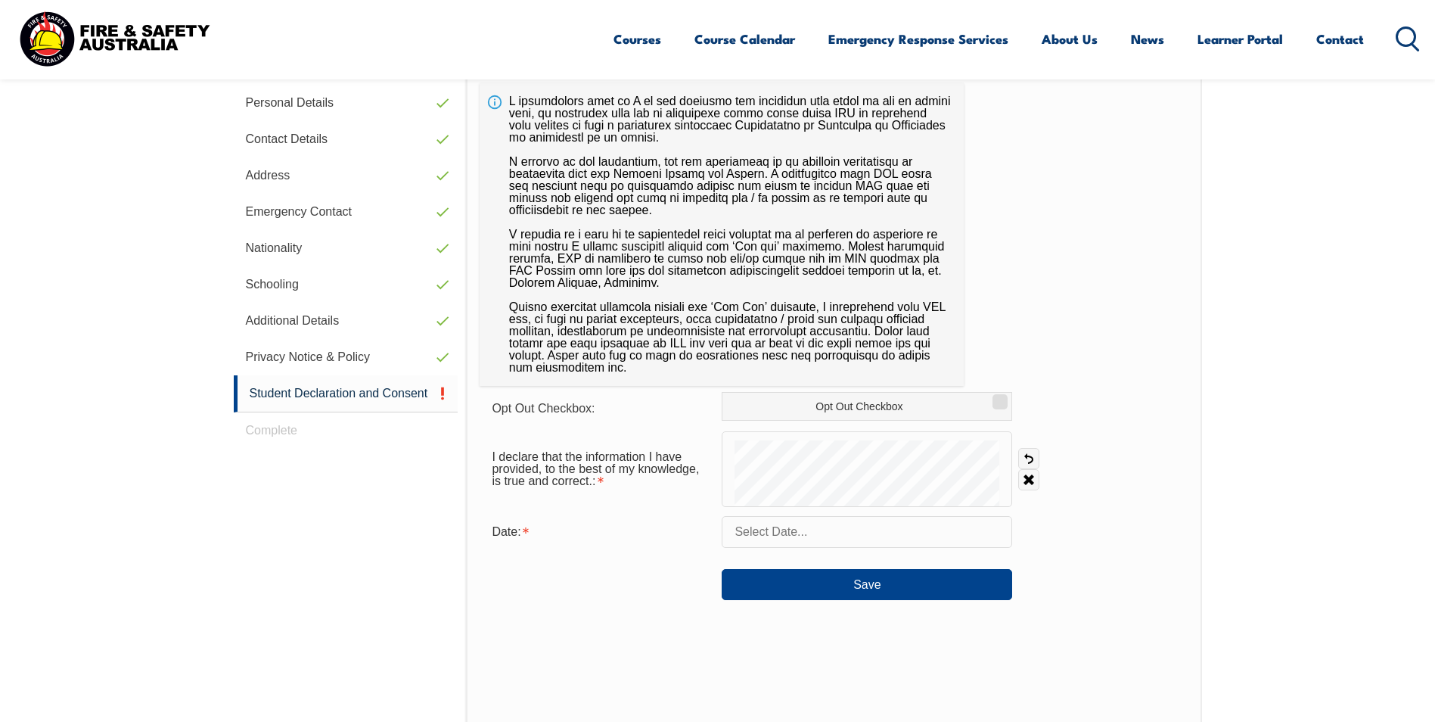
scroll to position [412, 0]
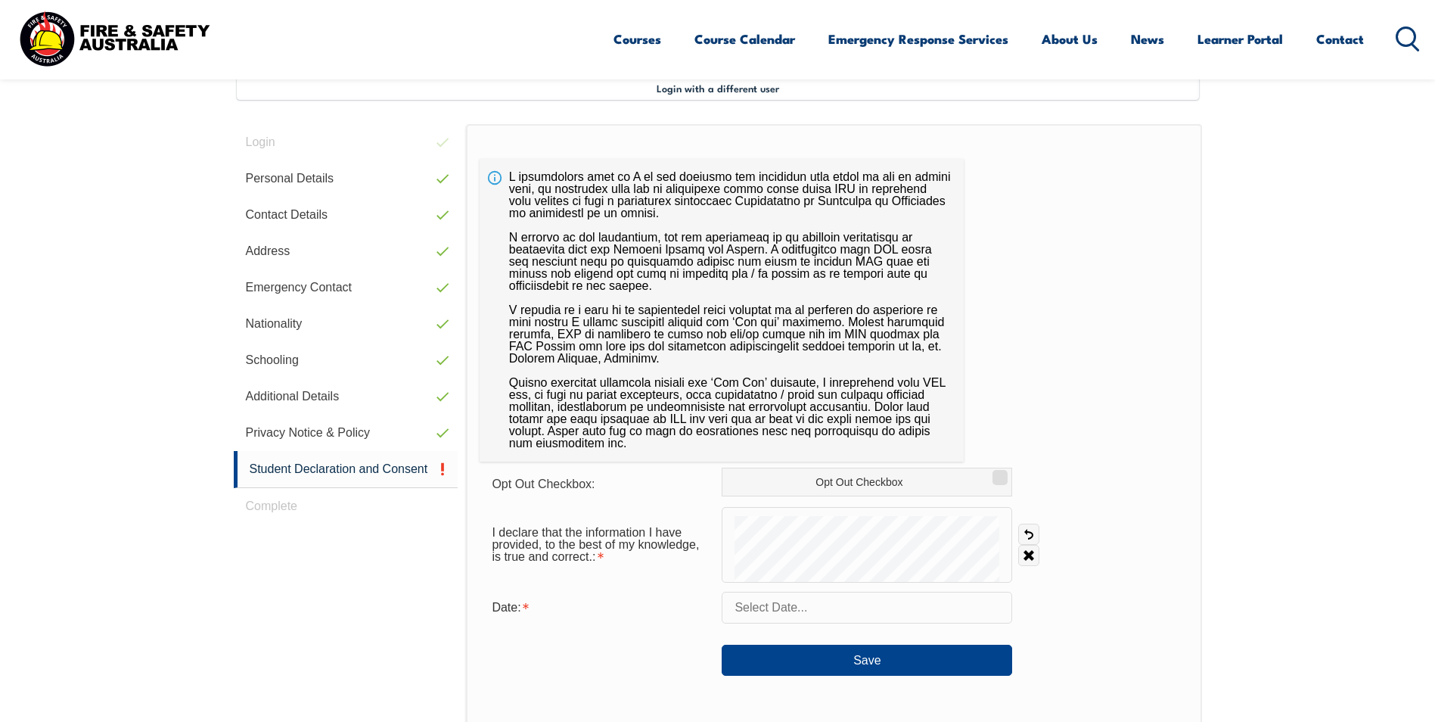
click at [799, 614] on input "text" at bounding box center [867, 607] width 290 height 32
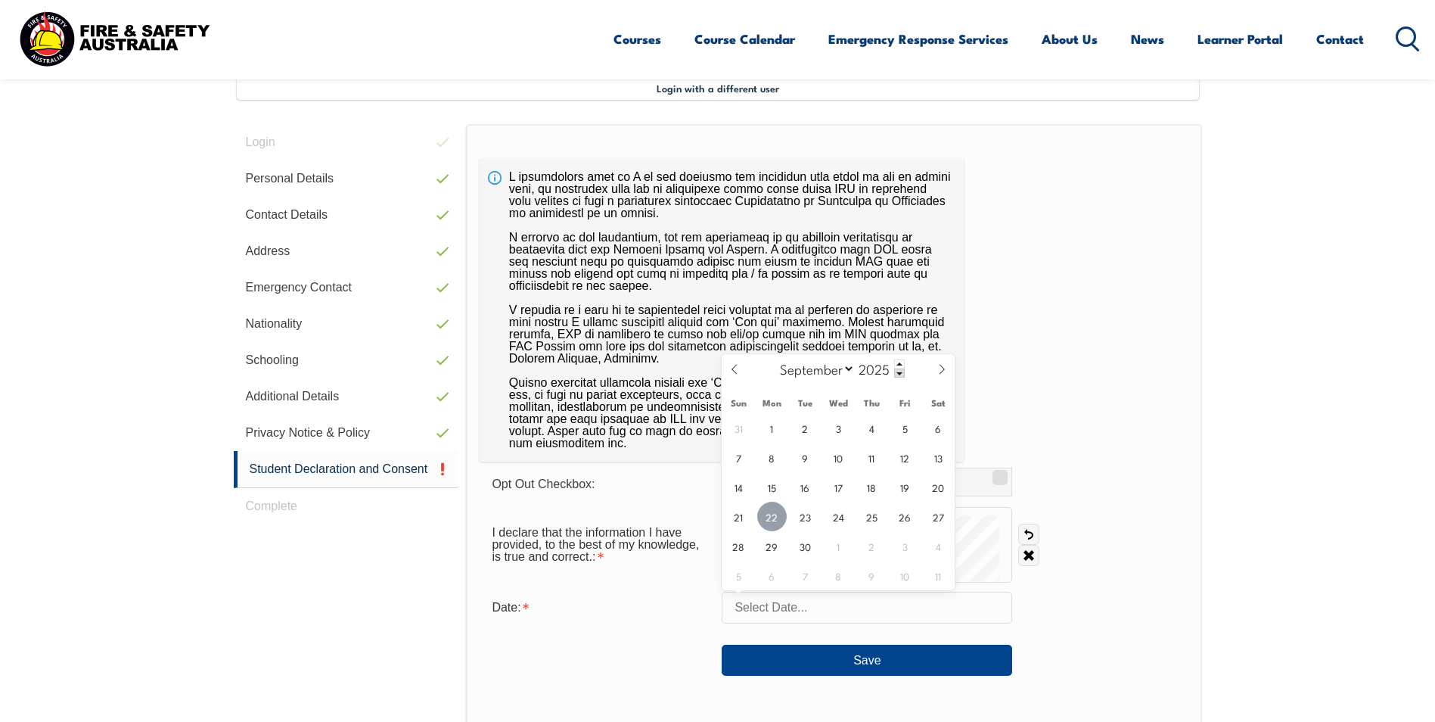
click at [778, 517] on span "22" at bounding box center [771, 515] width 29 height 29
type input "September 22, 2025"
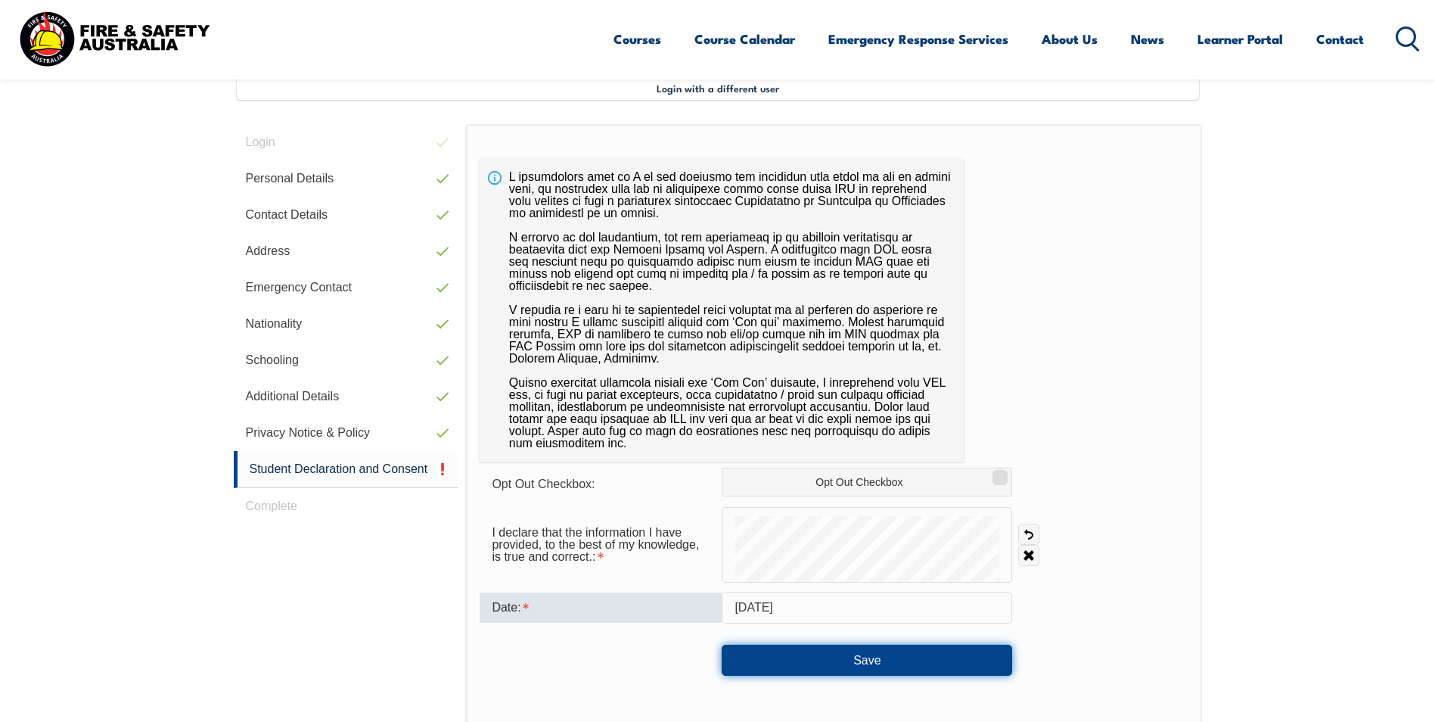
click at [870, 651] on button "Save" at bounding box center [867, 659] width 290 height 30
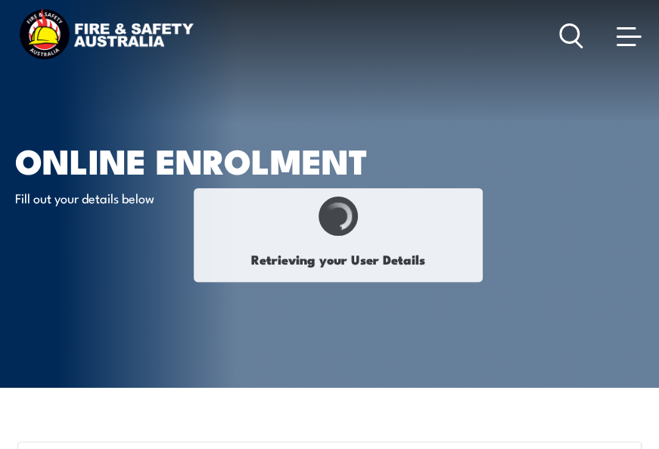
select select "Ms"
type input "[PERSON_NAME]"
type input "Wood"
type input "[DATE]"
type input "B9YE4YF6TD"
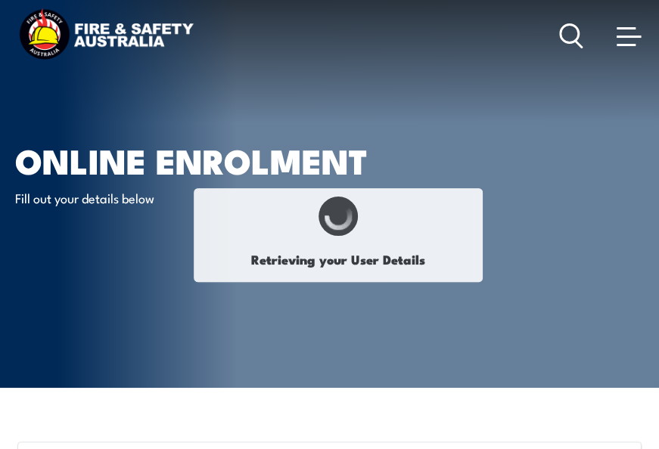
select select "F"
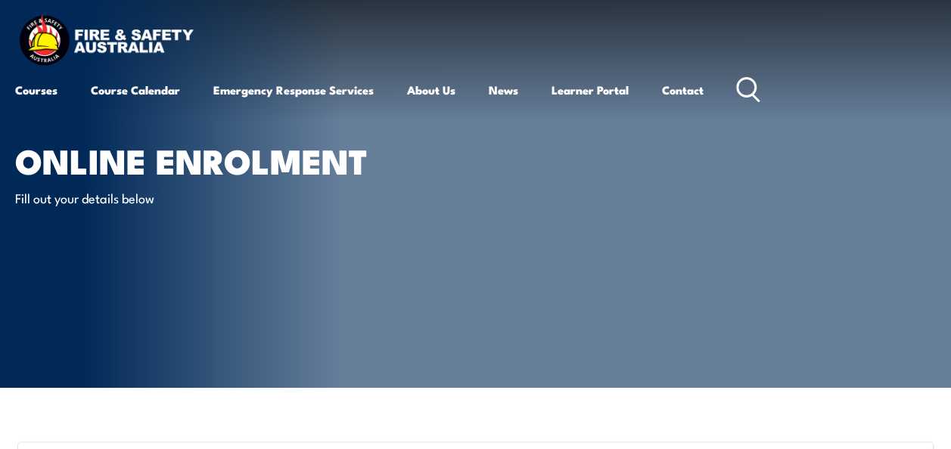
click at [588, 89] on link "Learner Portal" at bounding box center [589, 90] width 77 height 36
